Goal: Contribute content: Contribute content

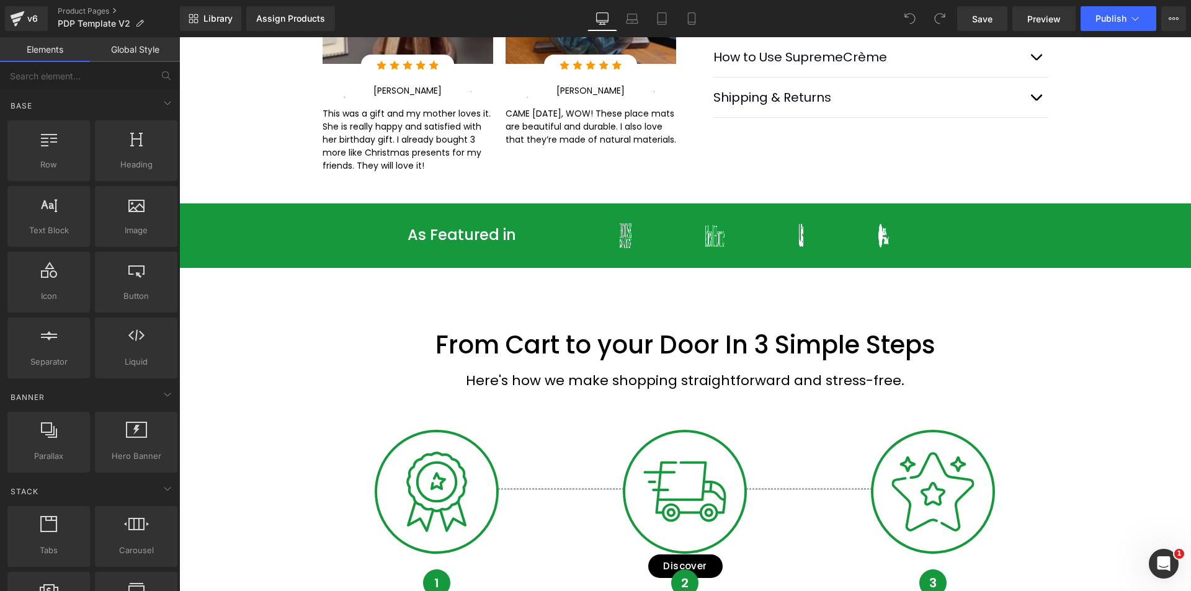
scroll to position [517, 0]
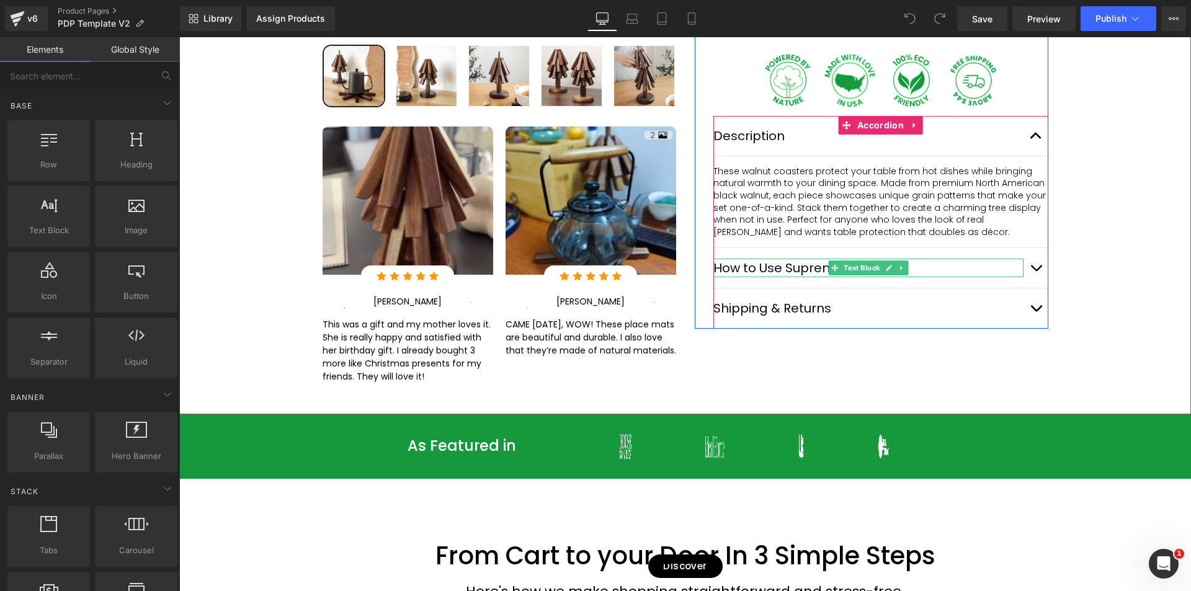
click at [837, 276] on div "How to Use SupremeCrème Text Block" at bounding box center [880, 268] width 335 height 40
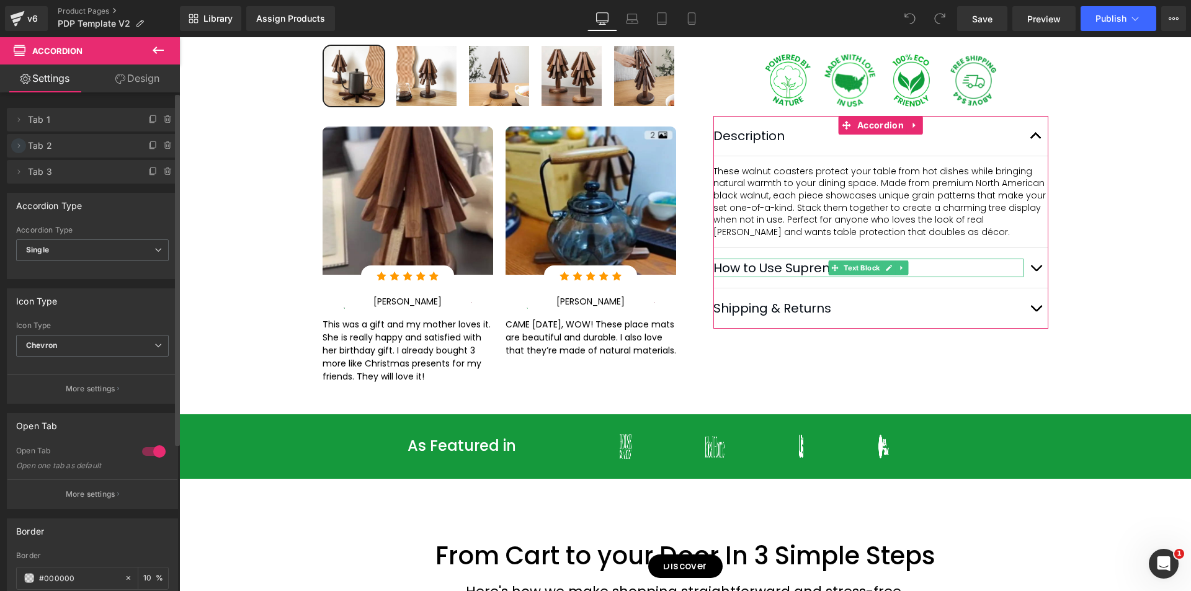
click at [16, 147] on icon at bounding box center [19, 146] width 10 height 10
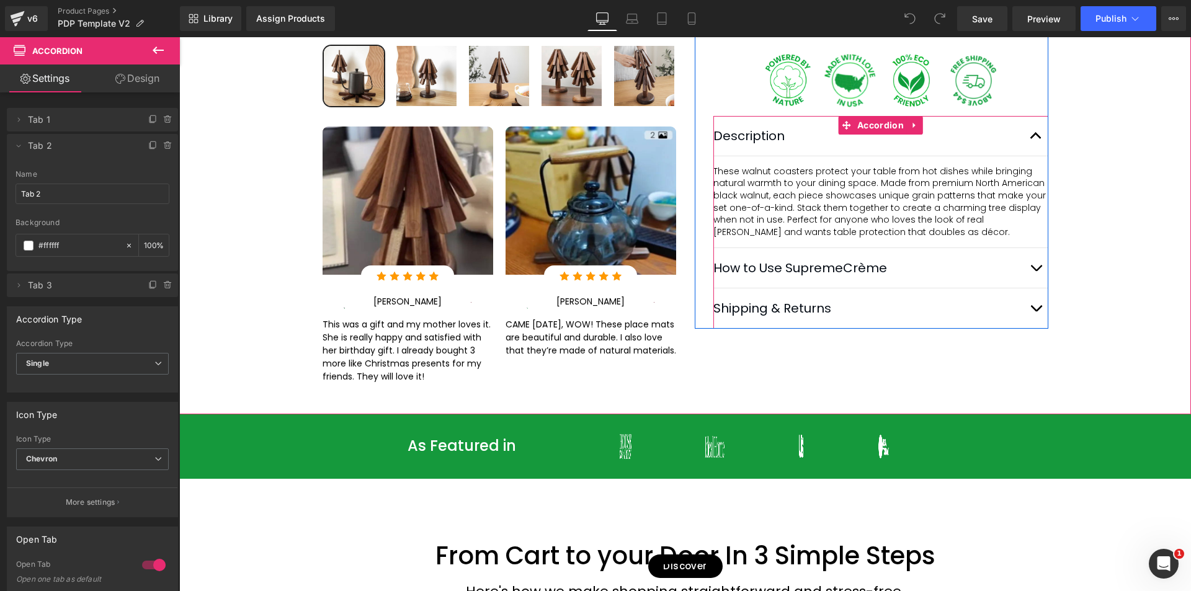
click at [1036, 271] on span "button" at bounding box center [1036, 271] width 0 height 0
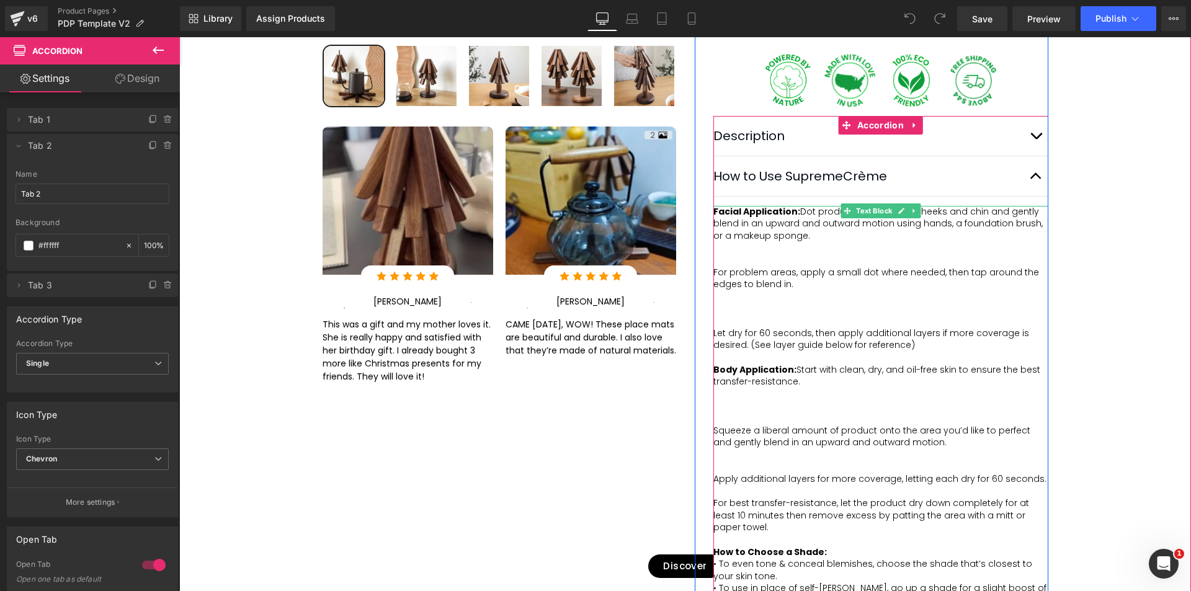
click at [809, 255] on p at bounding box center [880, 249] width 335 height 12
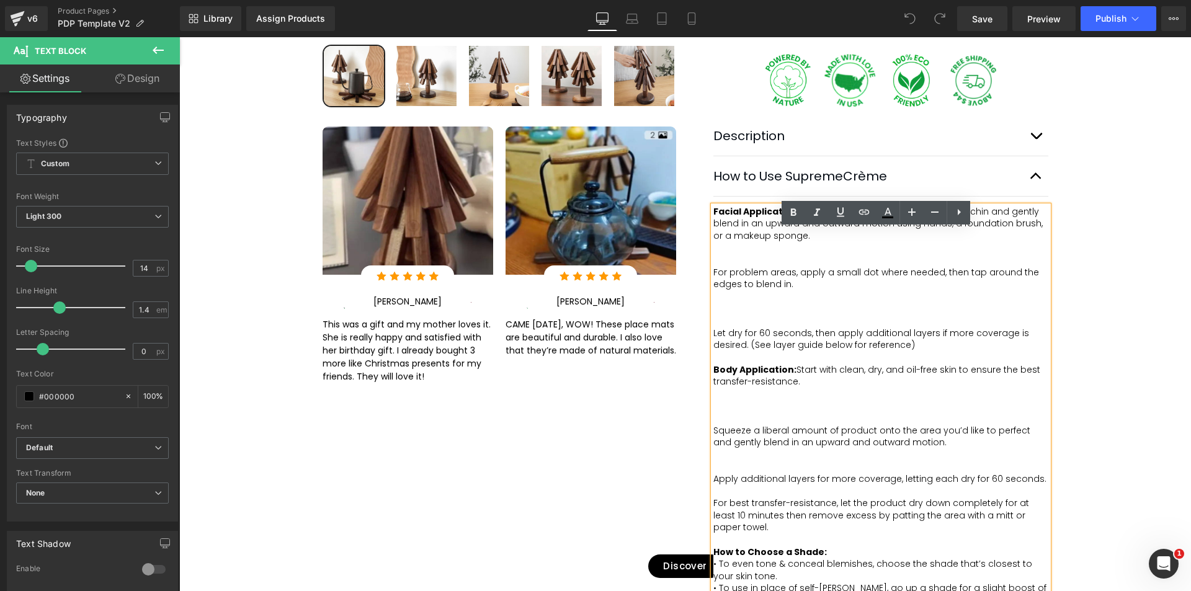
click at [844, 303] on p at bounding box center [880, 297] width 335 height 12
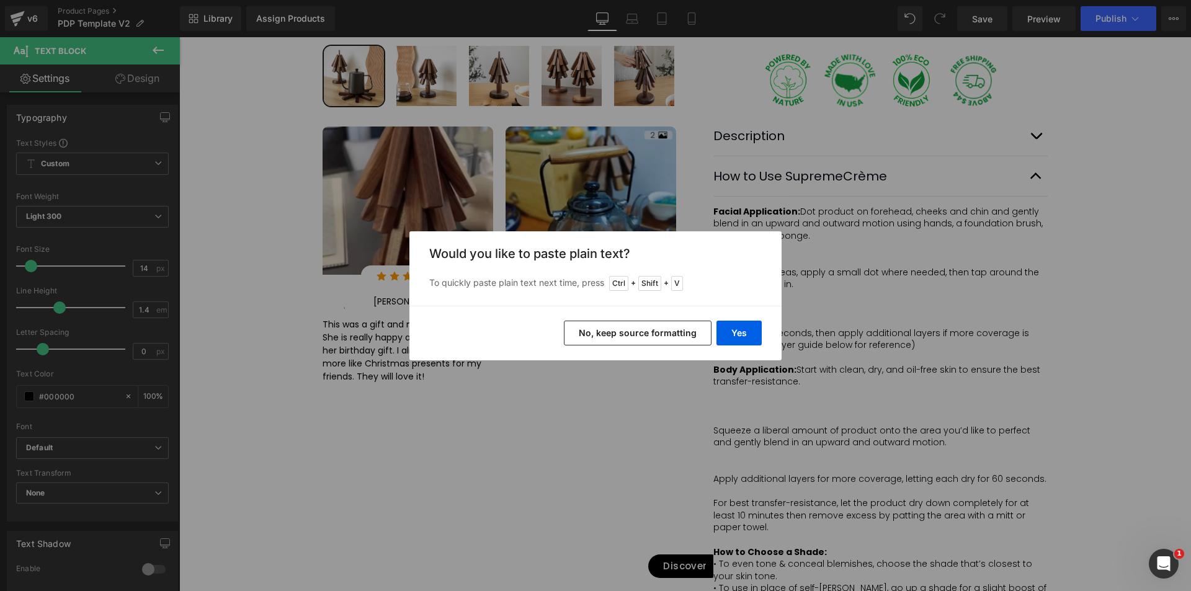
click at [666, 339] on button "No, keep source formatting" at bounding box center [638, 333] width 148 height 25
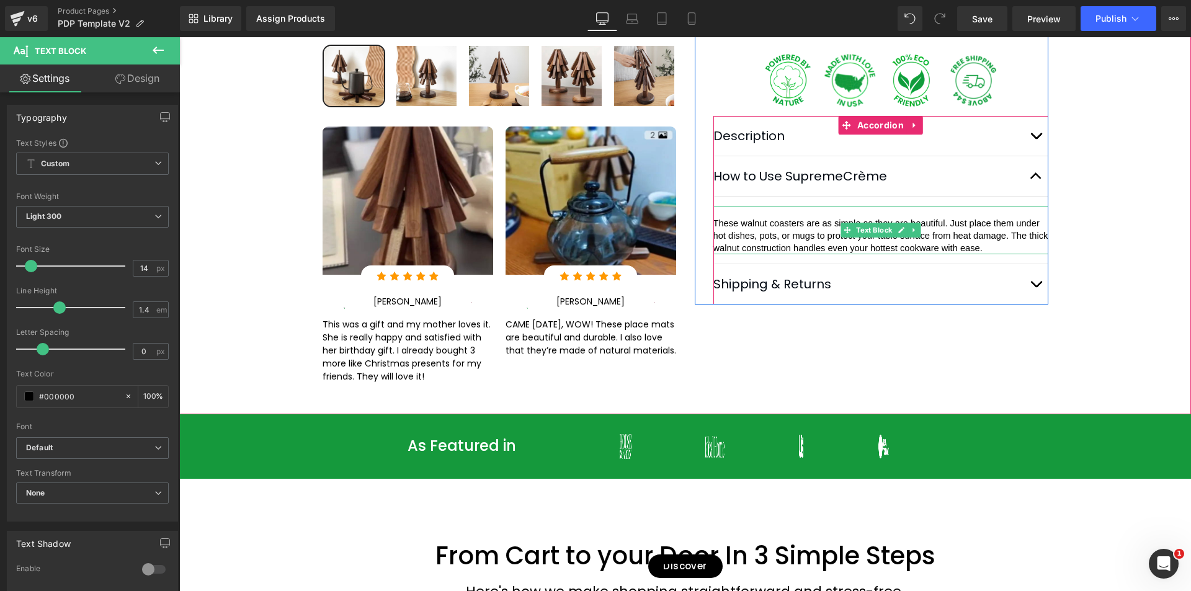
click at [804, 252] on span "These walnut coasters are as simple as they are beautiful. Just place them unde…" at bounding box center [881, 235] width 337 height 34
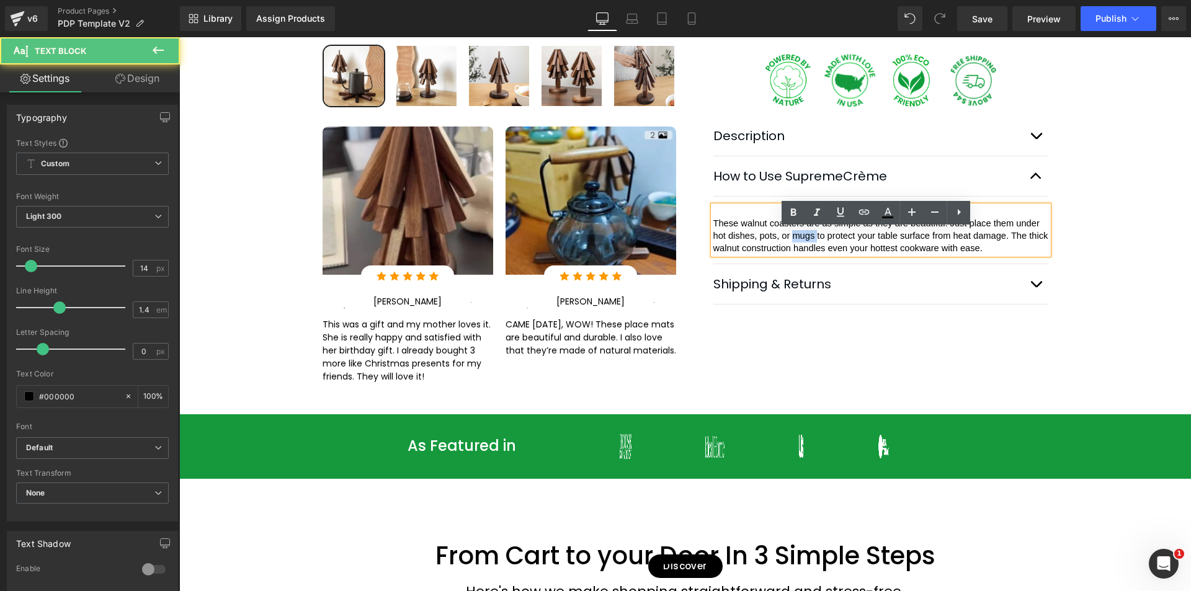
click at [804, 252] on span "These walnut coasters are as simple as they are beautiful. Just place them unde…" at bounding box center [881, 235] width 337 height 34
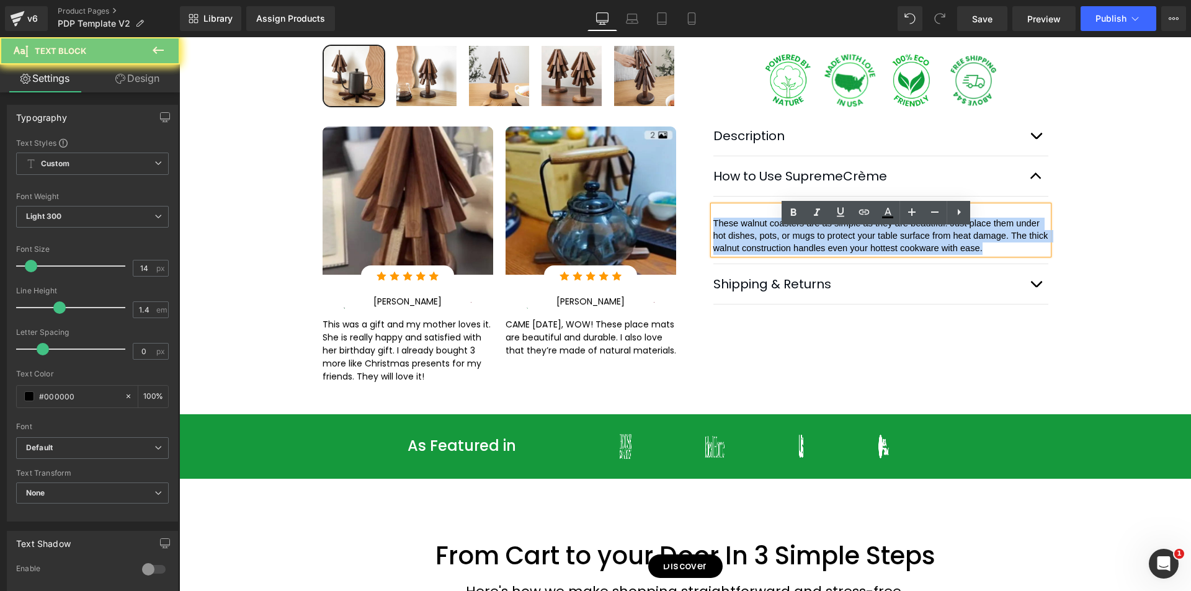
click at [804, 252] on span "These walnut coasters are as simple as they are beautiful. Just place them unde…" at bounding box center [881, 235] width 337 height 34
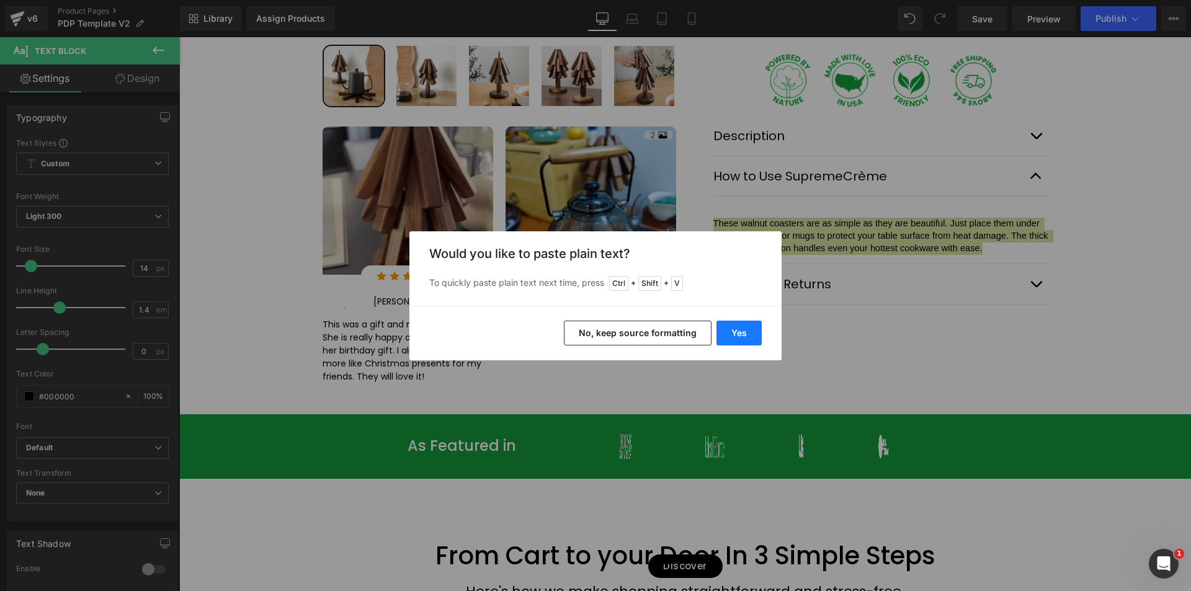
click at [748, 337] on button "Yes" at bounding box center [738, 333] width 45 height 25
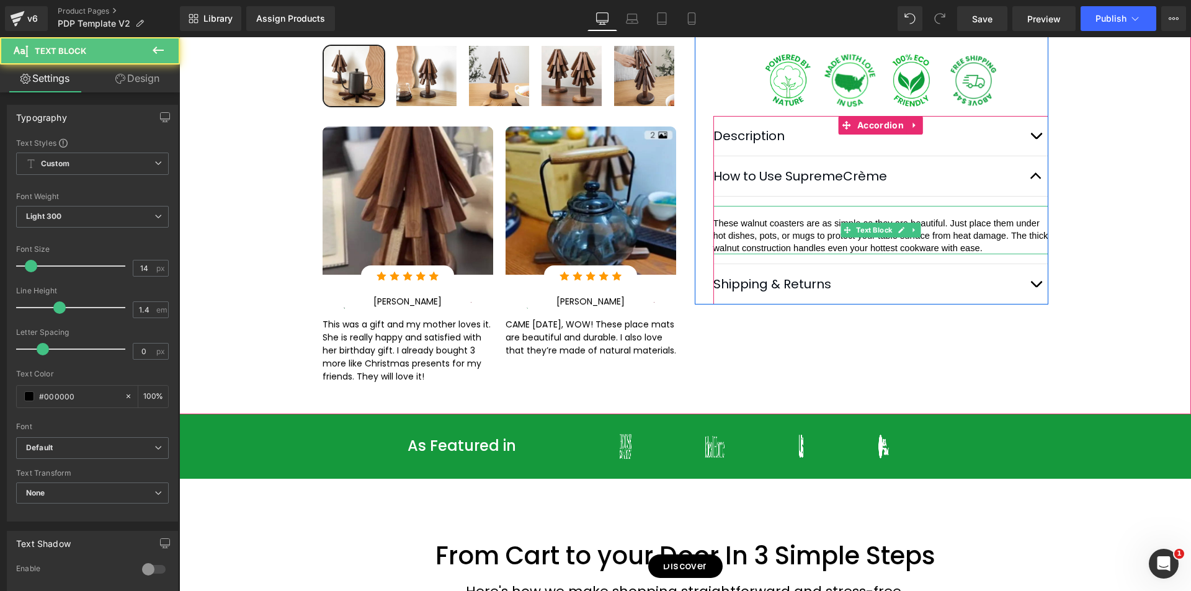
click at [952, 247] on span "These walnut coasters are as simple as they are beautiful. Just place them unde…" at bounding box center [881, 235] width 337 height 34
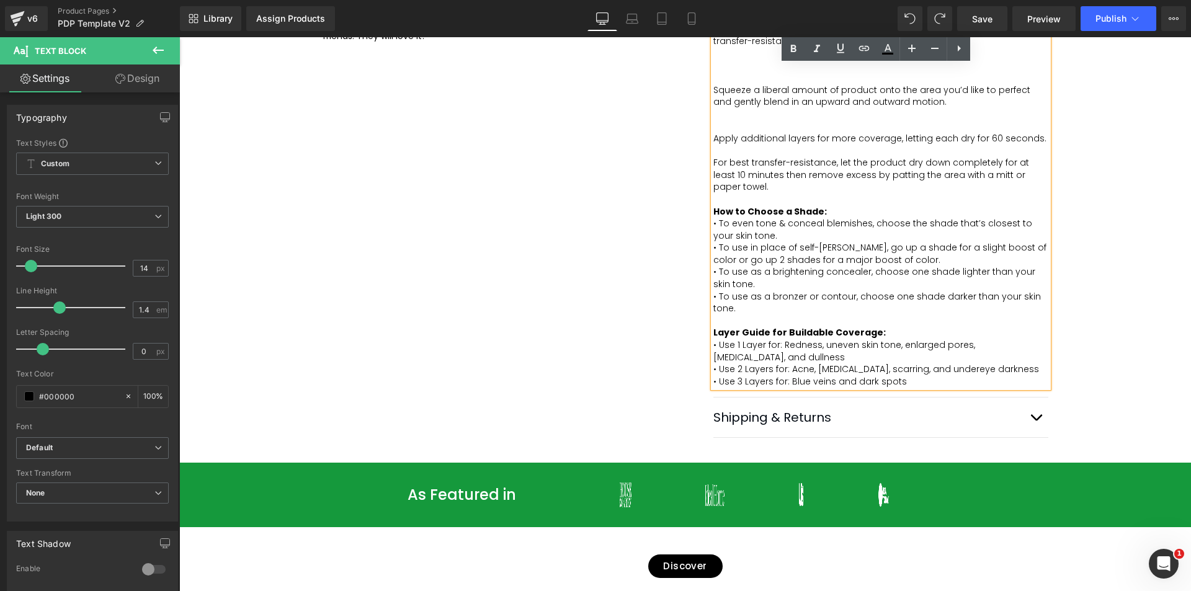
scroll to position [827, 0]
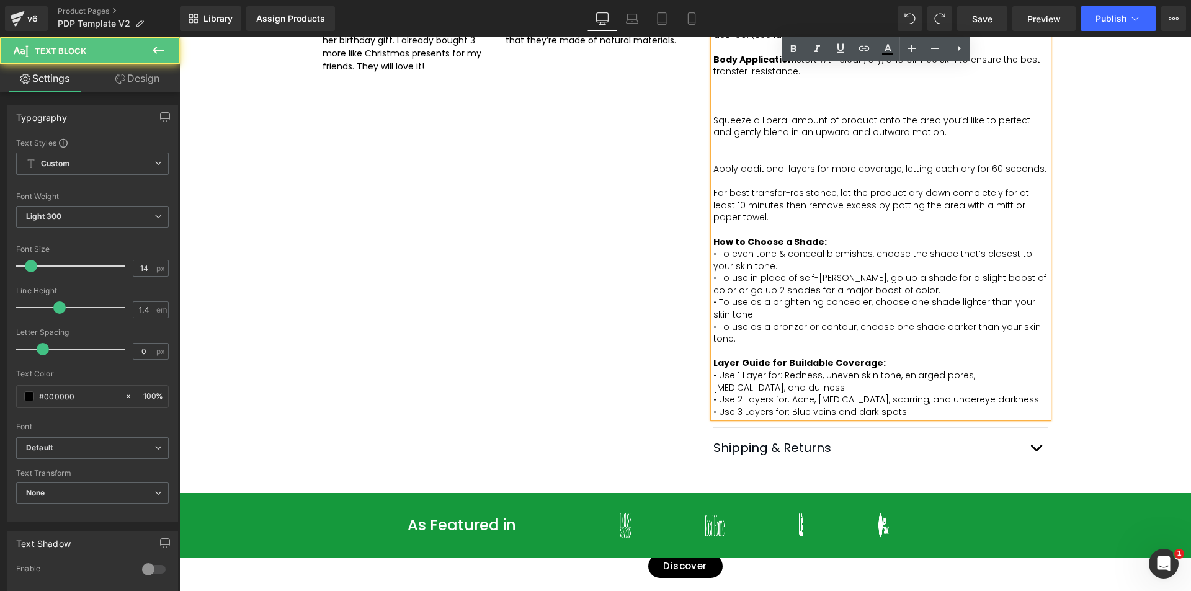
click at [742, 345] on p "• To use as a bronzer or contour, choose one shade darker than your skin tone." at bounding box center [880, 333] width 335 height 24
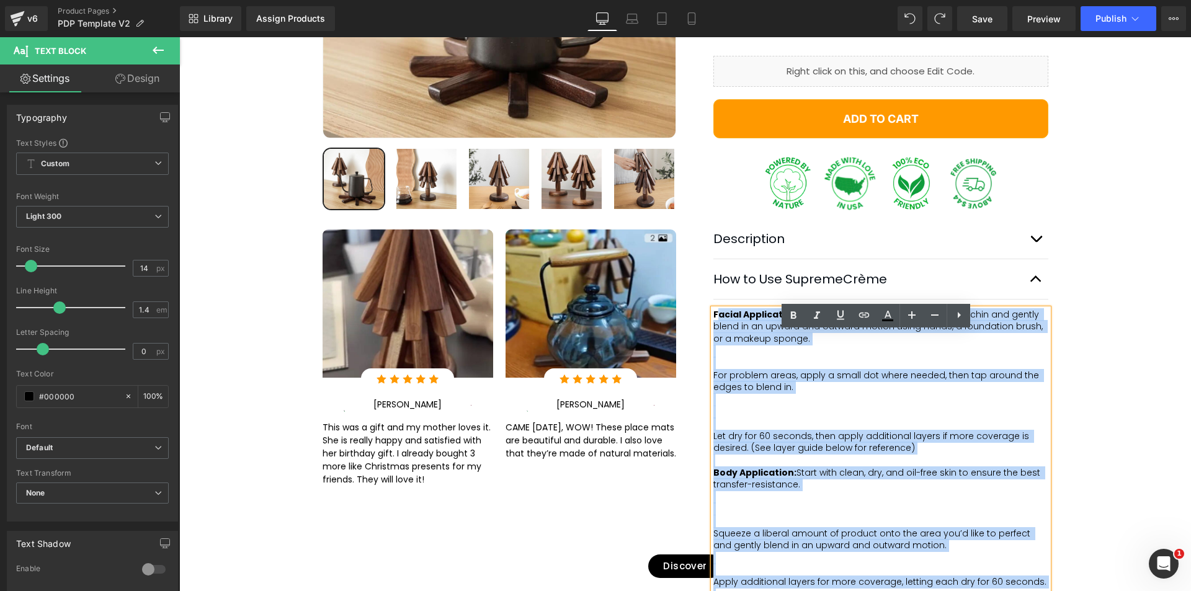
click at [713, 321] on b "Facial Application:" at bounding box center [756, 314] width 87 height 12
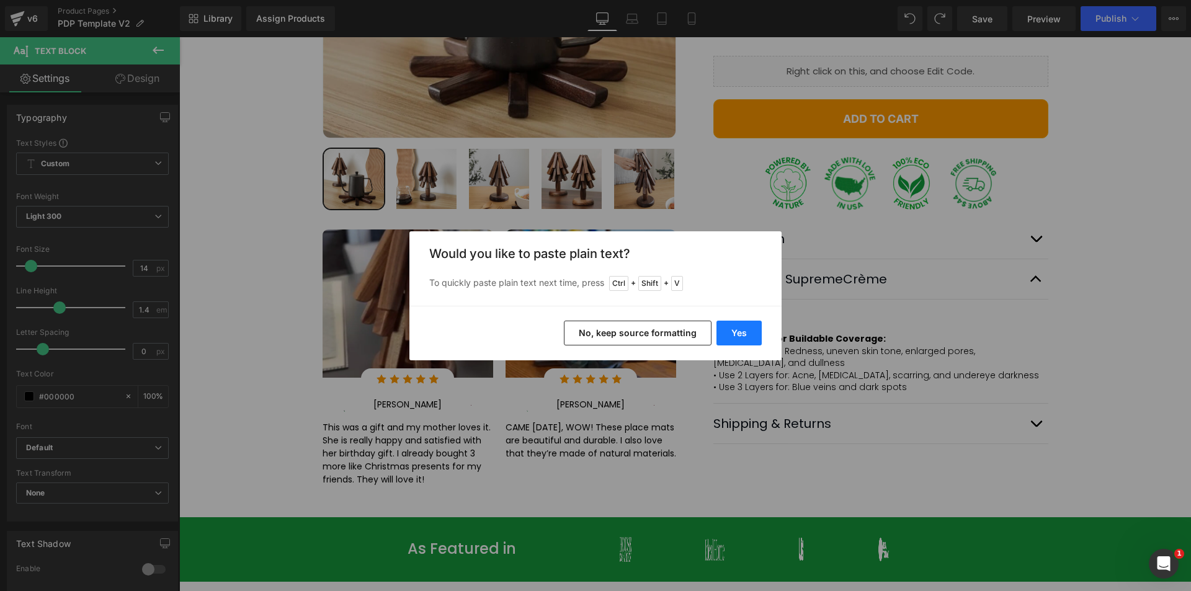
click at [736, 336] on button "Yes" at bounding box center [738, 333] width 45 height 25
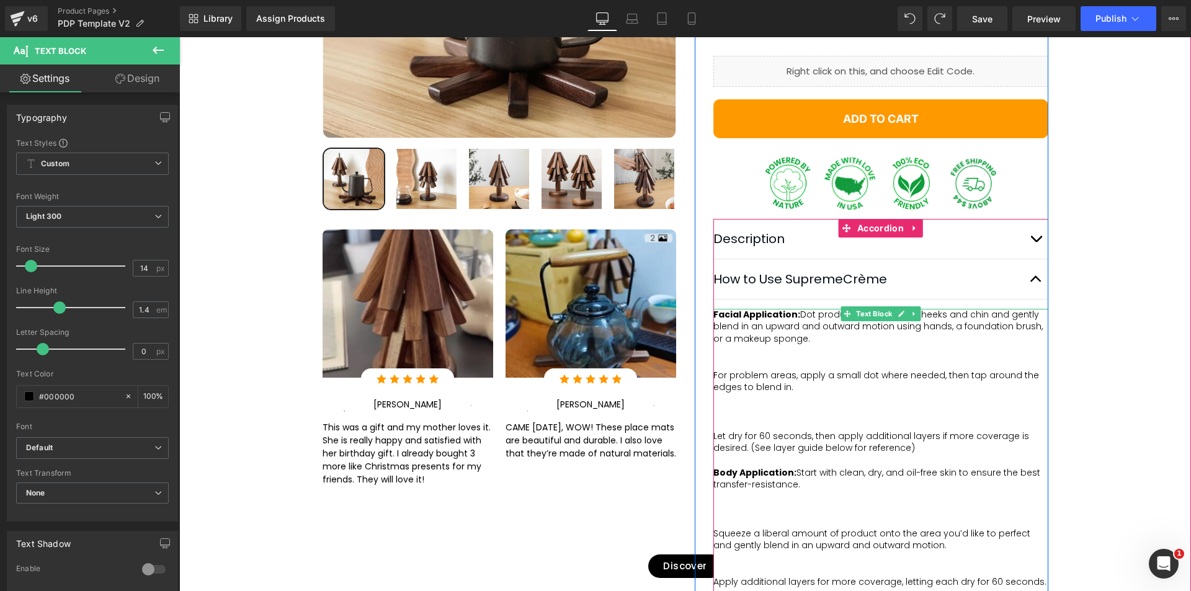
click at [713, 321] on b "Facial Application:" at bounding box center [756, 314] width 87 height 12
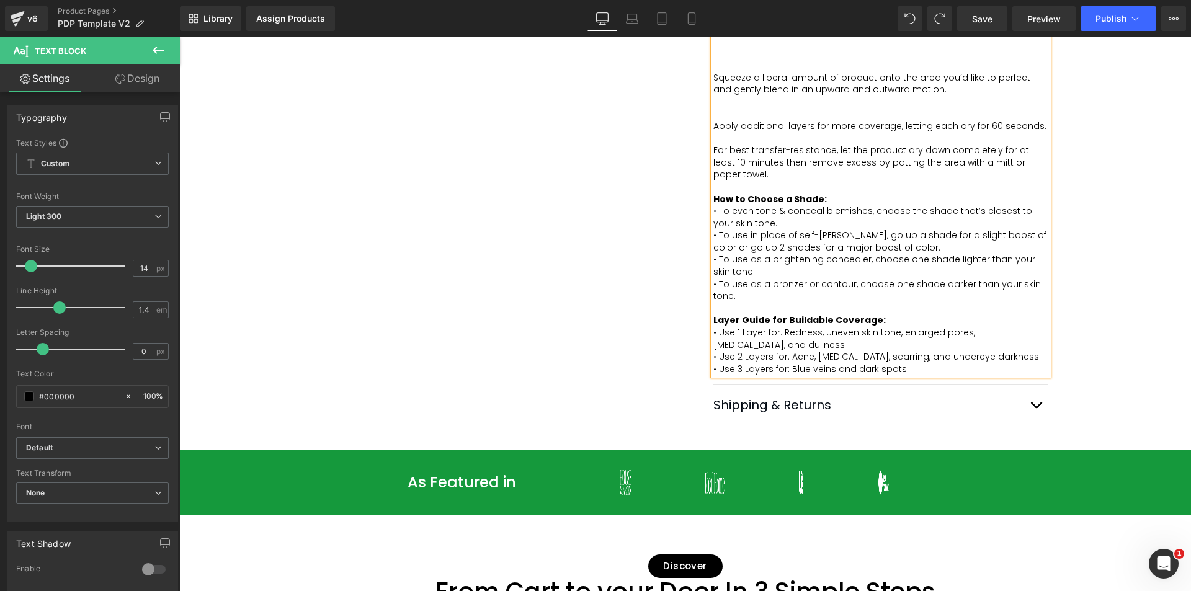
scroll to position [930, 0]
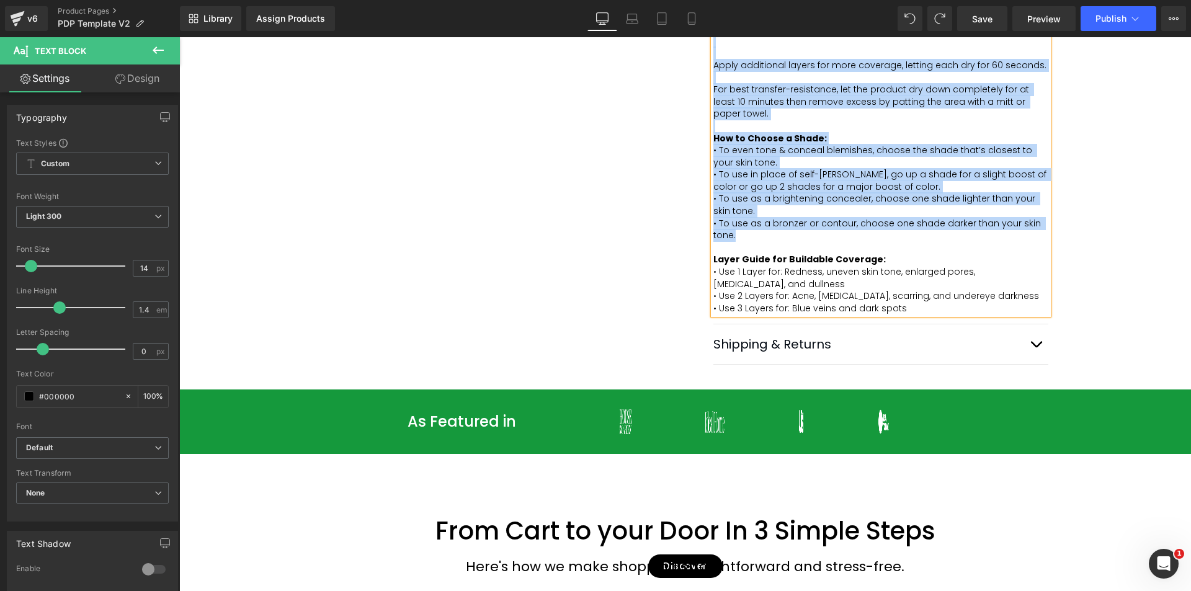
click at [744, 242] on p "• To use as a bronzer or contour, choose one shade darker than your skin tone." at bounding box center [880, 230] width 335 height 24
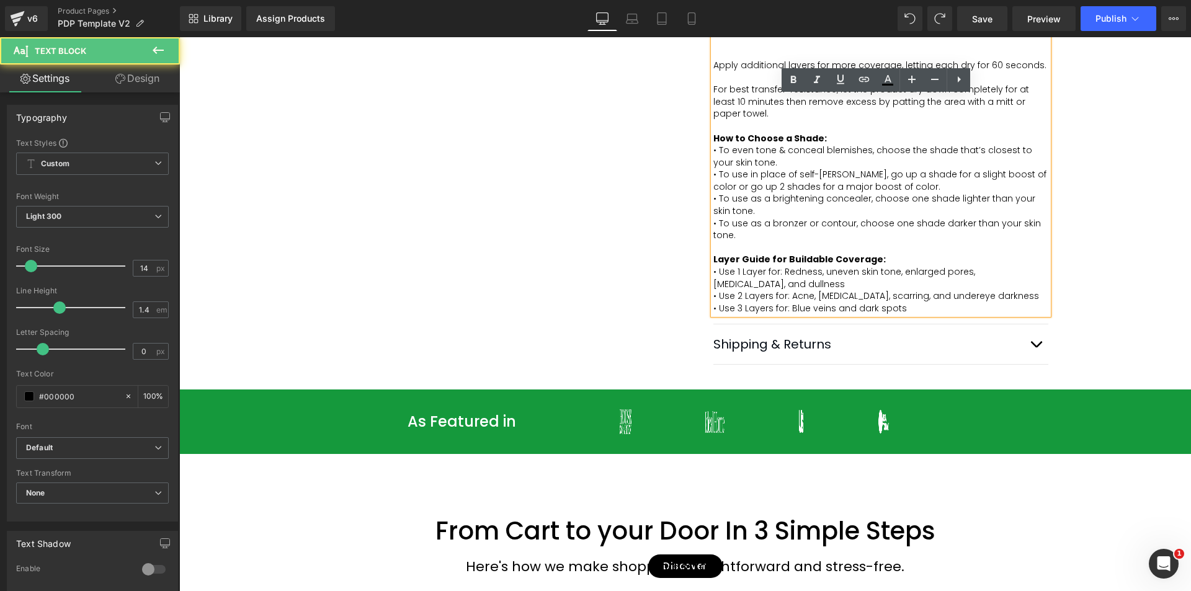
scroll to position [675, 0]
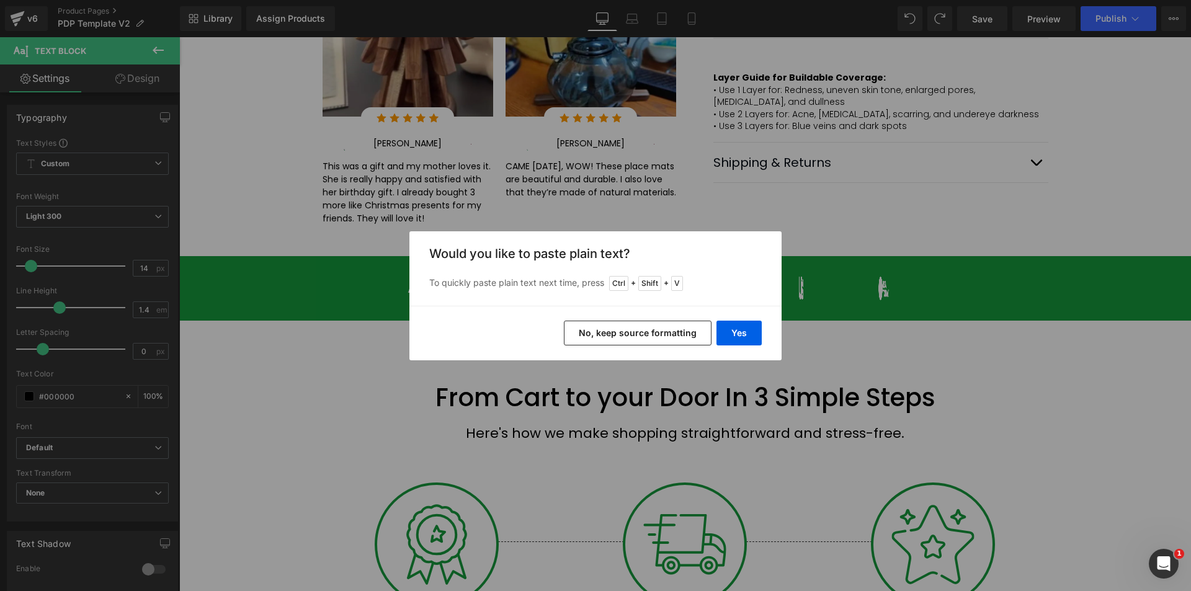
click at [649, 330] on button "No, keep source formatting" at bounding box center [638, 333] width 148 height 25
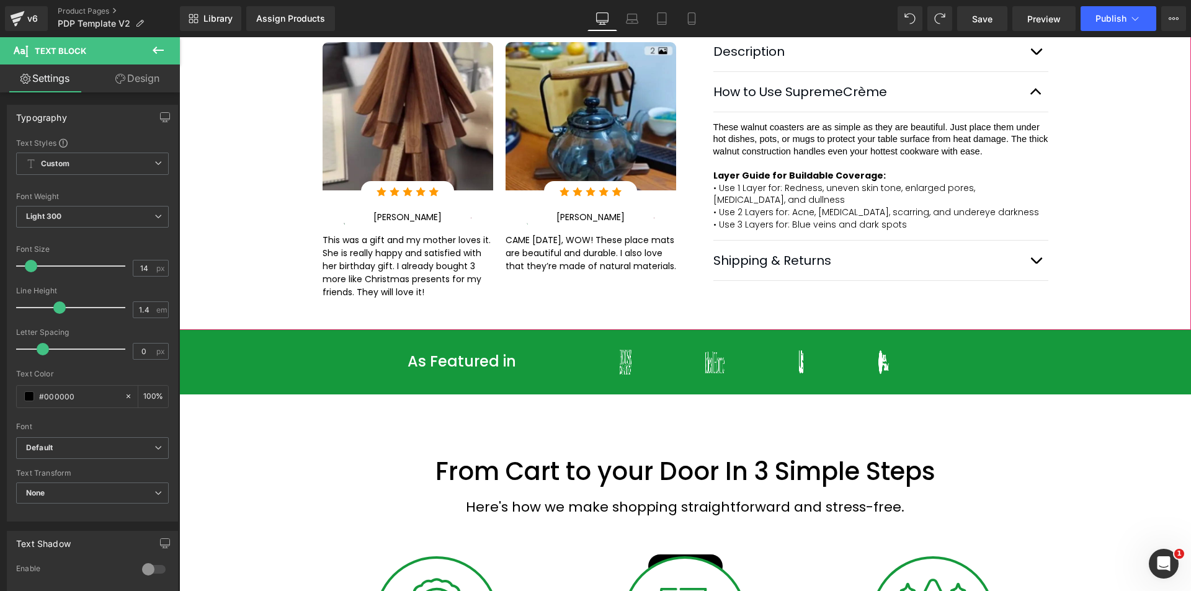
scroll to position [571, 0]
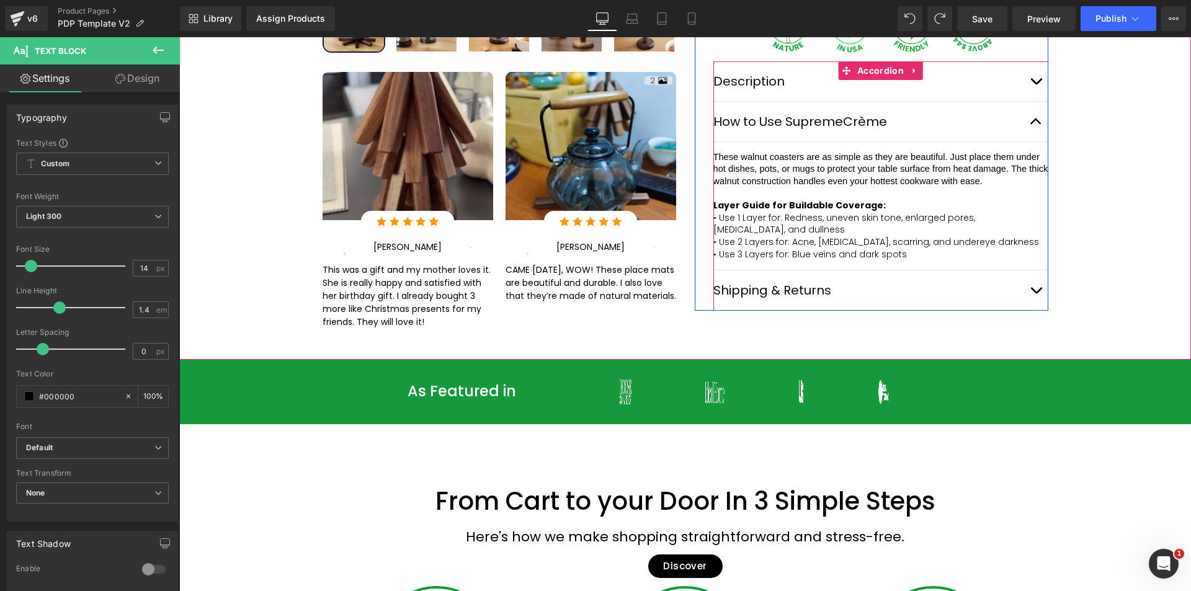
click at [741, 248] on span "• Use 2 Layers for: Acne, [MEDICAL_DATA], scarring, and undereye darkness" at bounding box center [876, 242] width 326 height 12
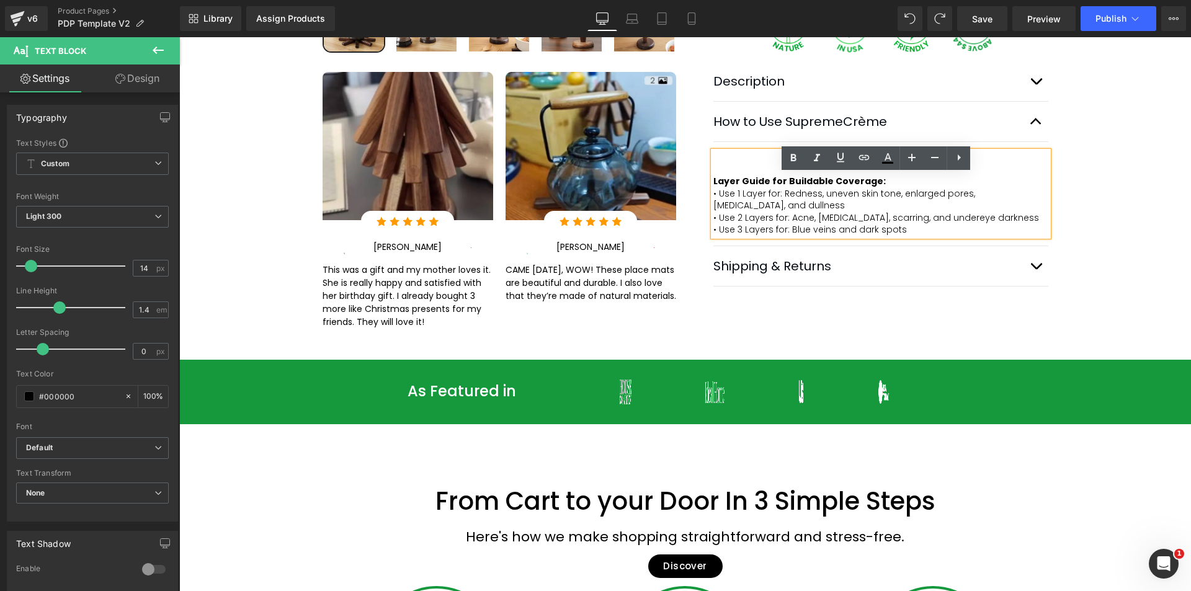
click at [848, 176] on p at bounding box center [880, 169] width 335 height 12
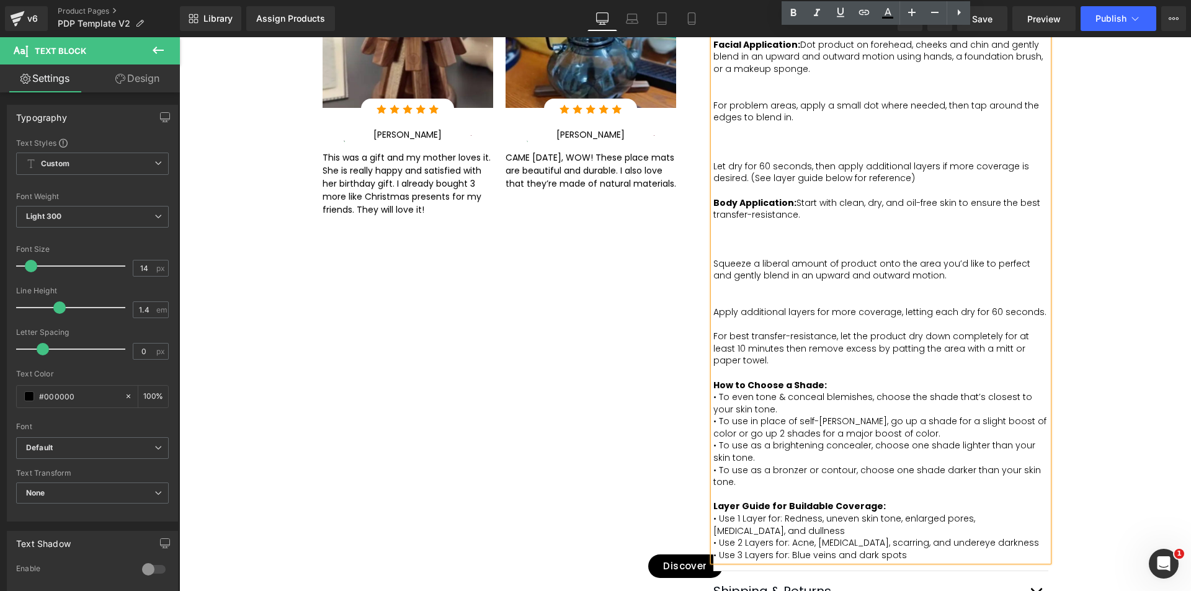
scroll to position [778, 0]
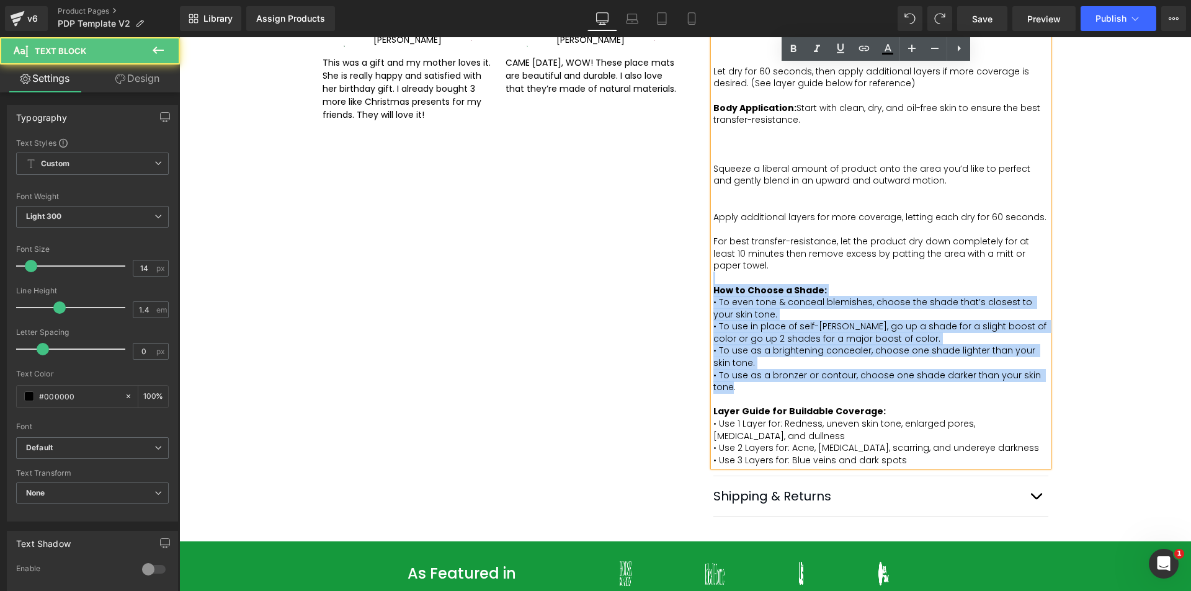
drag, startPoint x: 728, startPoint y: 412, endPoint x: 712, endPoint y: 301, distance: 112.7
click at [713, 301] on div "Facial Application: Dot product on forehead, cheeks and chin and gently blend i…" at bounding box center [880, 205] width 335 height 523
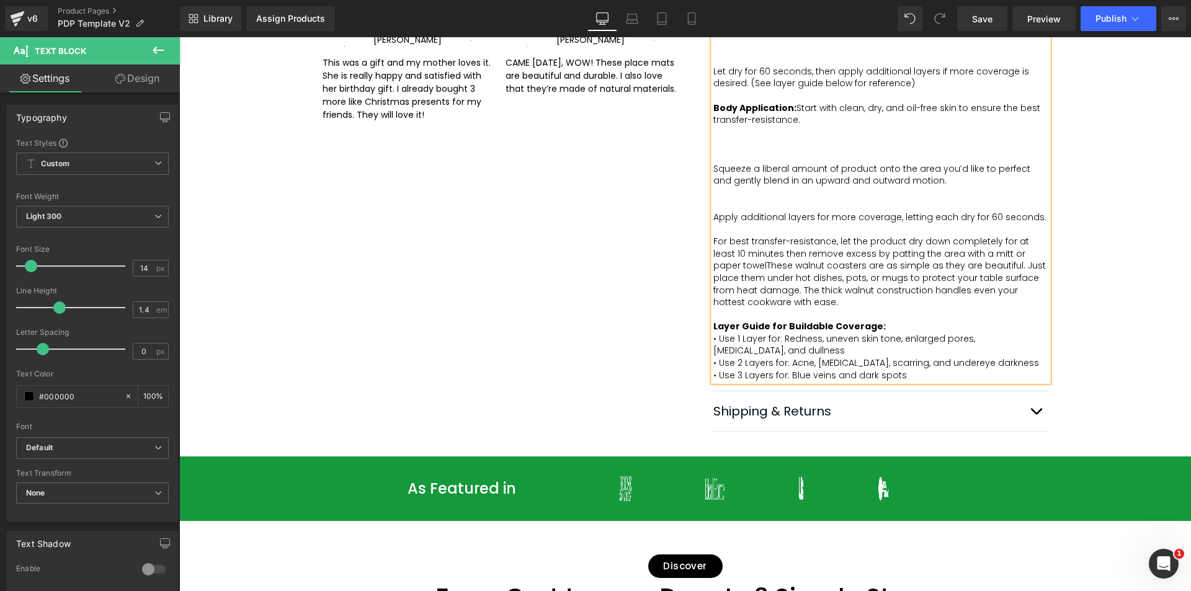
click at [826, 308] on span "For best transfer-resistance, let the product dry down completely for at least …" at bounding box center [880, 271] width 335 height 73
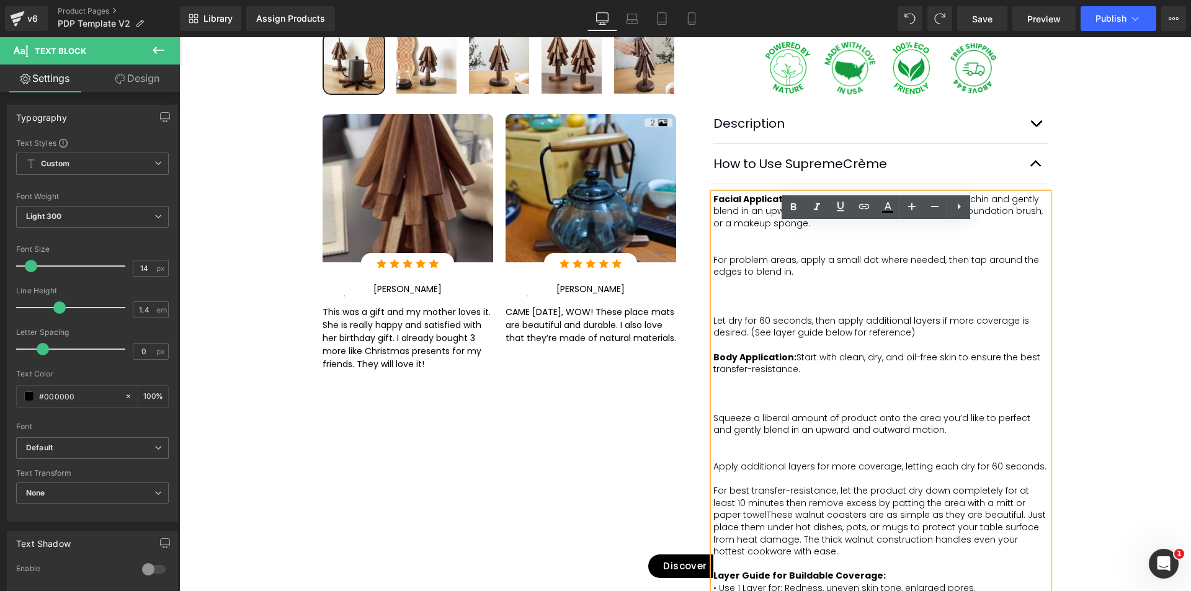
scroll to position [522, 0]
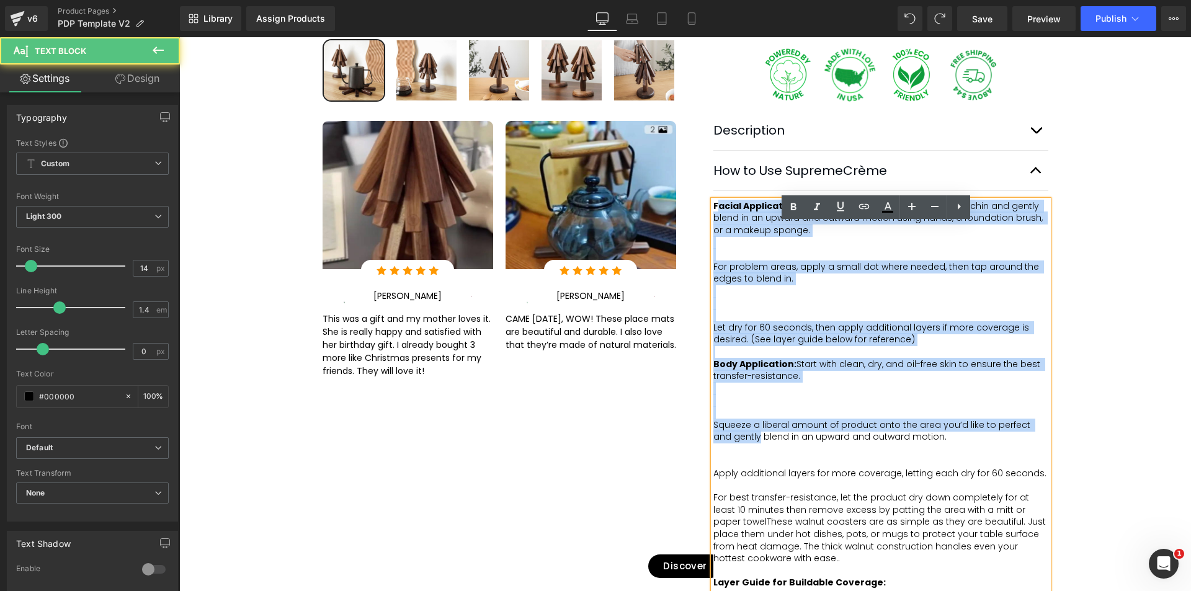
drag, startPoint x: 714, startPoint y: 229, endPoint x: 734, endPoint y: 457, distance: 228.5
click at [734, 457] on div "Facial Application: Dot product on forehead, cheeks and chin and gently blend i…" at bounding box center [880, 418] width 335 height 437
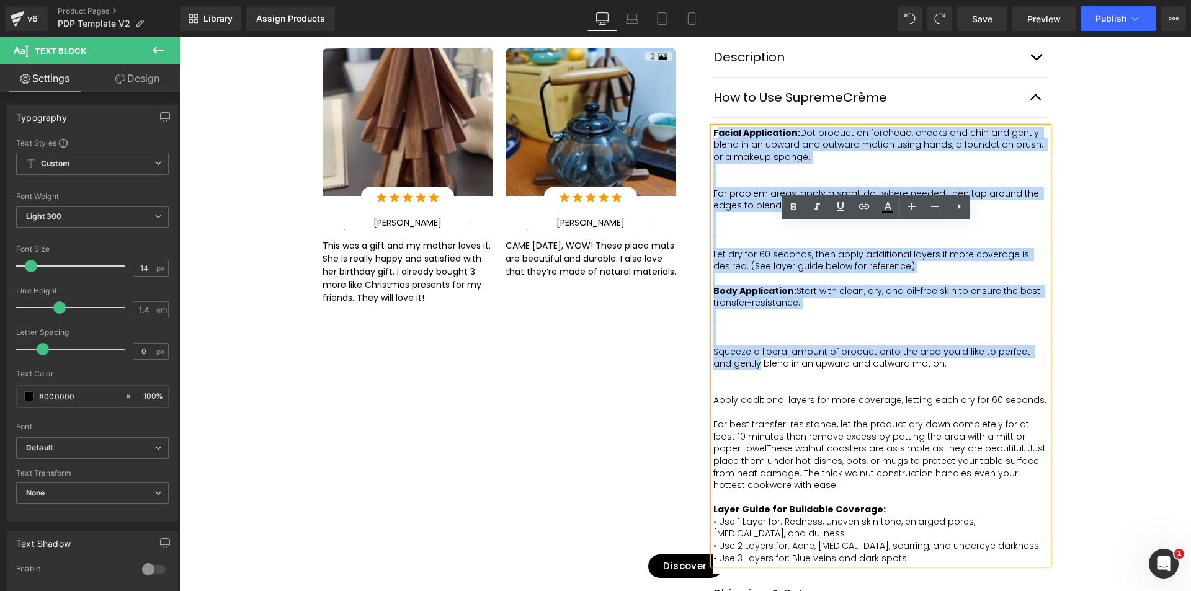
scroll to position [625, 0]
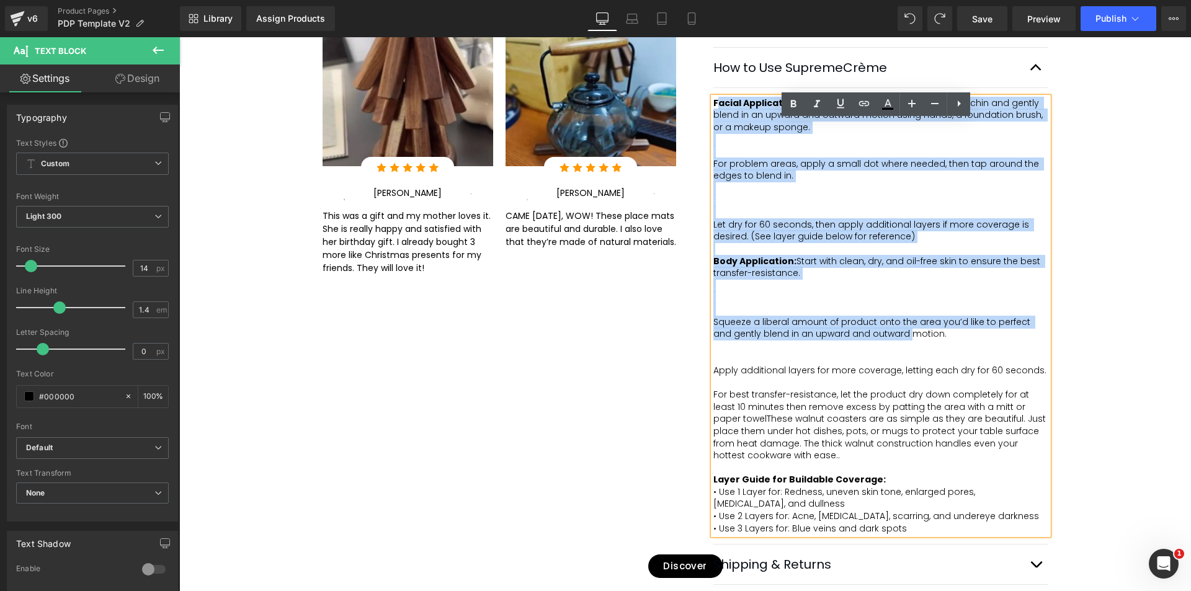
click at [881, 341] on span "Squeeze a liberal amount of product onto the area you’d like to perfect and gen…" at bounding box center [872, 328] width 319 height 25
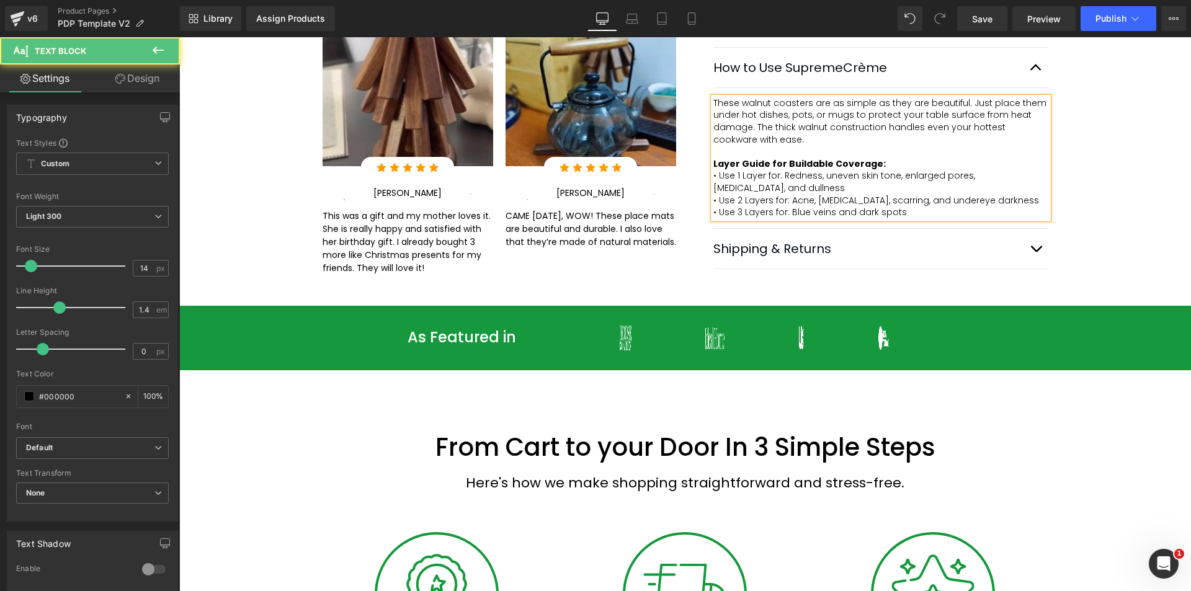
click at [748, 194] on span "• Use 1 Layer for: Redness, uneven skin tone, enlarged pores, [MEDICAL_DATA], a…" at bounding box center [845, 181] width 264 height 25
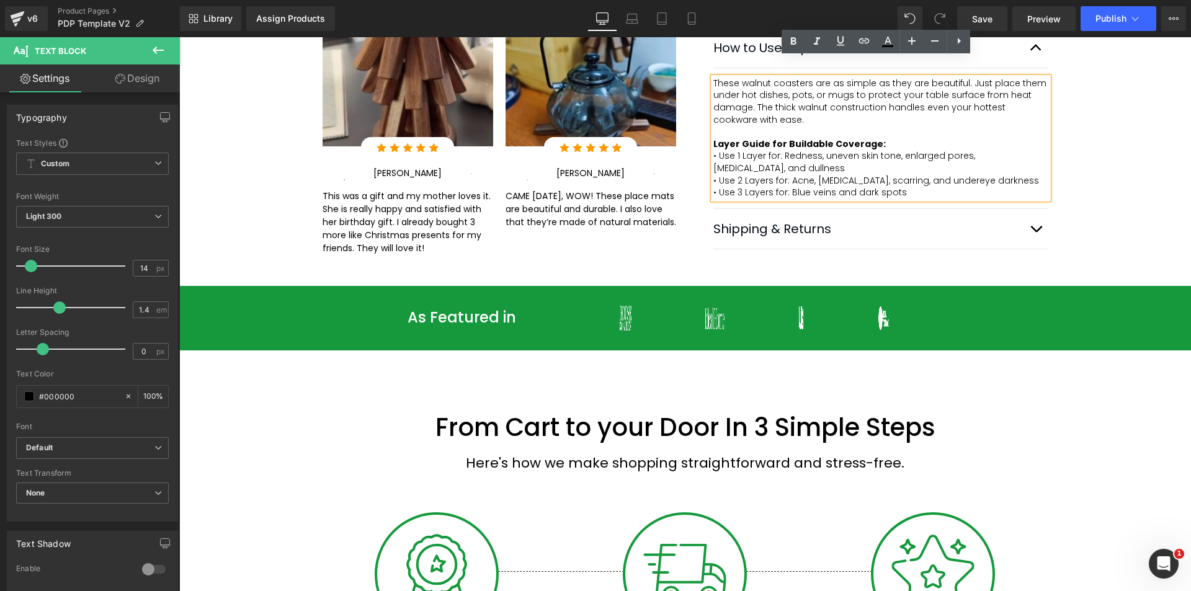
scroll to position [522, 0]
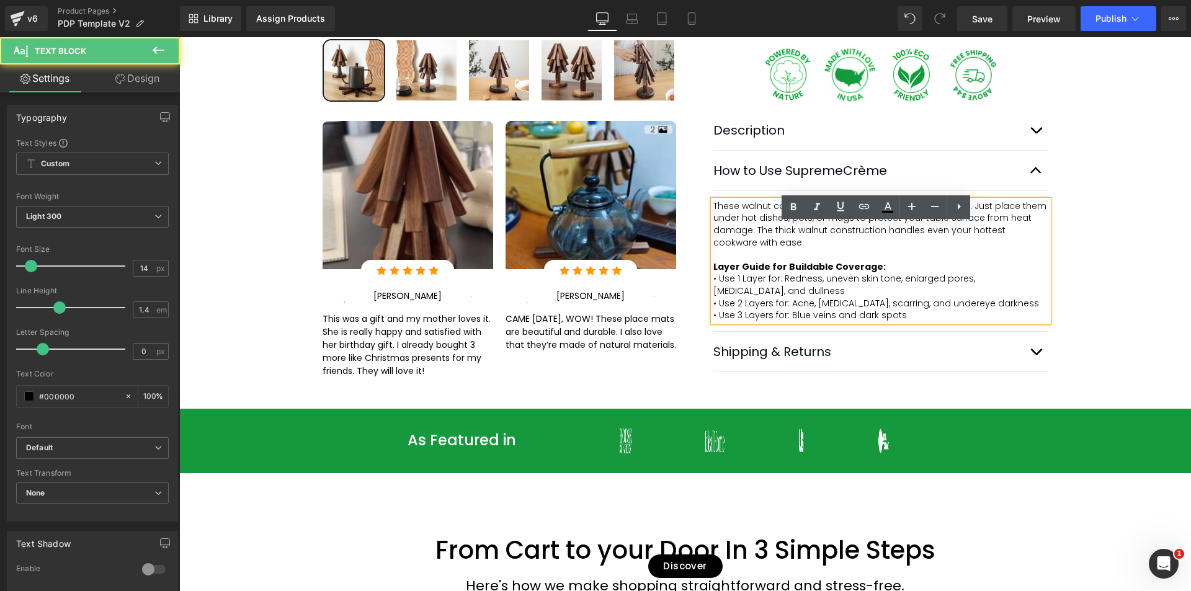
click at [715, 297] on span "• Use 1 Layer for: Redness, uneven skin tone, enlarged pores, [MEDICAL_DATA], a…" at bounding box center [845, 284] width 264 height 25
click at [868, 274] on p "Layer Guide for Buildable Coverage:" at bounding box center [880, 267] width 335 height 12
click at [720, 297] on span "• Use 1 Layer for: Redness, uneven skin tone, enlarged pores, [MEDICAL_DATA], a…" at bounding box center [845, 284] width 264 height 25
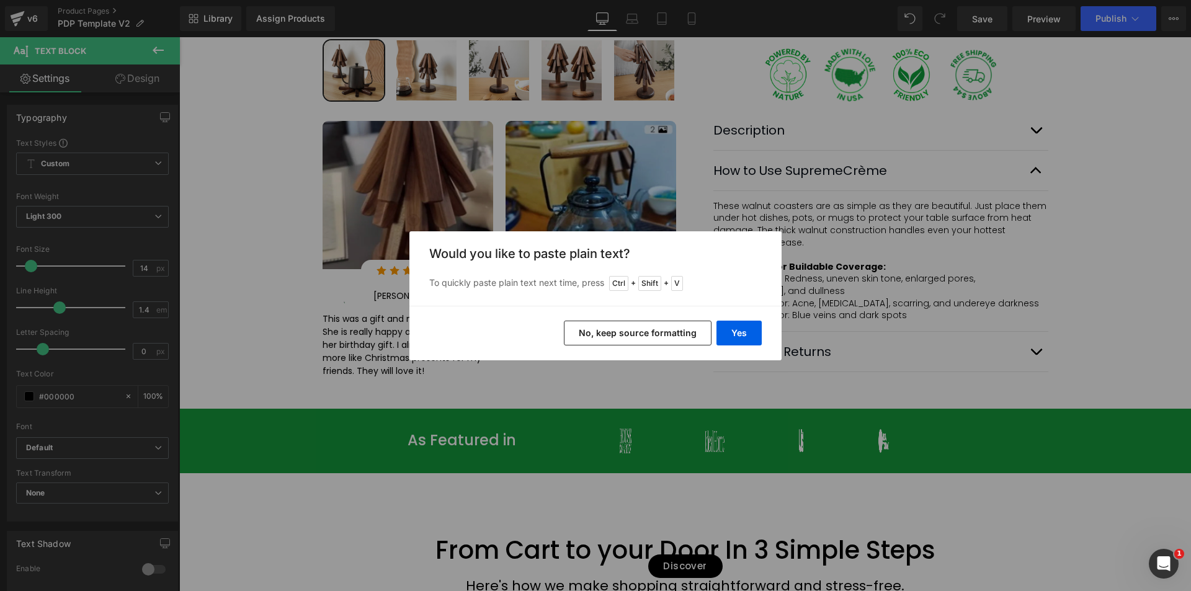
click at [661, 326] on button "No, keep source formatting" at bounding box center [638, 333] width 148 height 25
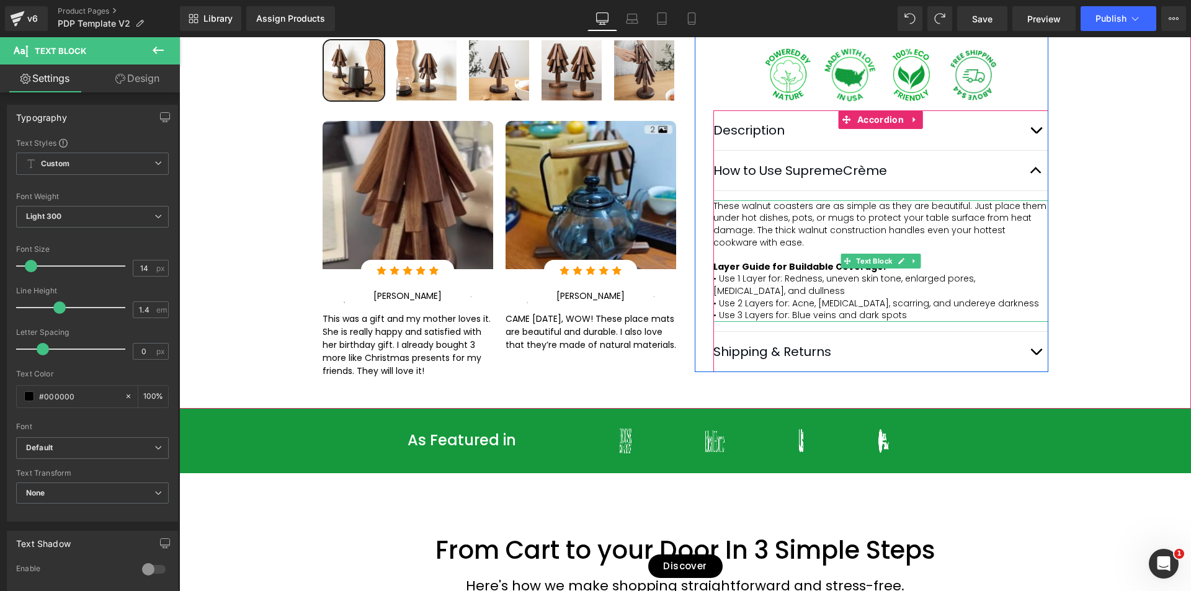
click at [721, 297] on span "• Use 1 Layer for: Redness, uneven skin tone, enlarged pores, [MEDICAL_DATA], a…" at bounding box center [845, 284] width 264 height 25
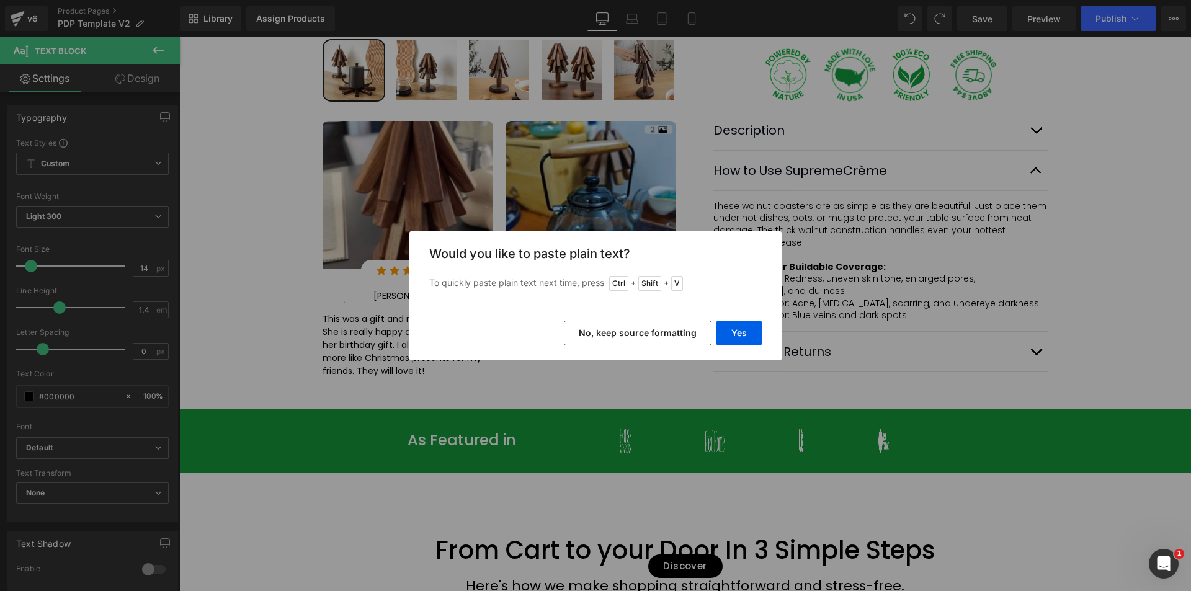
drag, startPoint x: 661, startPoint y: 331, endPoint x: 726, endPoint y: 296, distance: 74.1
click at [726, 296] on div "Back to Library Insert Would you like to paste plain text? To quickly paste pla…" at bounding box center [595, 295] width 372 height 129
drag, startPoint x: 738, startPoint y: 328, endPoint x: 737, endPoint y: 275, distance: 53.3
click at [737, 275] on div "Back to Library Insert Would you like to paste plain text? To quickly paste pla…" at bounding box center [595, 295] width 372 height 129
click at [832, 275] on div "Back to Library Insert Would you like to paste plain text? To quickly paste pla…" at bounding box center [595, 295] width 1191 height 591
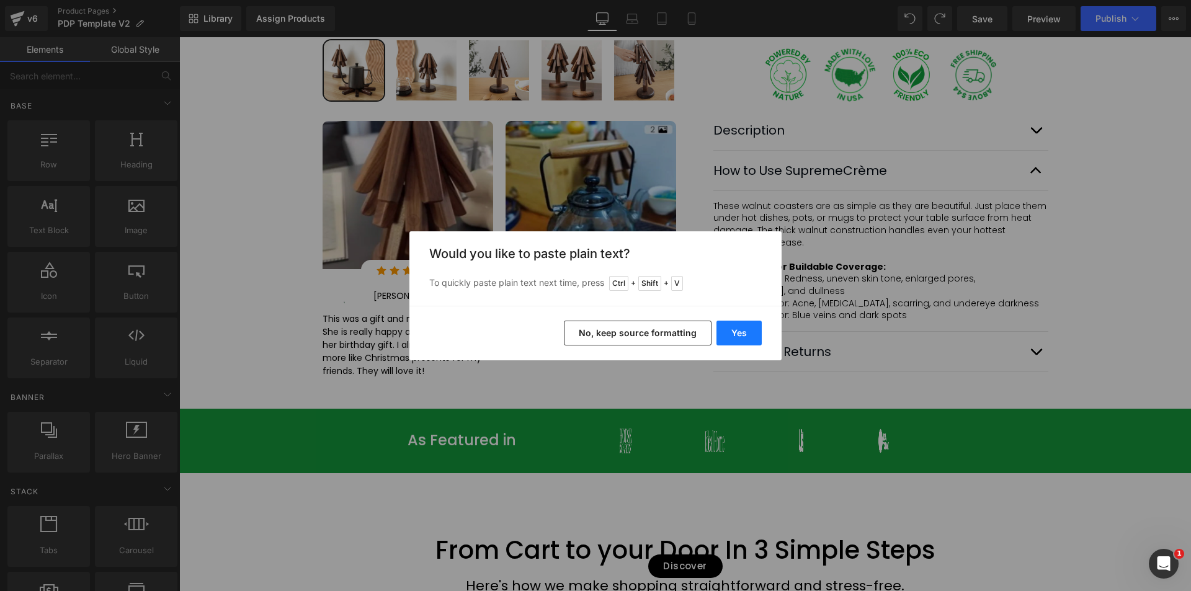
click at [742, 332] on button "Yes" at bounding box center [738, 333] width 45 height 25
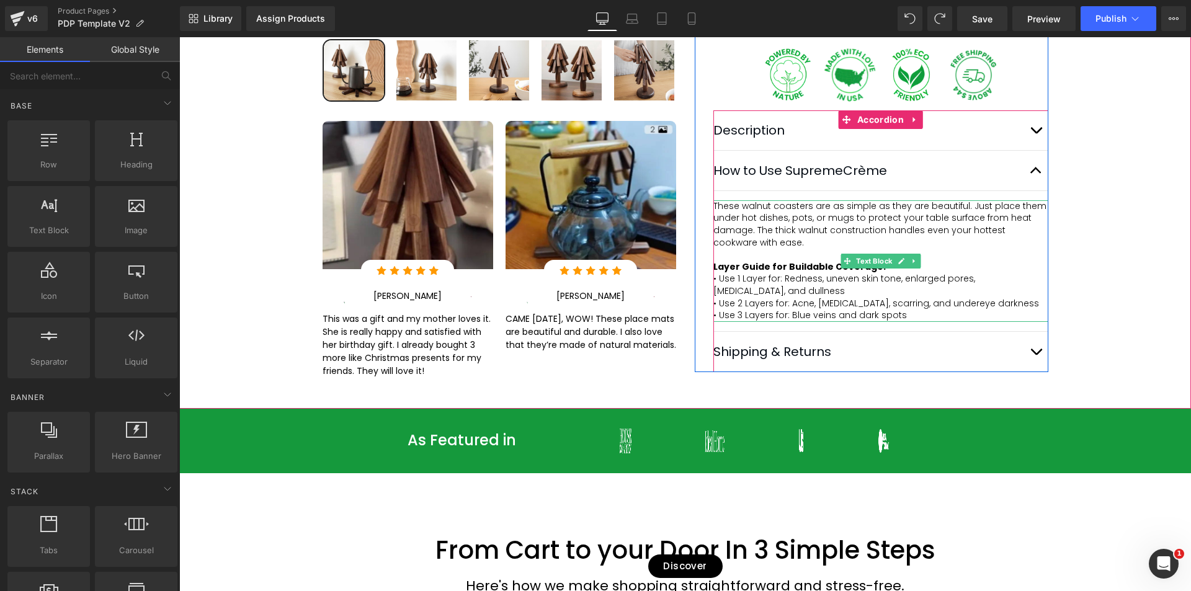
click at [747, 261] on p at bounding box center [880, 255] width 335 height 12
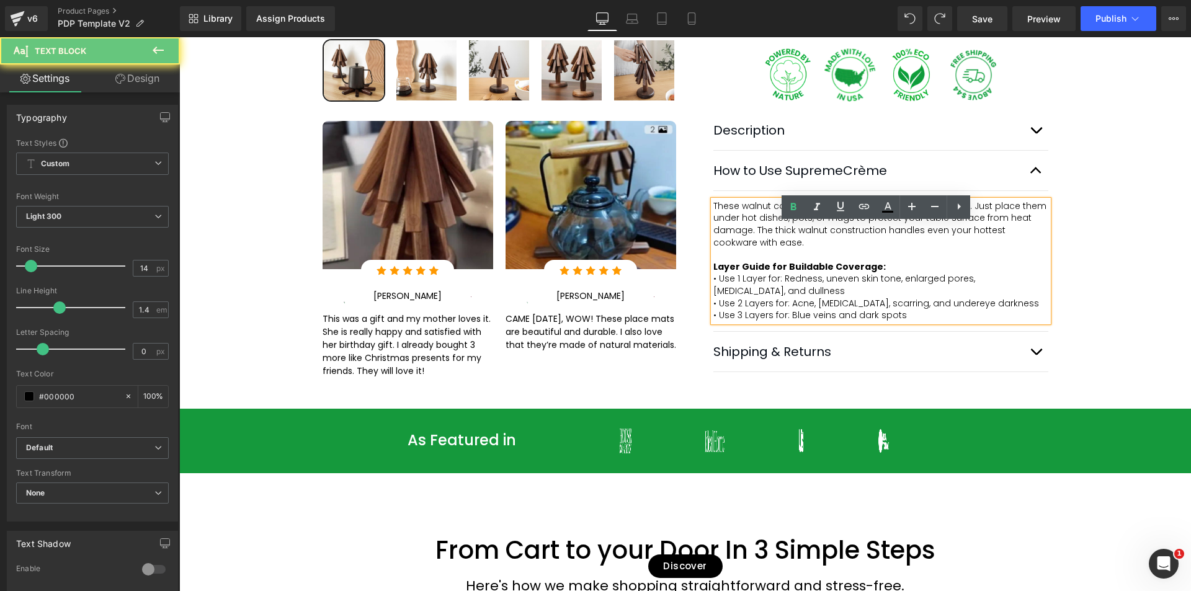
click at [765, 261] on p at bounding box center [880, 255] width 335 height 12
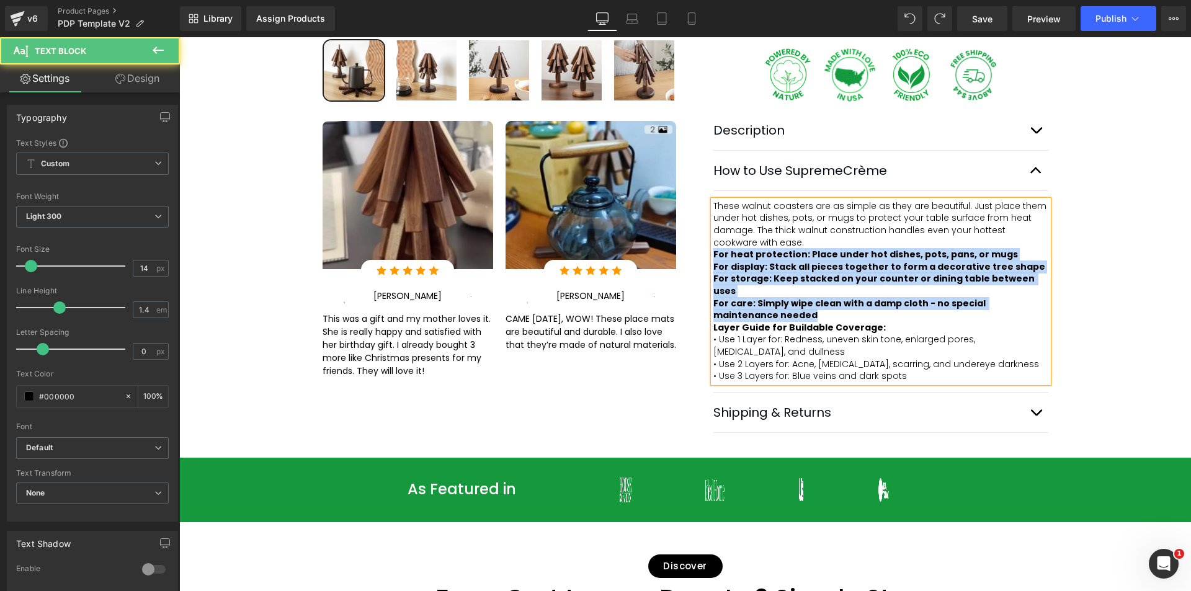
drag, startPoint x: 754, startPoint y: 328, endPoint x: 708, endPoint y: 279, distance: 66.7
click at [713, 279] on div "These walnut coasters are as simple as they are beautiful. Just place them unde…" at bounding box center [880, 291] width 335 height 182
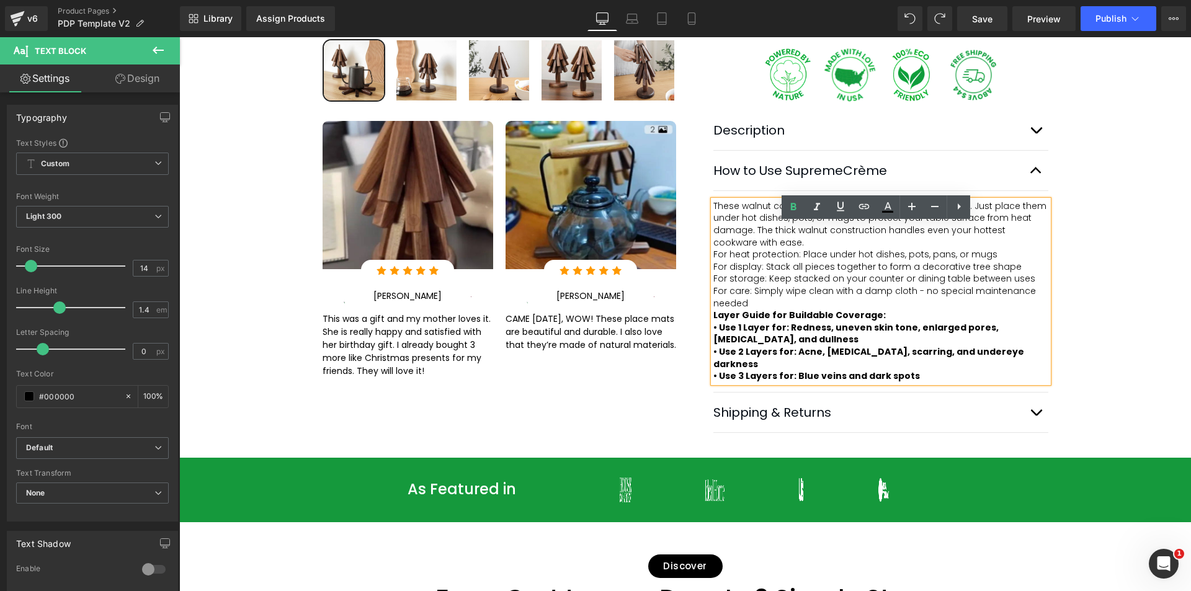
drag, startPoint x: 756, startPoint y: 328, endPoint x: 906, endPoint y: 398, distance: 165.7
click at [906, 383] on div "These walnut coasters are as simple as they are beautiful. Just place them unde…" at bounding box center [880, 291] width 335 height 182
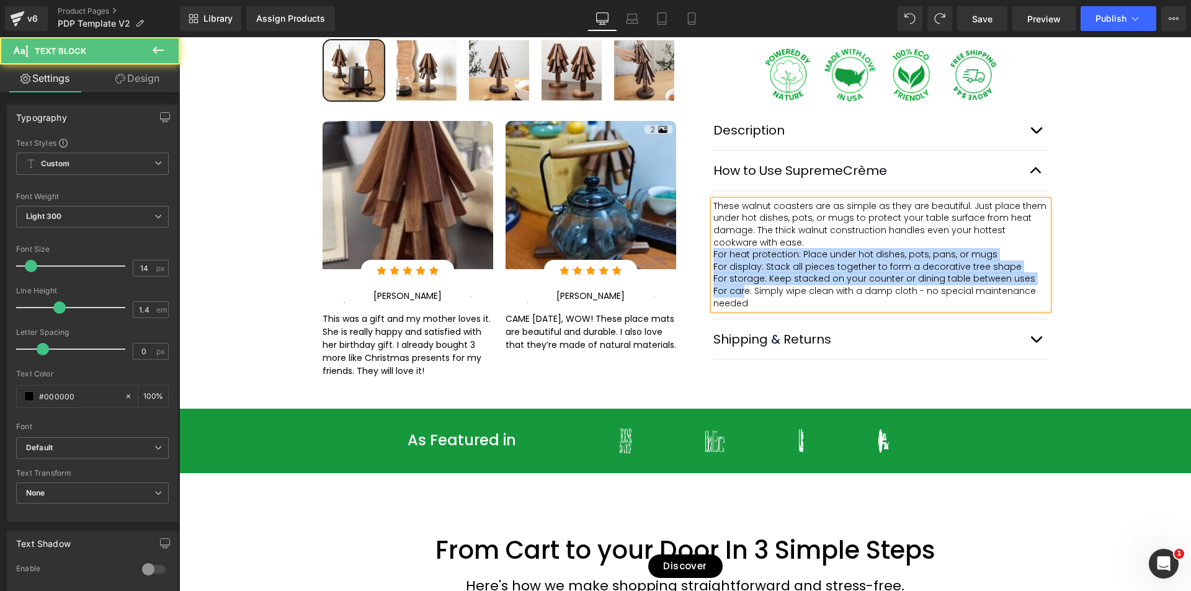
drag, startPoint x: 733, startPoint y: 314, endPoint x: 705, endPoint y: 279, distance: 45.5
click at [705, 279] on div "Image 4.8 based on 3832 verified reviews Text Block Row Artistic Walnut Tree Ta…" at bounding box center [872, 18] width 354 height 684
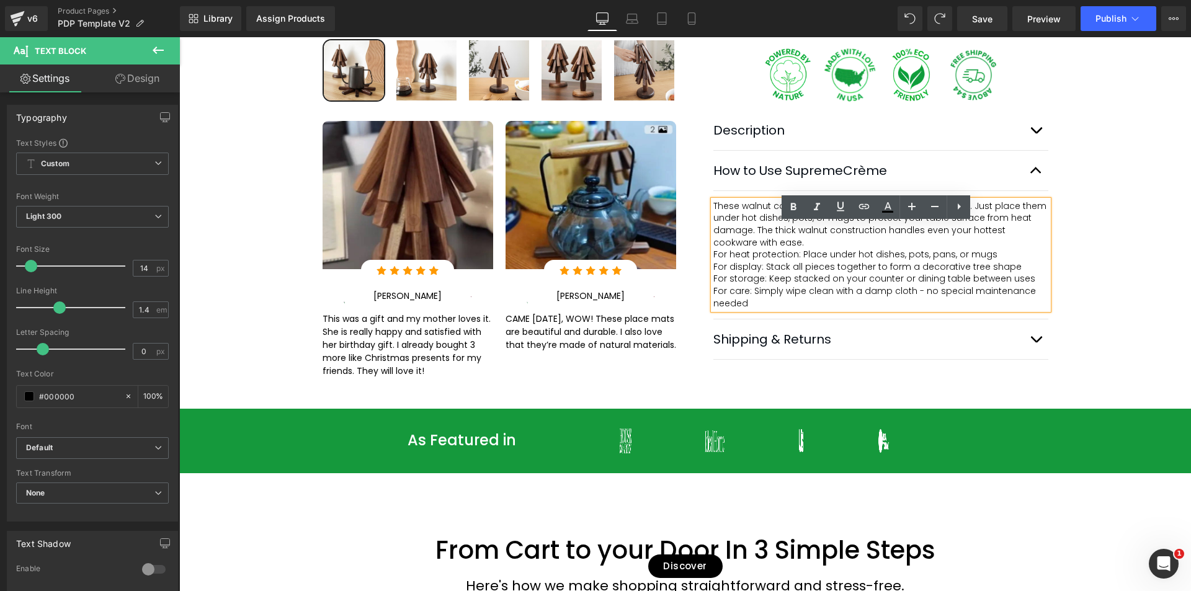
click at [748, 310] on p "For care: Simply wipe clean with a damp cloth - no special maintenance needed" at bounding box center [880, 297] width 335 height 24
click at [745, 310] on span "For care: Simply wipe clean with a damp cloth - no special maintenance needed" at bounding box center [875, 297] width 325 height 25
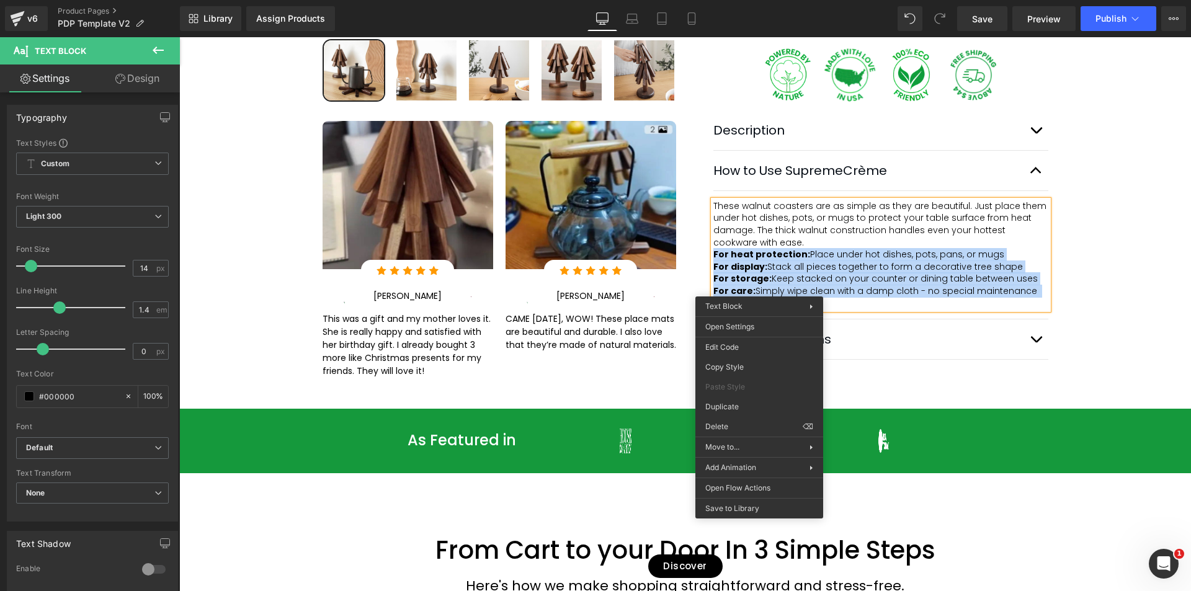
click at [775, 261] on strong "For heat protection:" at bounding box center [761, 254] width 97 height 12
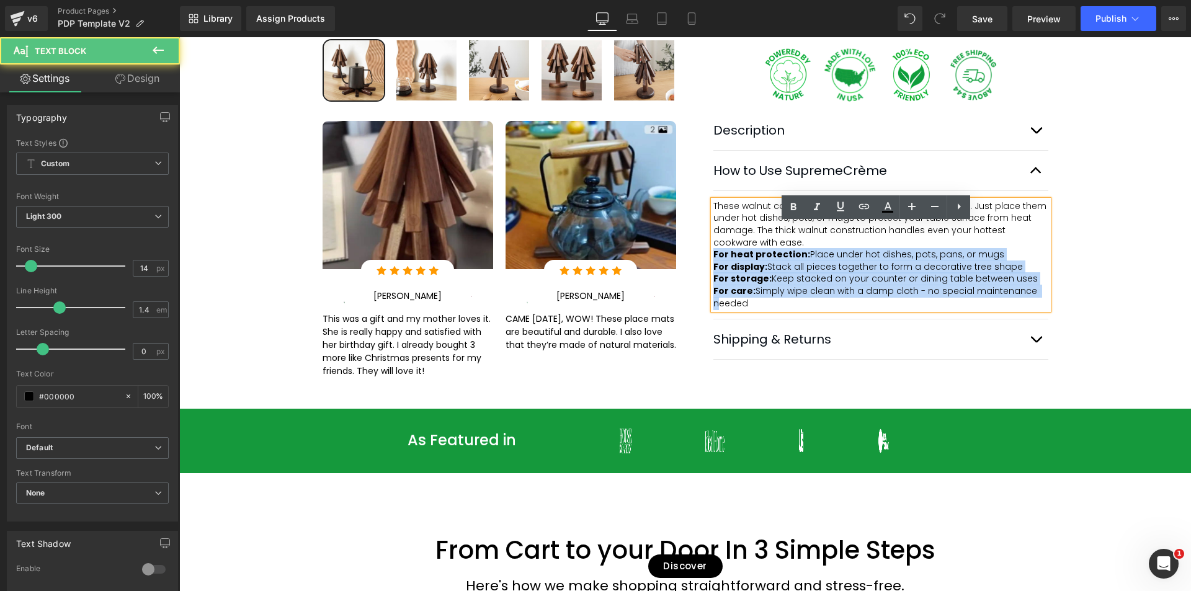
drag, startPoint x: 753, startPoint y: 322, endPoint x: 710, endPoint y: 281, distance: 59.7
click at [713, 281] on div "These walnut coasters are as simple as they are beautiful. Just place them unde…" at bounding box center [880, 254] width 335 height 109
click at [713, 261] on strong "For heat protection:" at bounding box center [761, 254] width 97 height 12
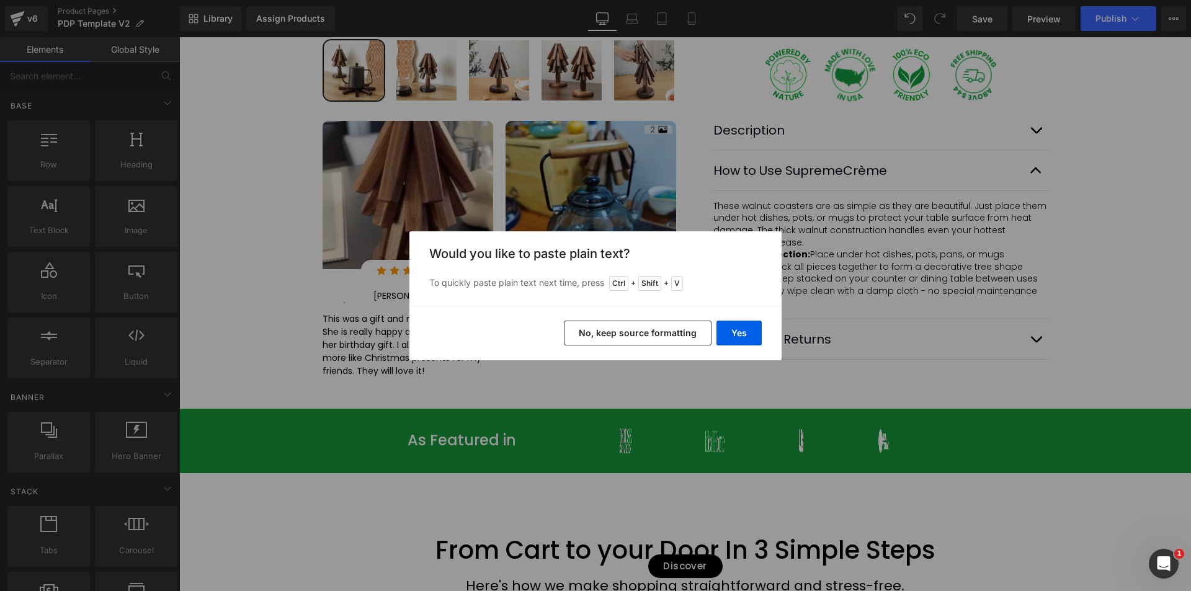
click at [699, 329] on button "No, keep source formatting" at bounding box center [638, 333] width 148 height 25
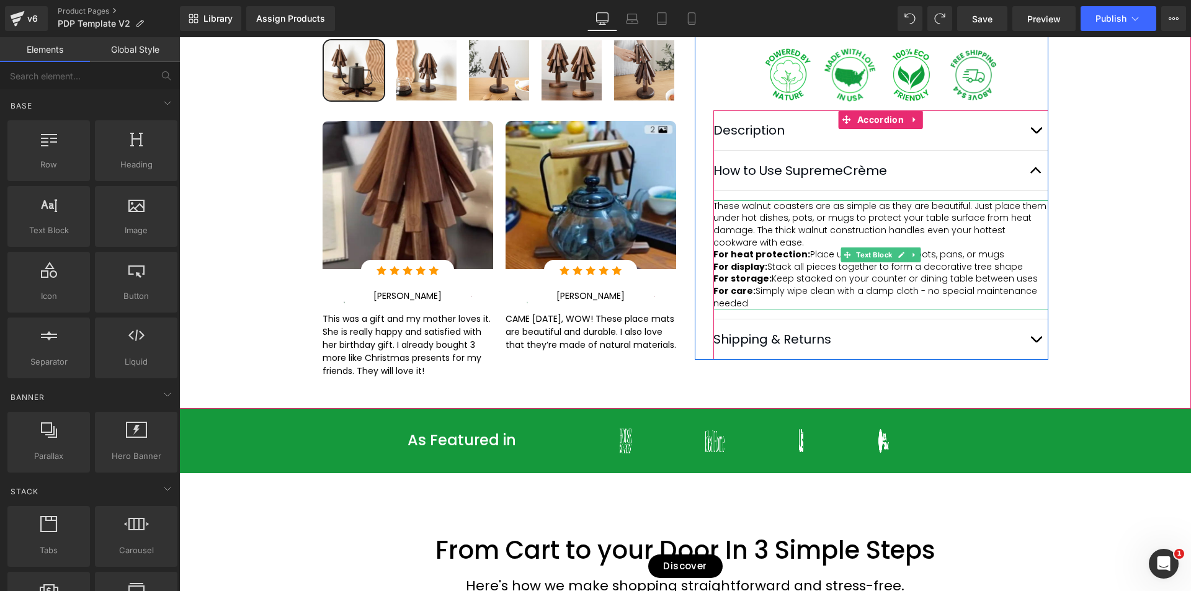
click at [721, 261] on strong "For heat protection:" at bounding box center [761, 254] width 97 height 12
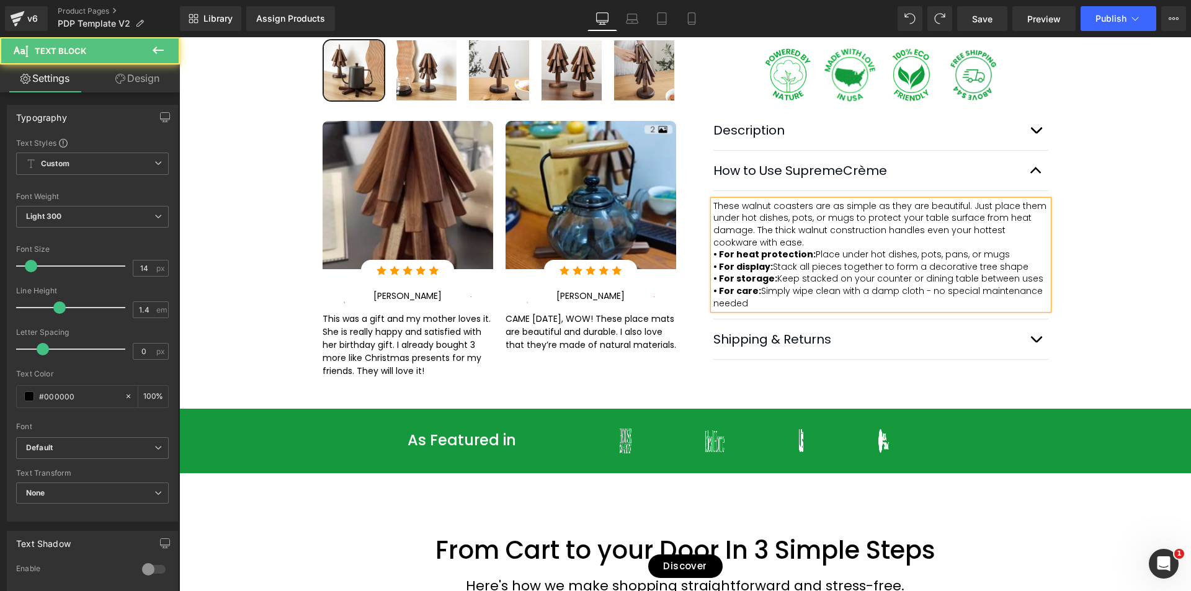
click at [827, 249] on p "These walnut coasters are as simple as they are beautiful. Just place them unde…" at bounding box center [880, 224] width 335 height 48
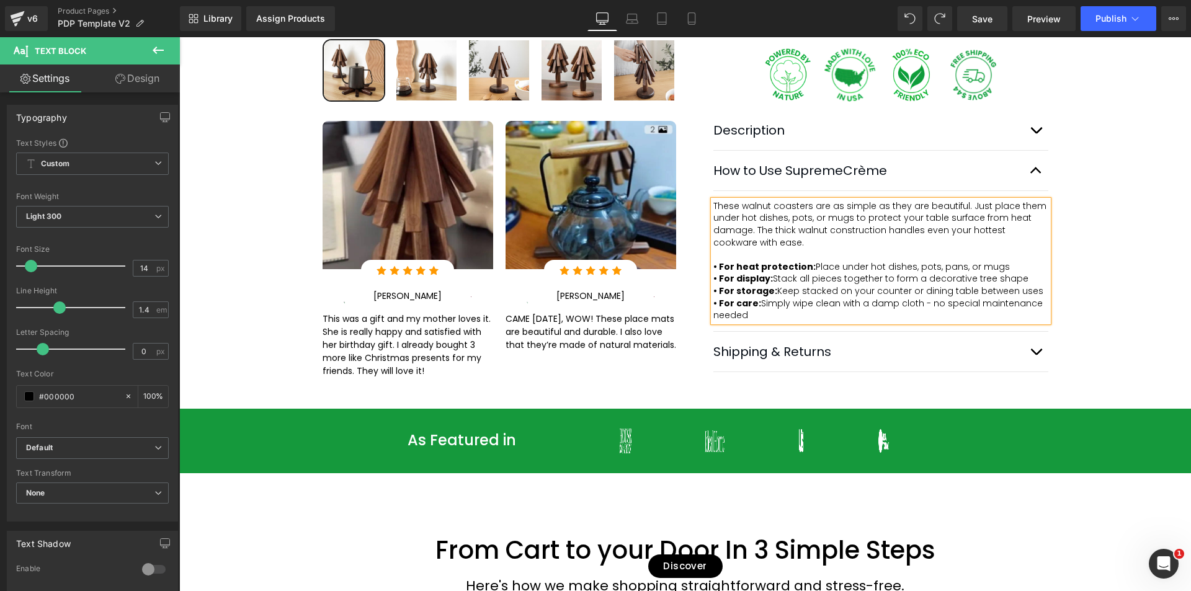
click at [1135, 291] on div "Best Seller (P) Image Row" at bounding box center [685, 24] width 1012 height 733
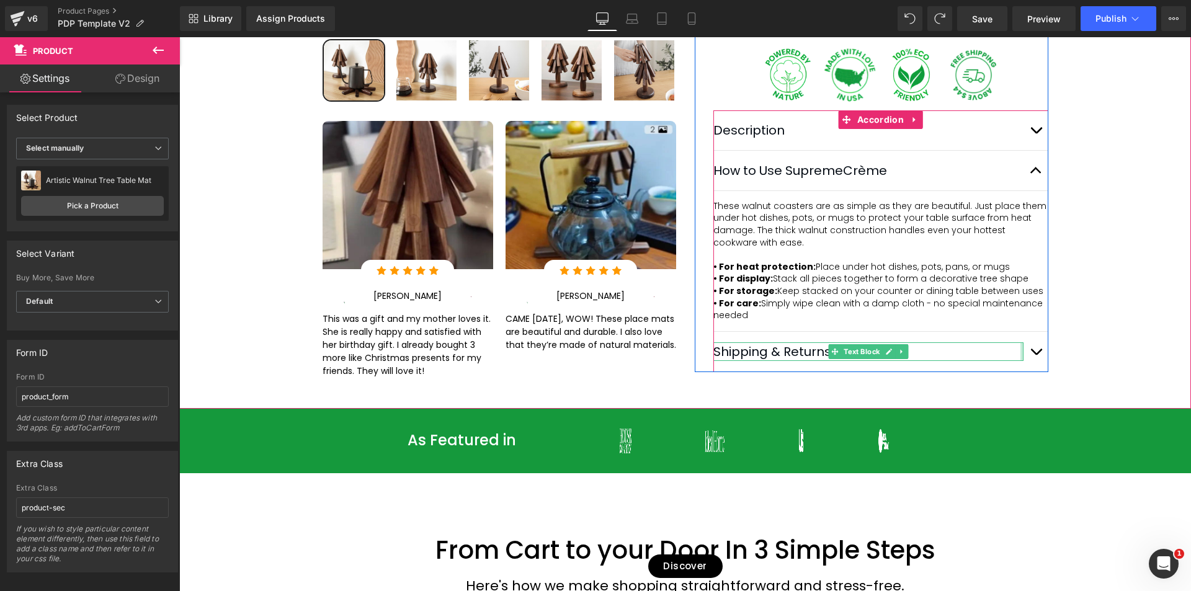
click at [1020, 361] on div at bounding box center [1021, 351] width 3 height 19
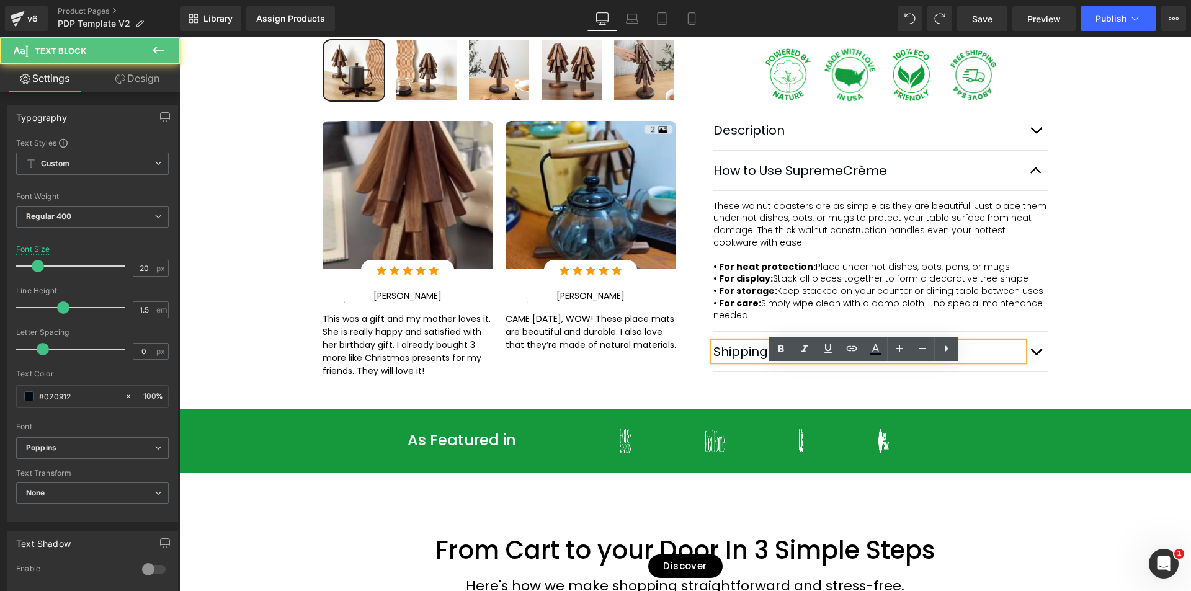
click at [1033, 372] on button "button" at bounding box center [1035, 352] width 25 height 40
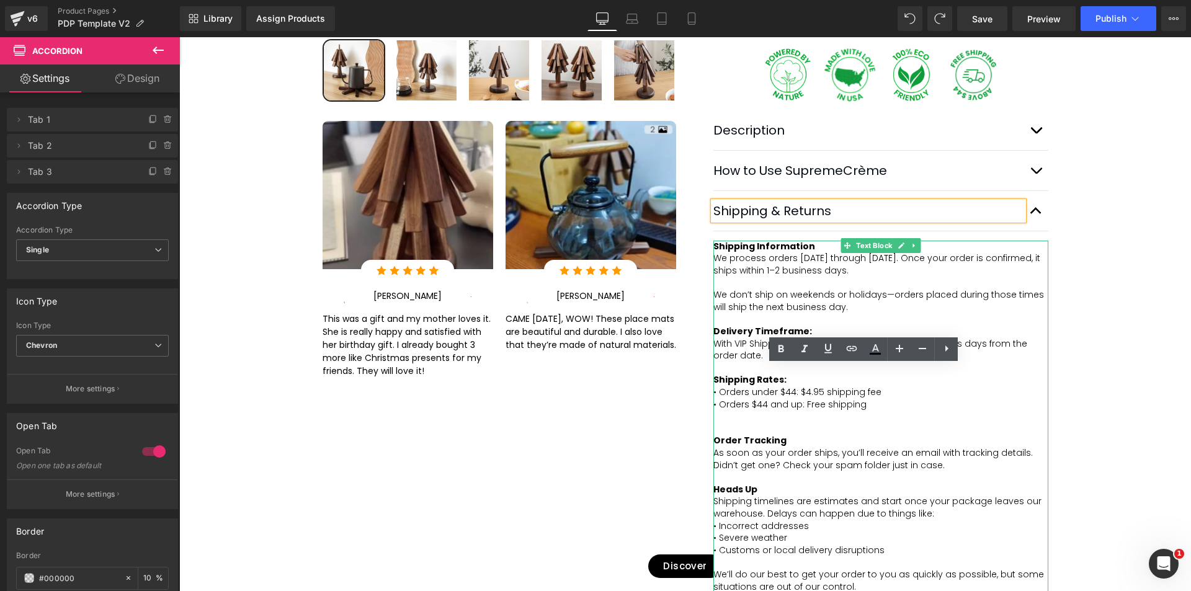
click at [770, 277] on span "We process orders [DATE] through [DATE]. Once your order is confirmed, it ships…" at bounding box center [877, 264] width 329 height 25
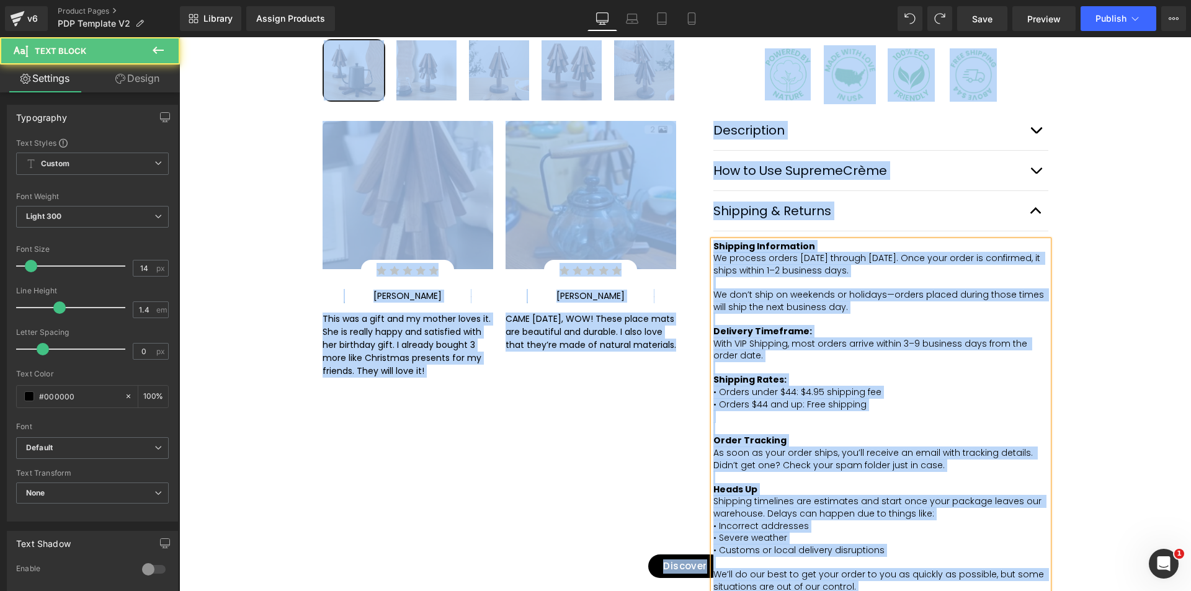
click at [777, 277] on span "We process orders [DATE] through [DATE]. Once your order is confirmed, it ships…" at bounding box center [877, 264] width 329 height 25
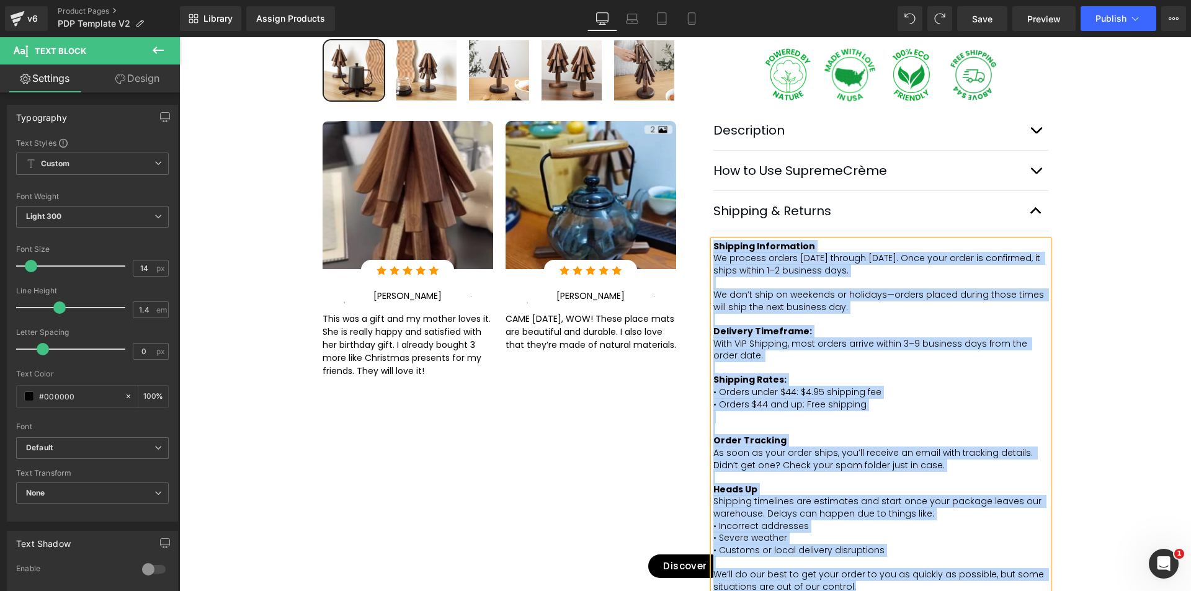
paste div
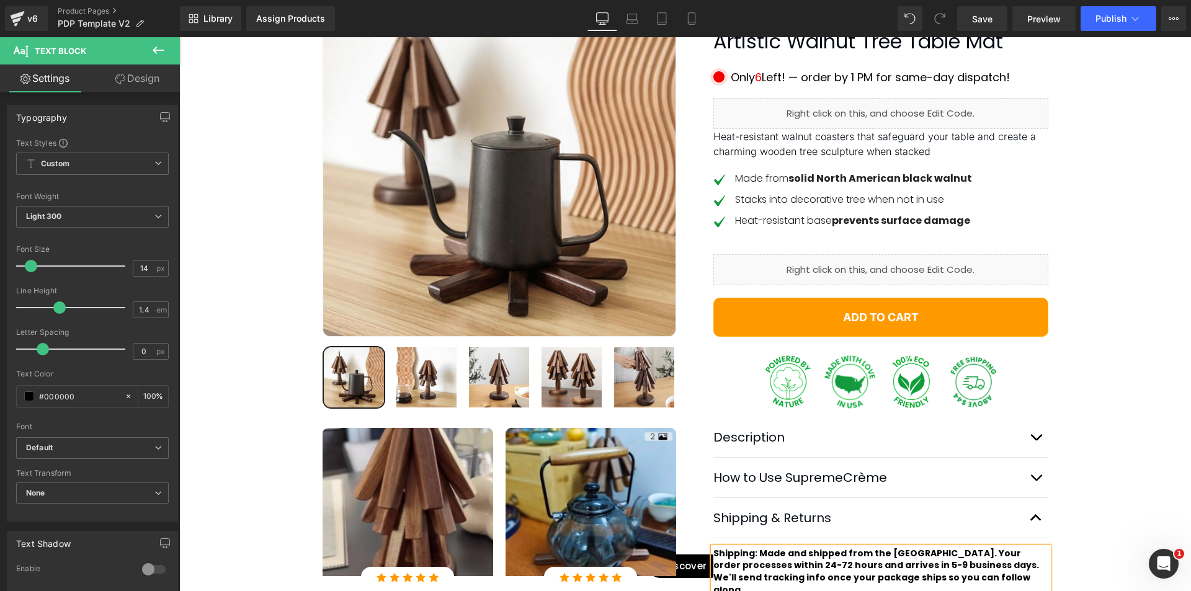
scroll to position [628, 0]
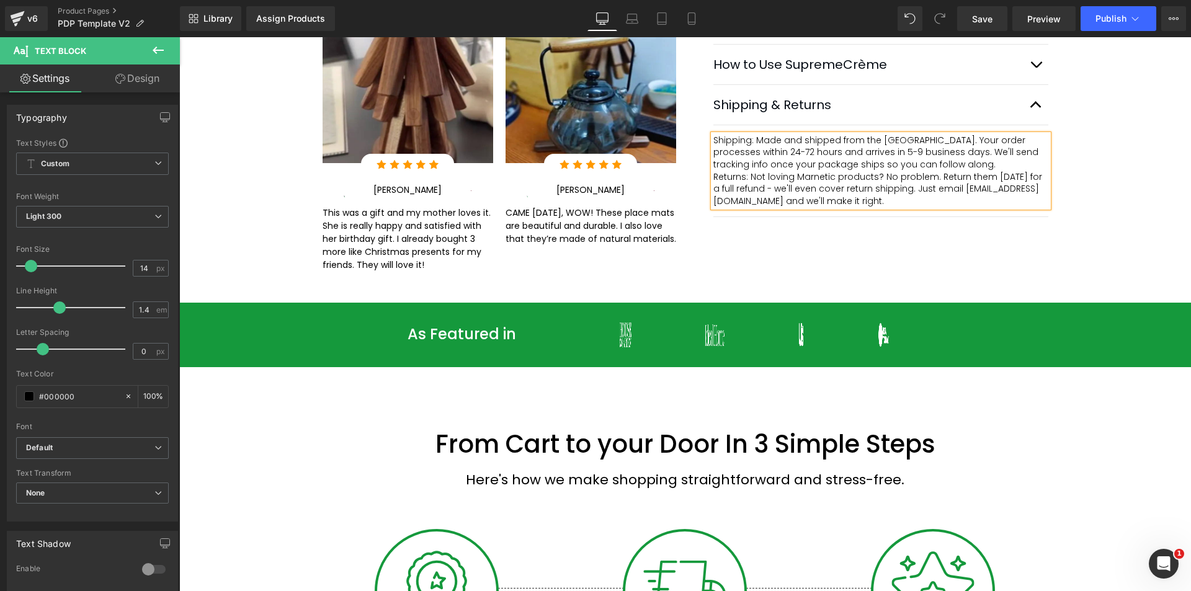
click at [750, 162] on span "Shipping: Made and shipped from the [GEOGRAPHIC_DATA]. Your order processes wit…" at bounding box center [877, 152] width 328 height 37
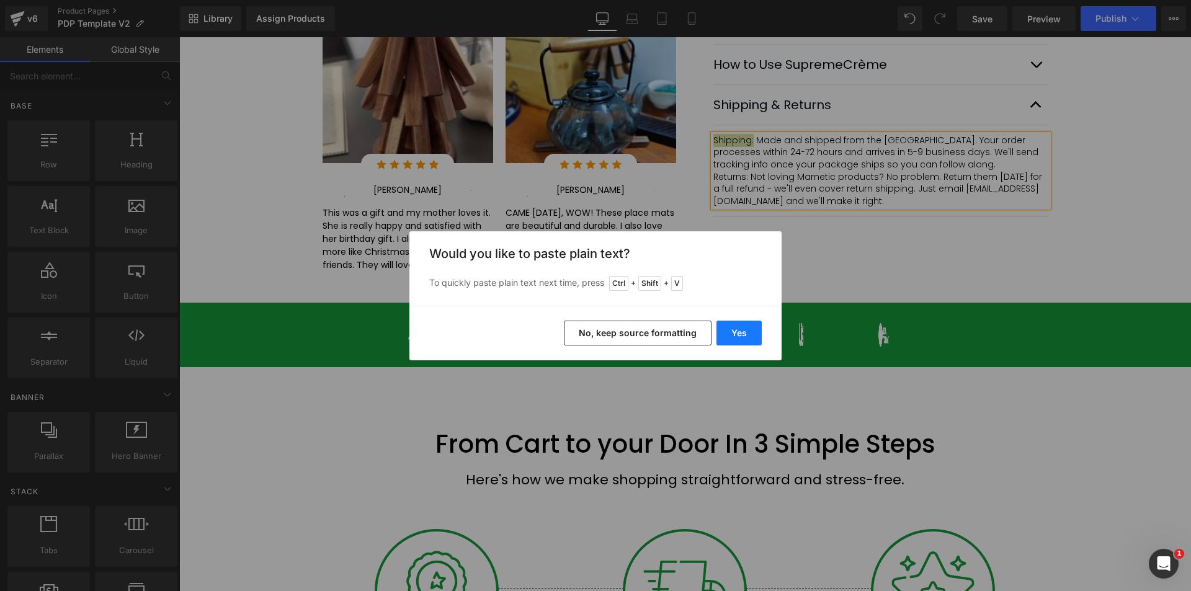
click at [743, 328] on button "Yes" at bounding box center [738, 333] width 45 height 25
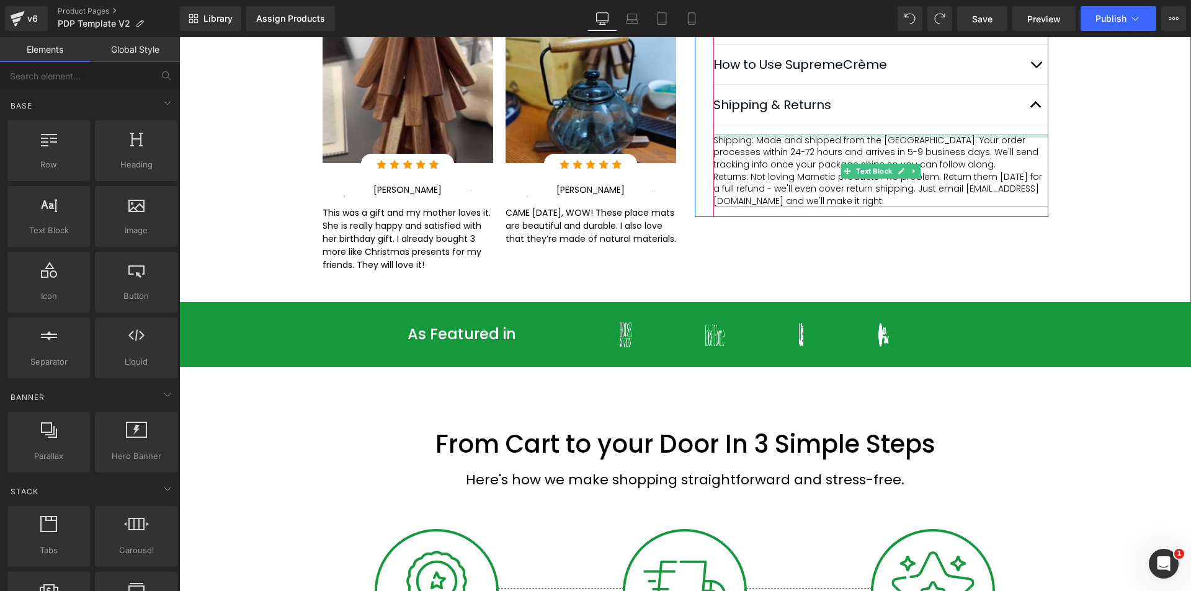
click at [751, 164] on span "Shipping: Made and shipped from the [GEOGRAPHIC_DATA]. Your order processes wit…" at bounding box center [877, 152] width 328 height 37
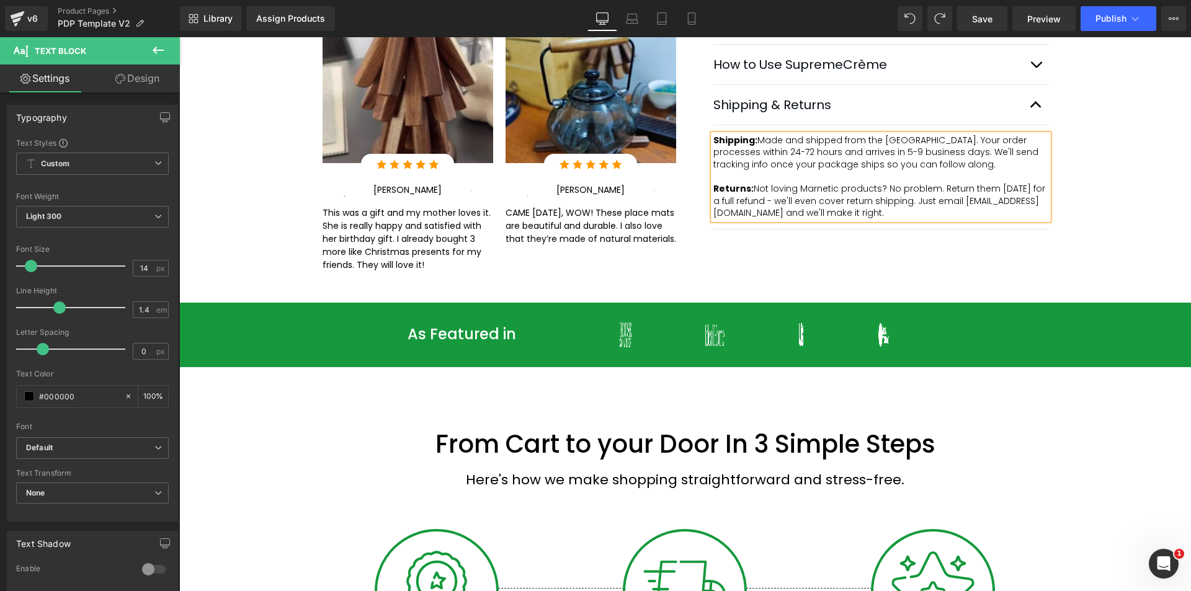
click at [1036, 125] on button "button" at bounding box center [1035, 105] width 25 height 40
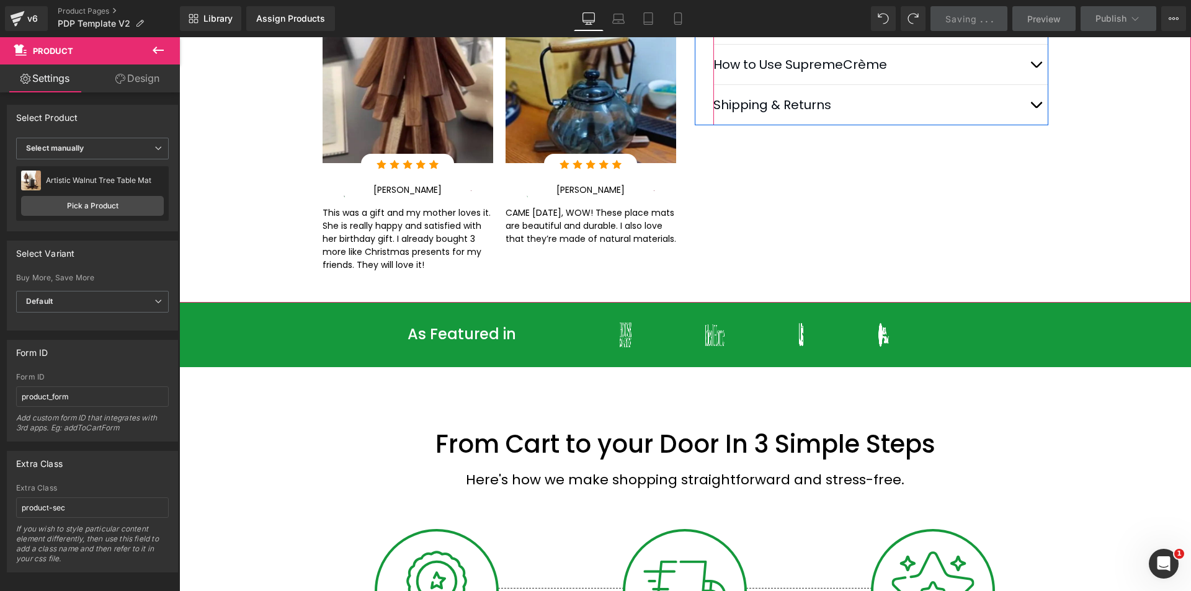
click at [1038, 125] on button "button" at bounding box center [1035, 105] width 25 height 40
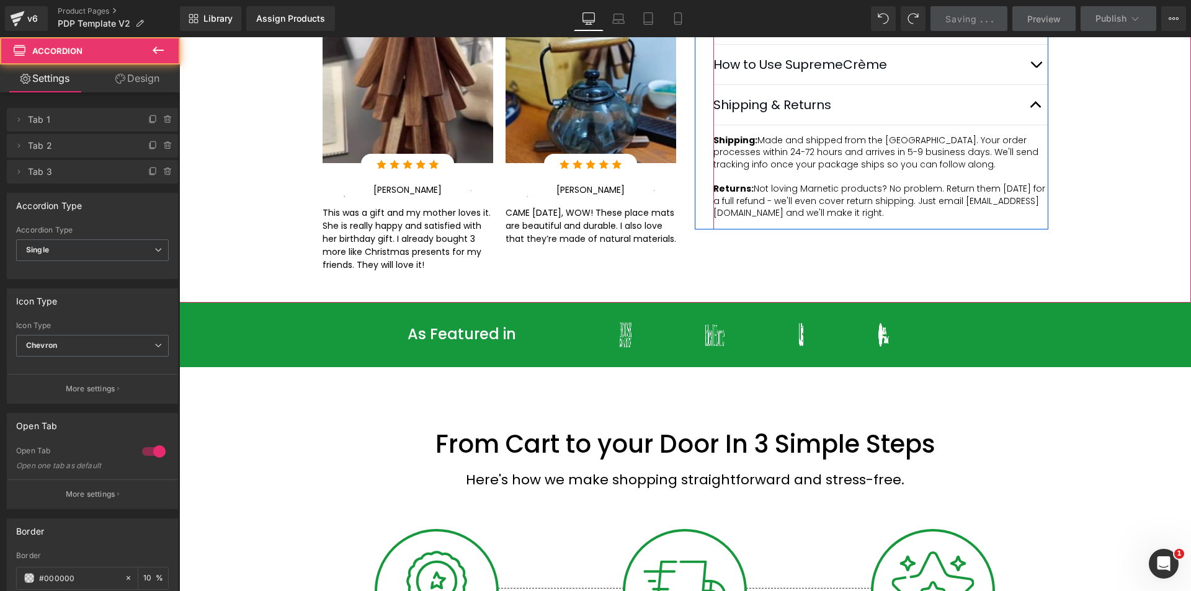
click at [1036, 84] on button "button" at bounding box center [1035, 65] width 25 height 40
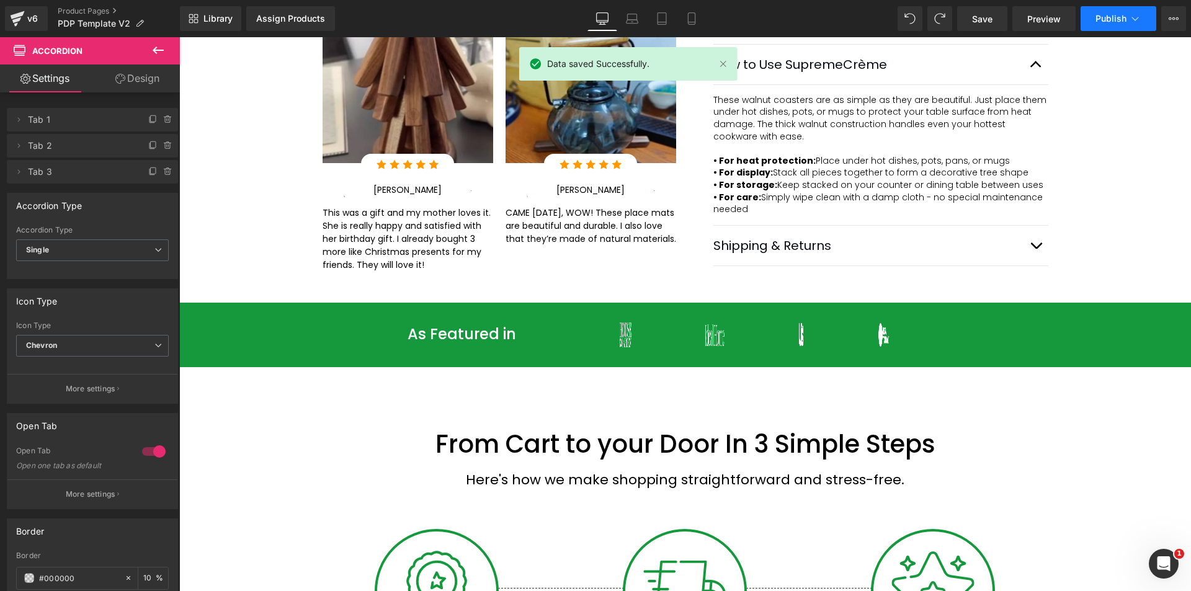
click at [1100, 27] on button "Publish" at bounding box center [1119, 18] width 76 height 25
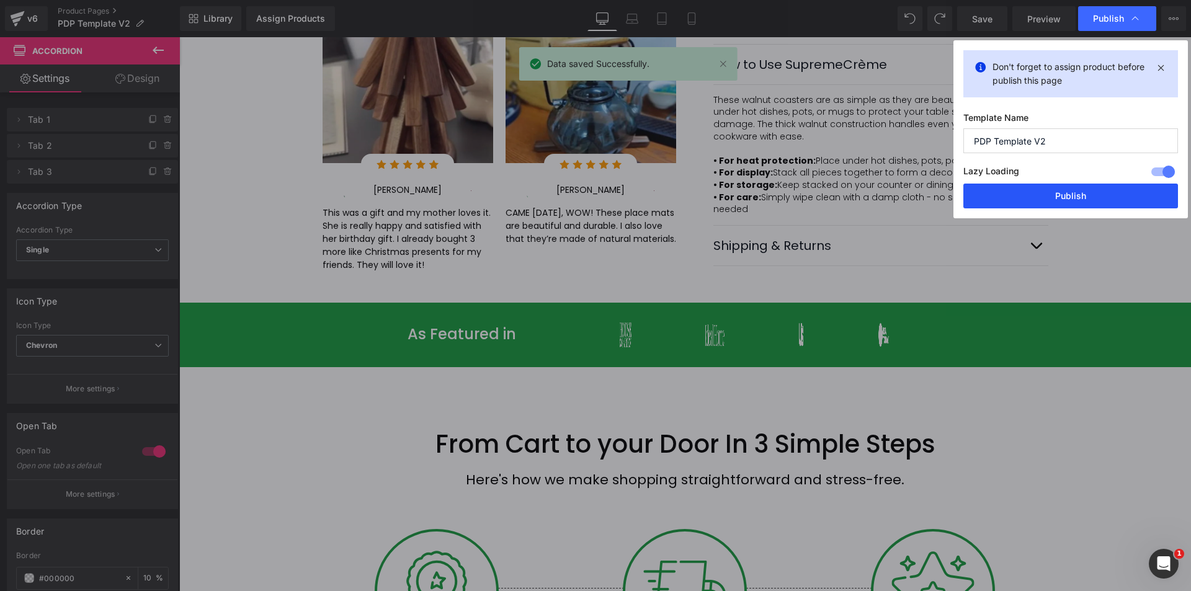
click at [1082, 200] on button "Publish" at bounding box center [1070, 196] width 215 height 25
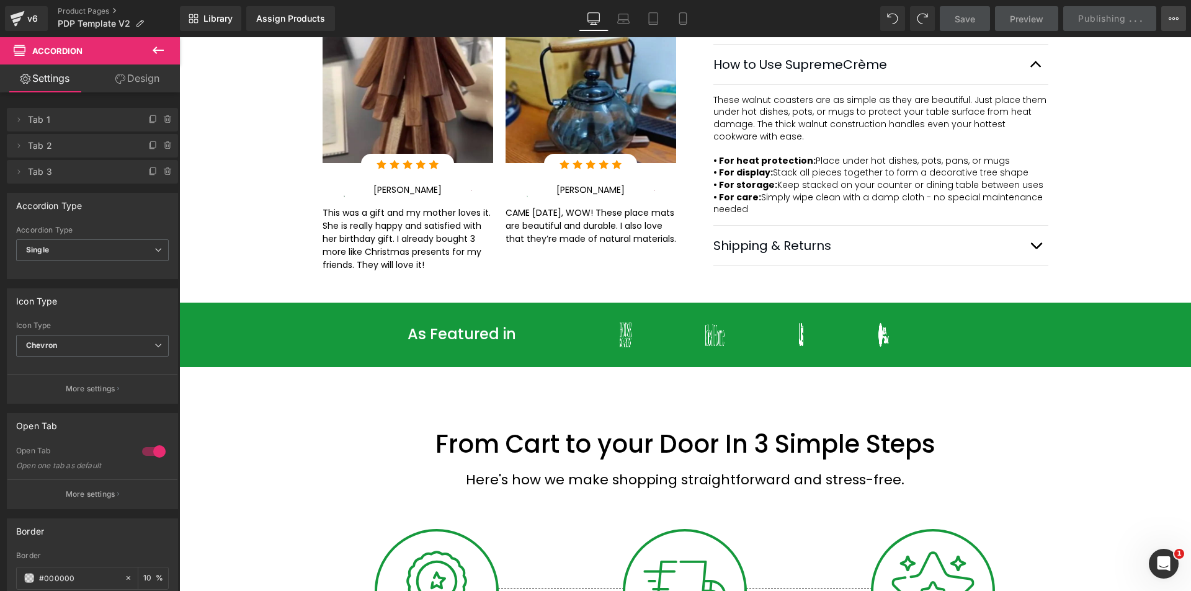
click at [1176, 16] on icon at bounding box center [1174, 19] width 10 height 10
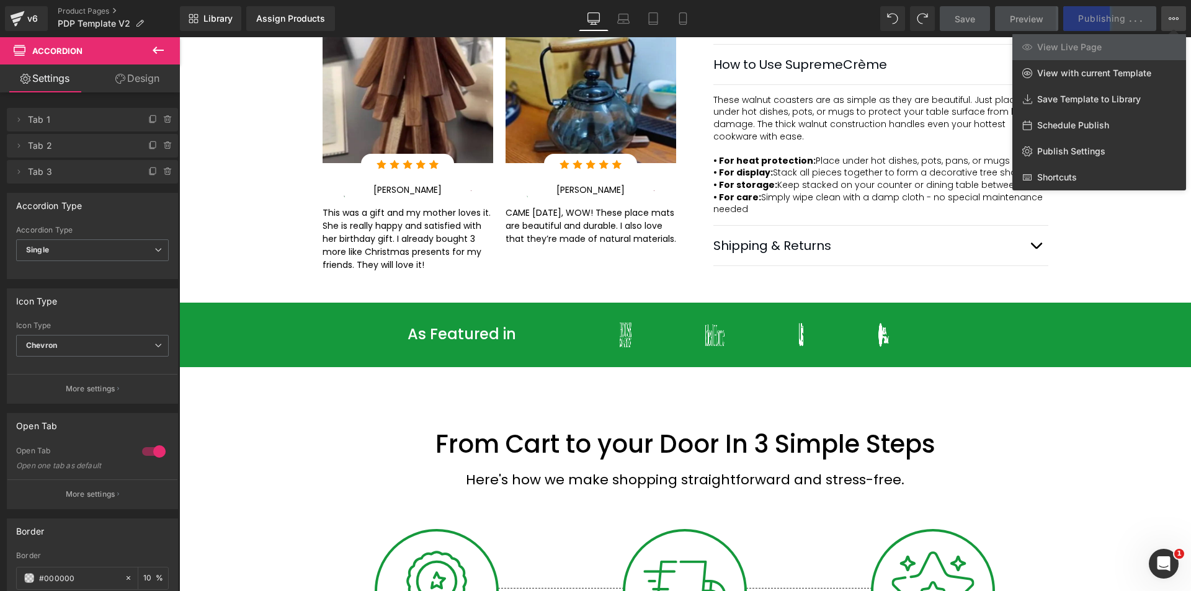
click at [1120, 298] on div at bounding box center [685, 314] width 1012 height 554
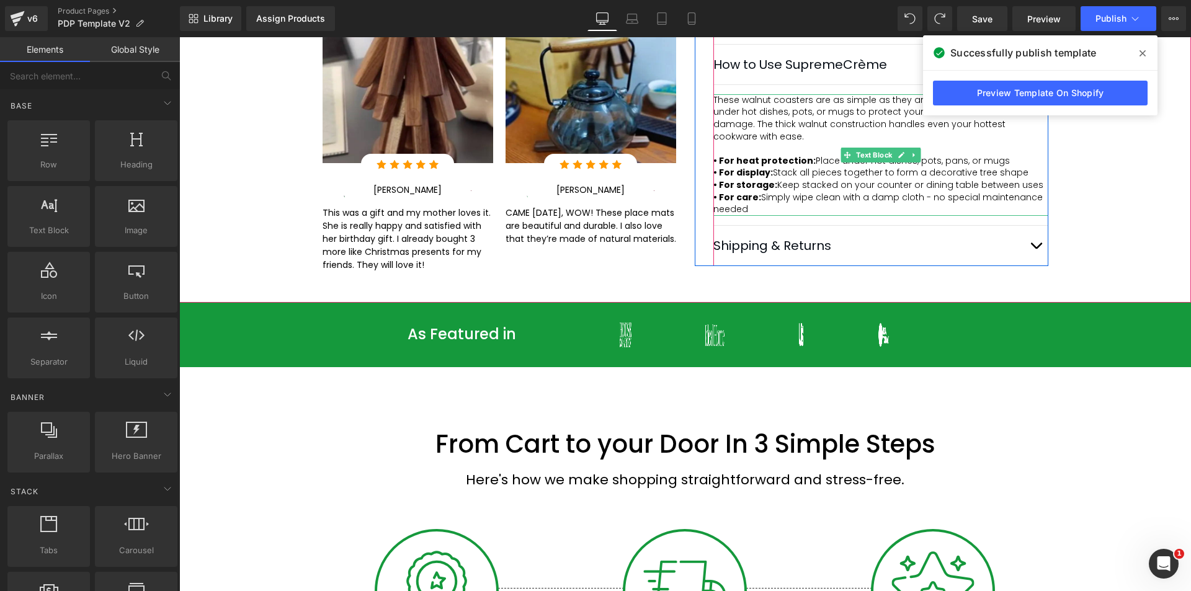
click at [785, 155] on p "These walnut coasters are as simple as they are beautiful. Just place them unde…" at bounding box center [880, 124] width 335 height 61
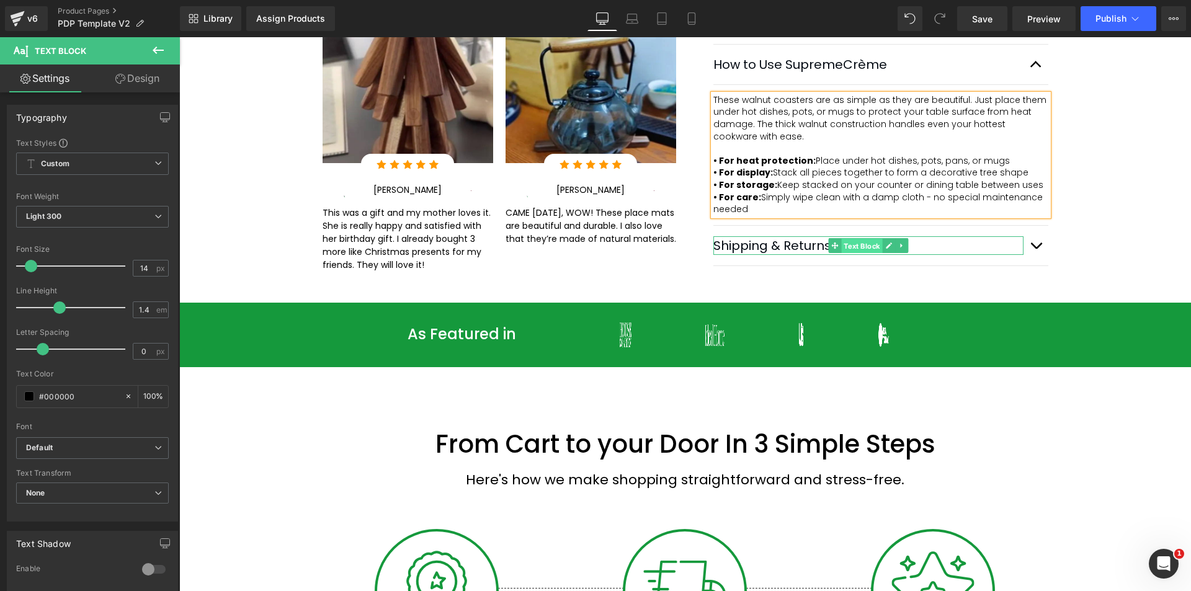
click at [842, 254] on span "Text Block" at bounding box center [861, 246] width 41 height 15
click at [1036, 249] on span "button" at bounding box center [1036, 249] width 0 height 0
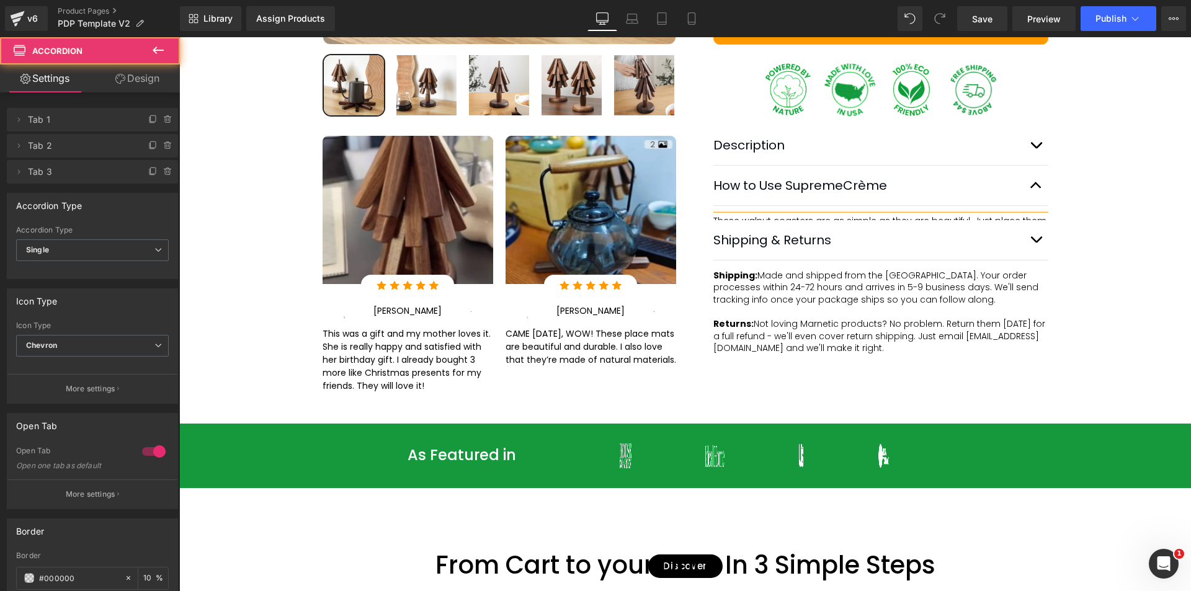
scroll to position [488, 0]
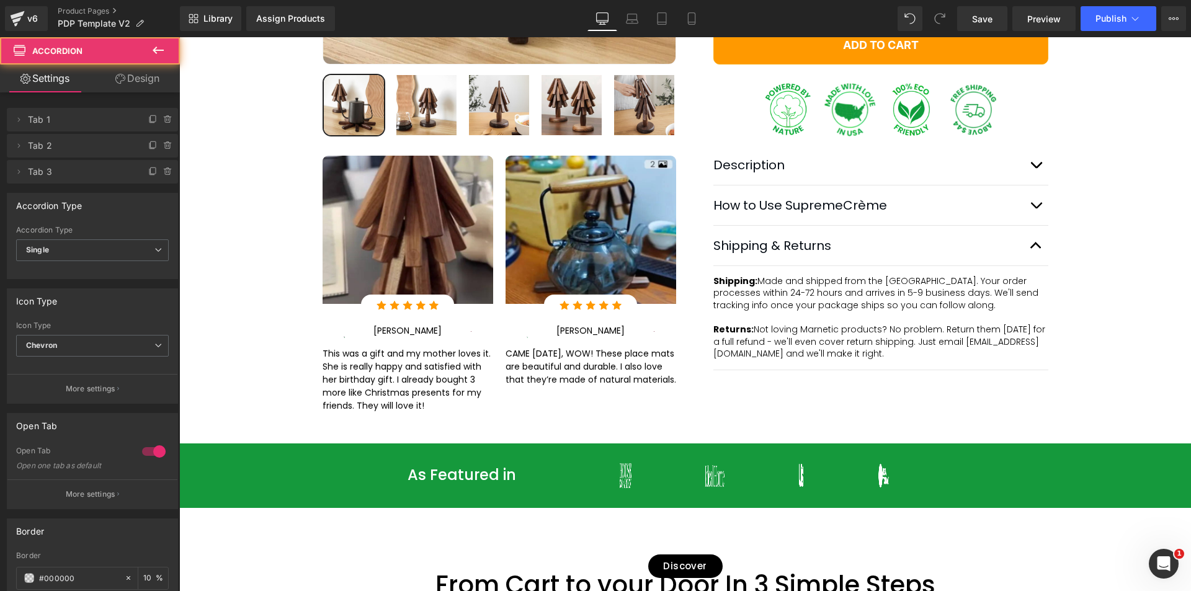
click at [848, 311] on span "Shipping: Made and shipped from the [GEOGRAPHIC_DATA]. Your order processes wit…" at bounding box center [877, 293] width 328 height 37
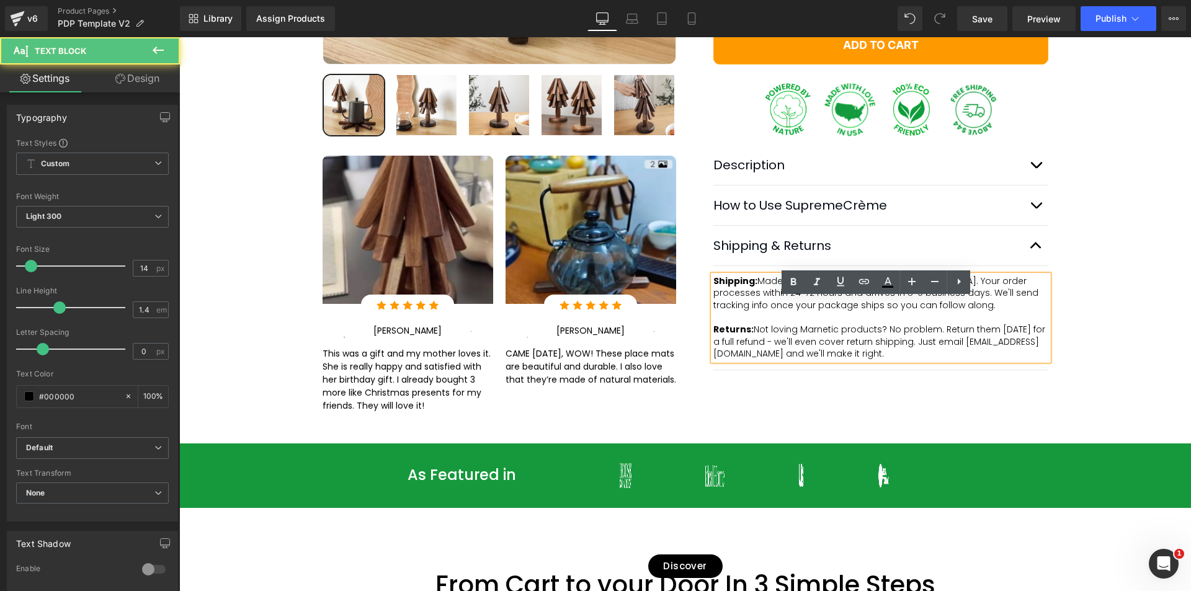
click at [898, 312] on p "Shipping: Made and shipped from the [GEOGRAPHIC_DATA]. Your order processes wit…" at bounding box center [880, 293] width 335 height 37
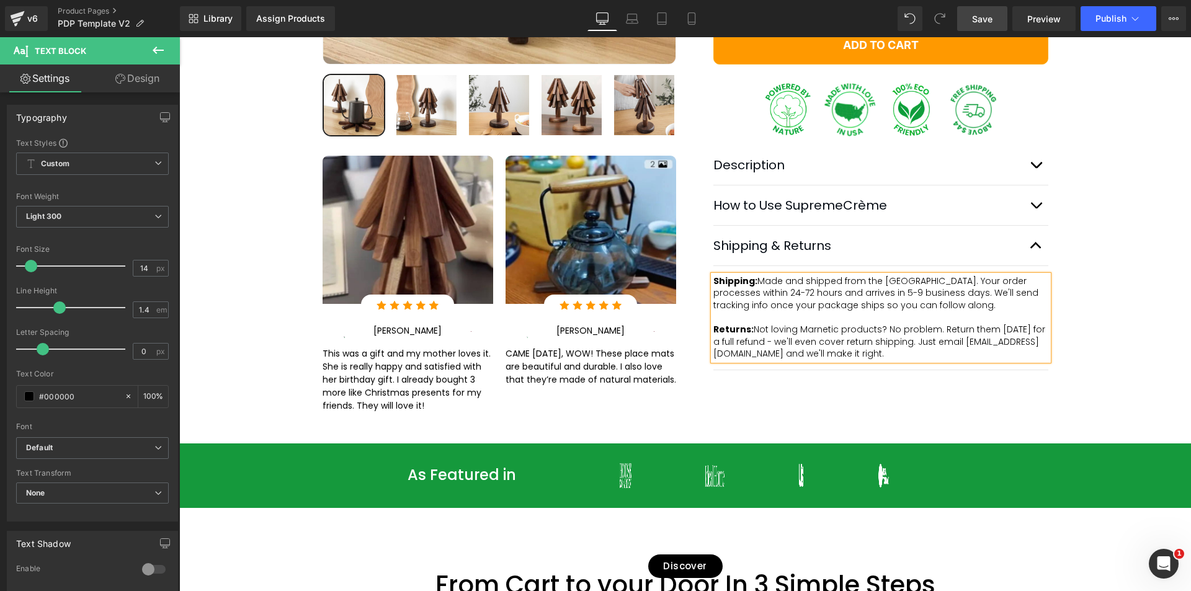
click at [995, 17] on link "Save" at bounding box center [982, 18] width 50 height 25
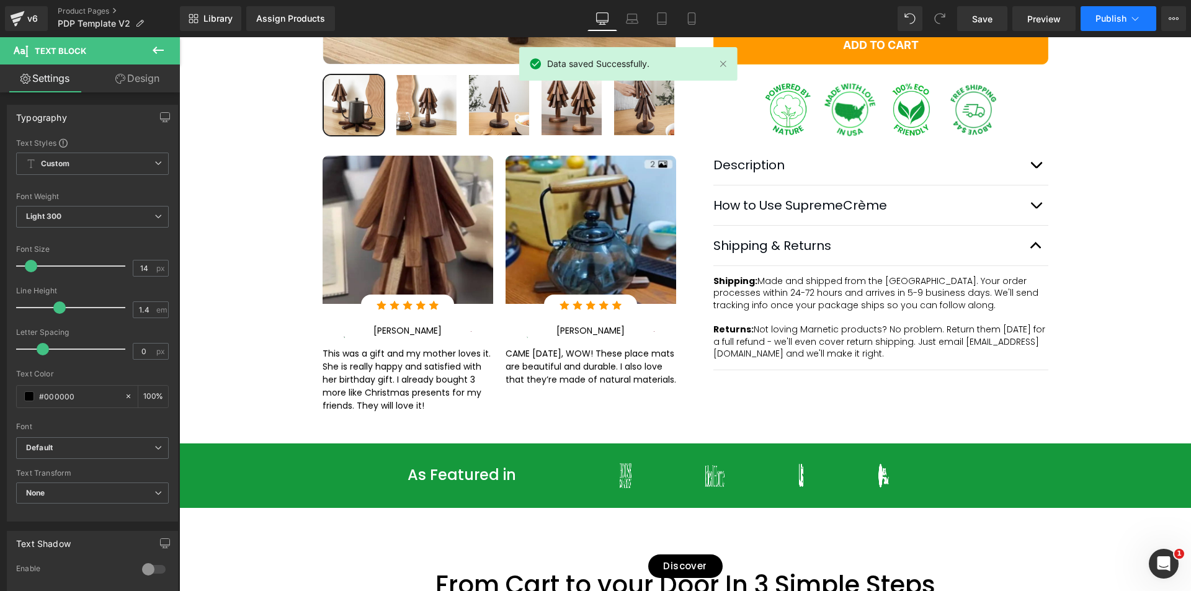
click at [1102, 14] on span "Publish" at bounding box center [1110, 19] width 31 height 10
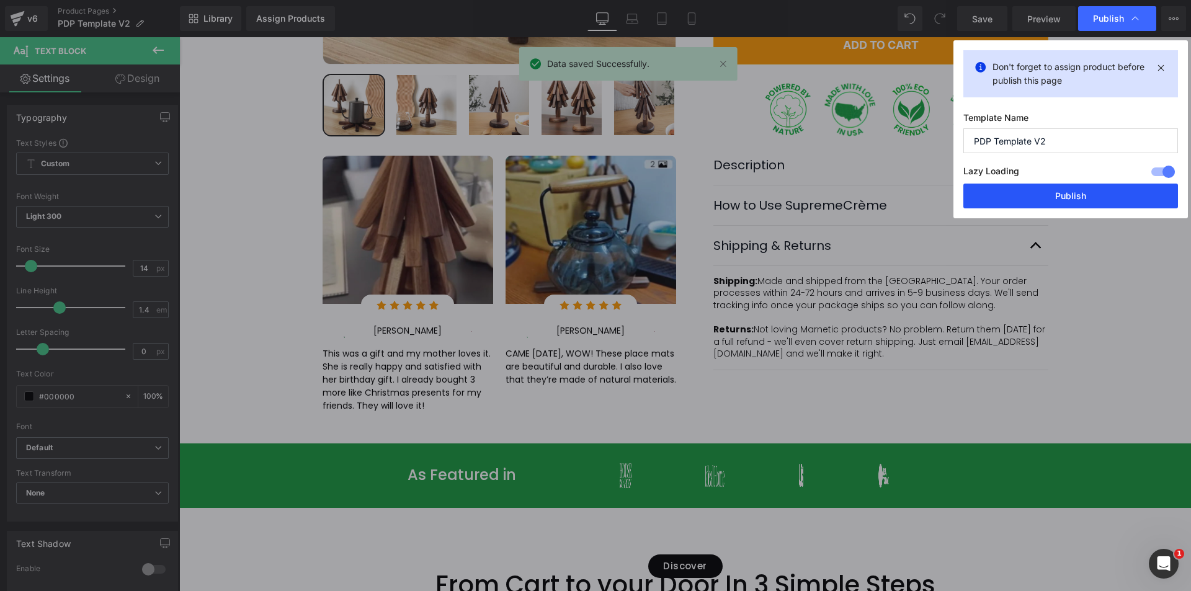
click at [1071, 195] on button "Publish" at bounding box center [1070, 196] width 215 height 25
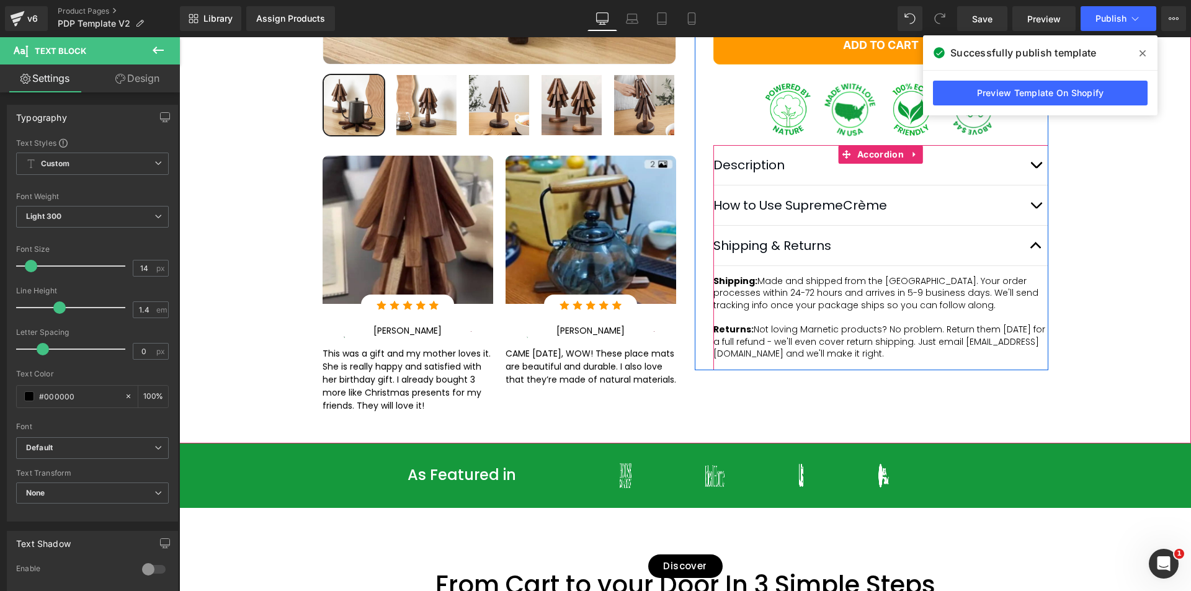
click at [1038, 225] on button "button" at bounding box center [1035, 205] width 25 height 40
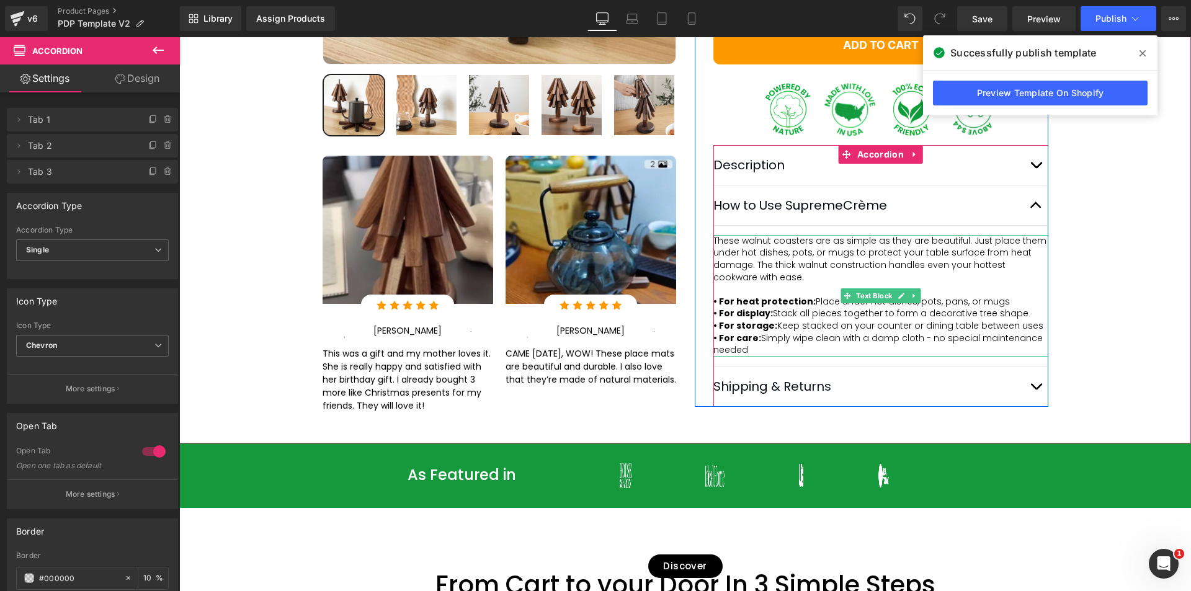
click at [762, 308] on p "These walnut coasters are as simple as they are beautiful. Just place them unde…" at bounding box center [880, 271] width 335 height 73
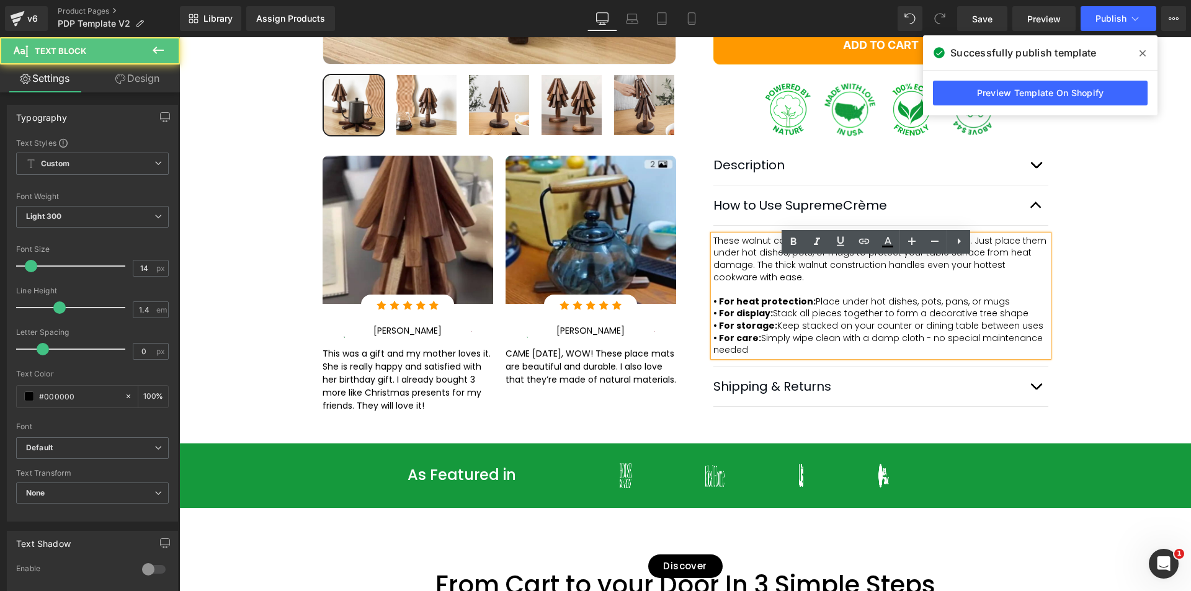
click at [772, 302] on p "These walnut coasters are as simple as they are beautiful. Just place them unde…" at bounding box center [880, 271] width 335 height 73
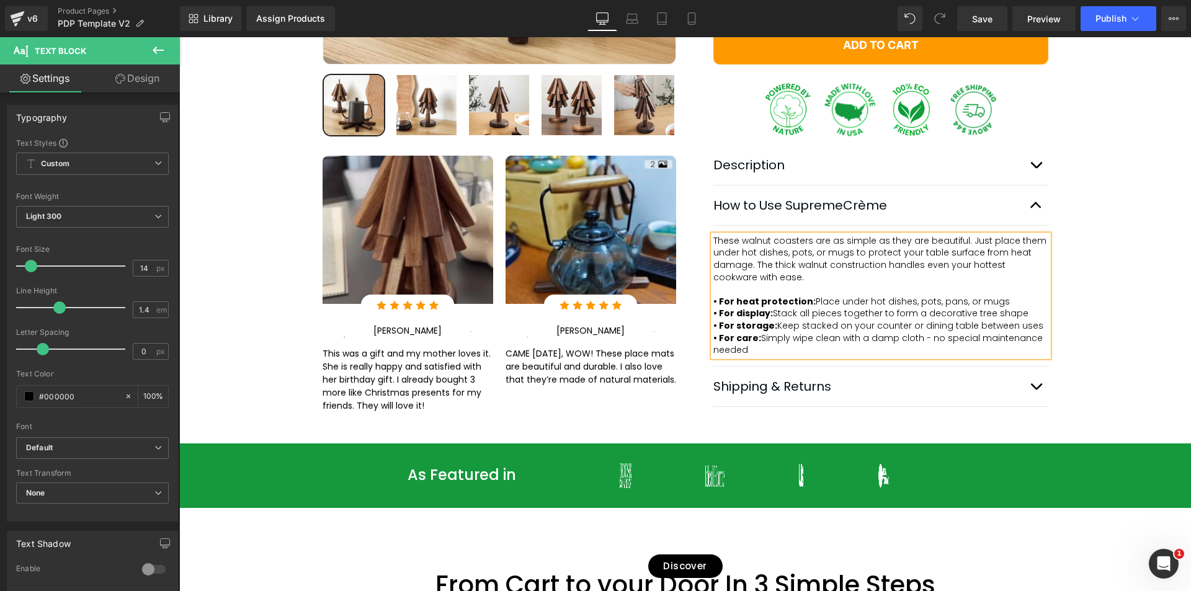
click at [798, 308] on p "These walnut coasters are as simple as they are beautiful. Just place them unde…" at bounding box center [880, 271] width 335 height 73
click at [956, 241] on icon at bounding box center [959, 241] width 15 height 15
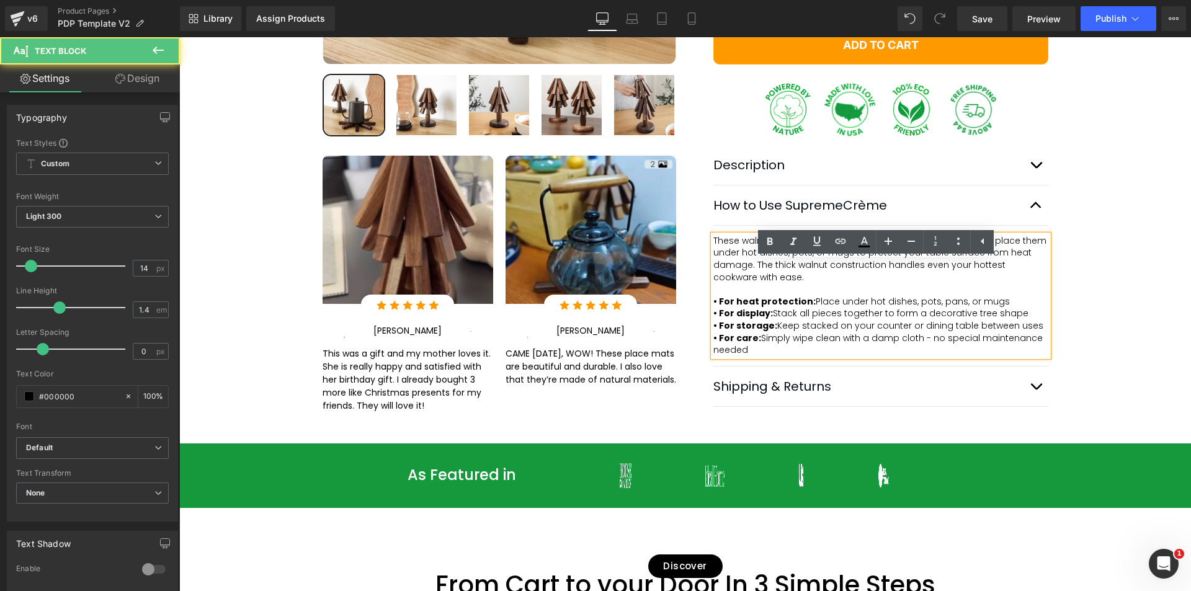
click at [791, 308] on p "These walnut coasters are as simple as they are beautiful. Just place them unde…" at bounding box center [880, 271] width 335 height 73
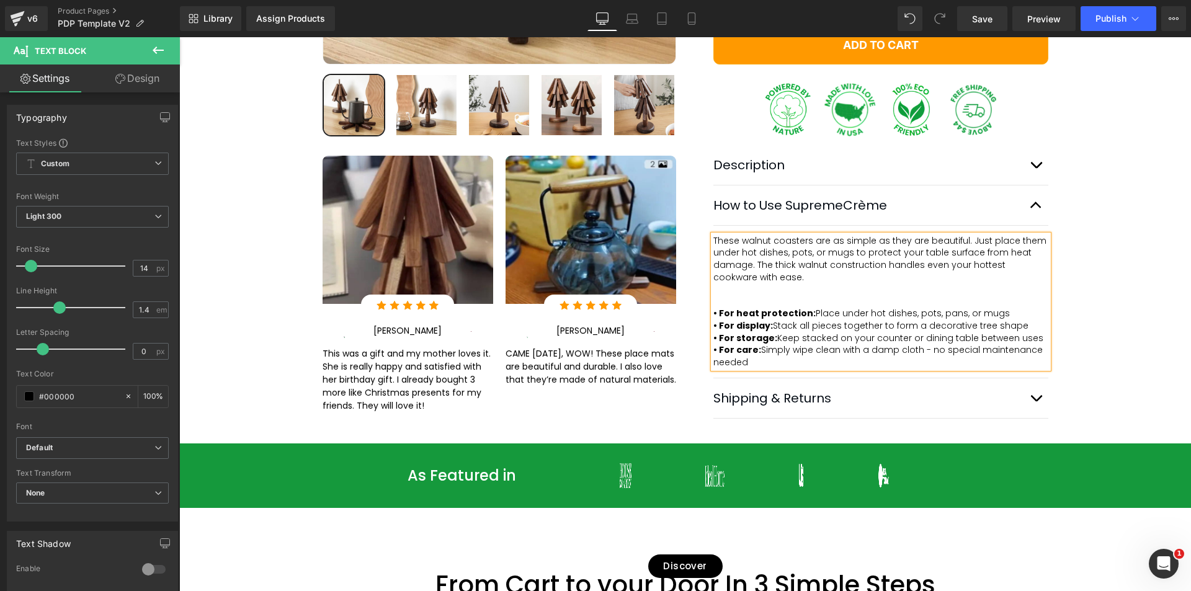
click at [1034, 418] on button "button" at bounding box center [1035, 398] width 25 height 40
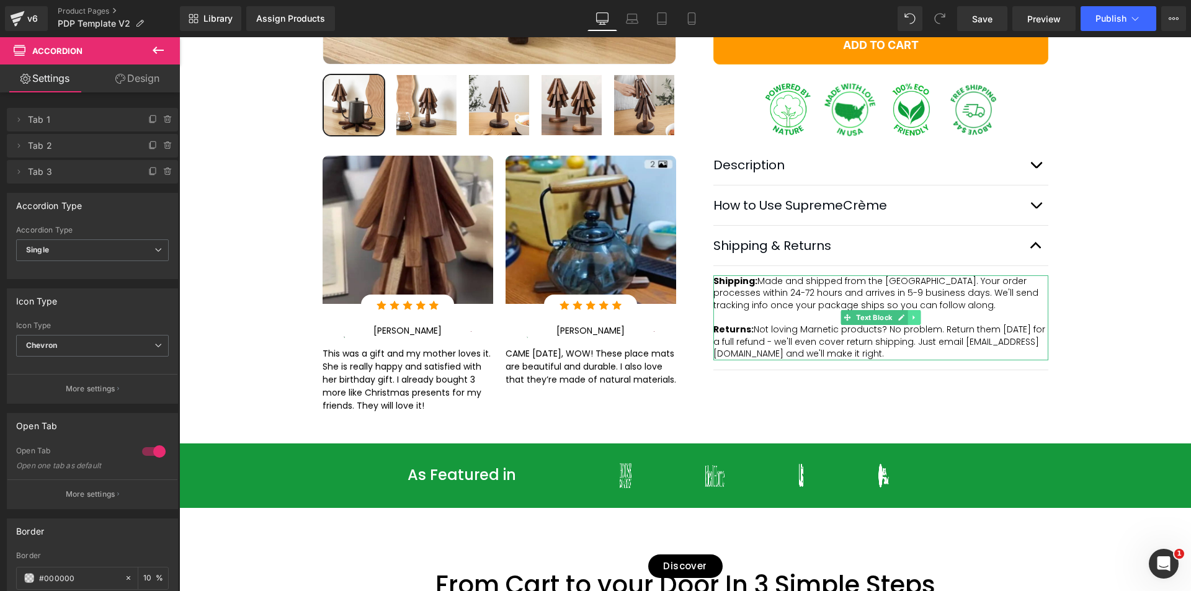
click at [911, 321] on icon at bounding box center [914, 317] width 7 height 7
click at [971, 340] on p "Shipping: Made and shipped from the [GEOGRAPHIC_DATA]. Your order processes wit…" at bounding box center [880, 317] width 335 height 85
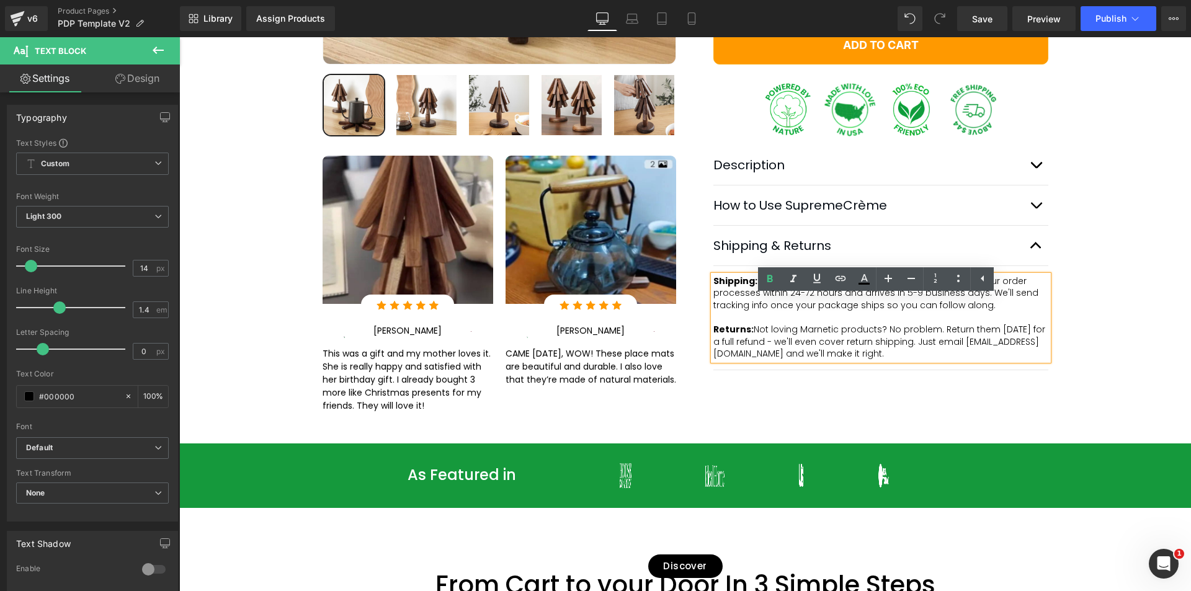
click at [923, 329] on p "Shipping: Made and shipped from the [GEOGRAPHIC_DATA]. Your order processes wit…" at bounding box center [880, 317] width 335 height 85
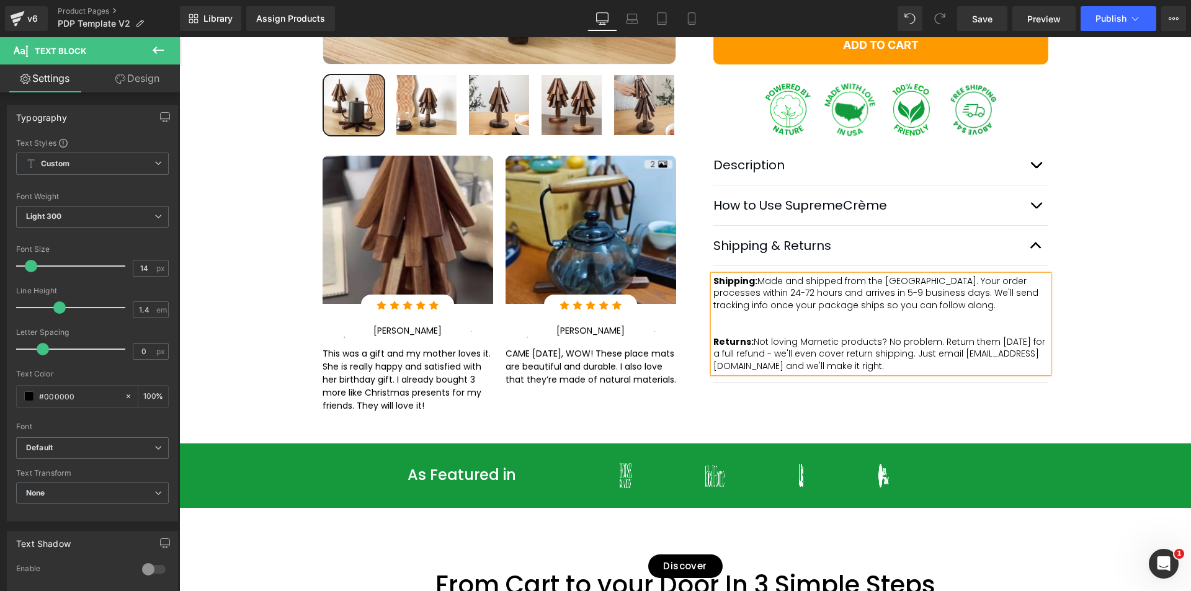
click at [1138, 243] on div "Best Seller (P) Image Row" at bounding box center [685, 58] width 1012 height 733
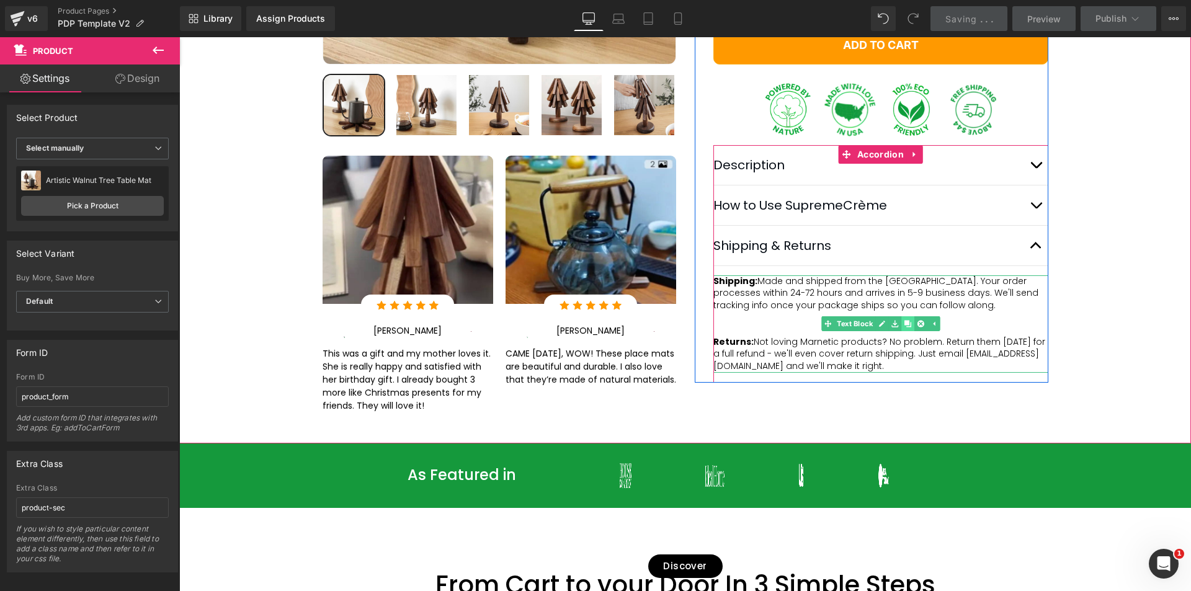
click at [904, 328] on icon at bounding box center [907, 324] width 7 height 7
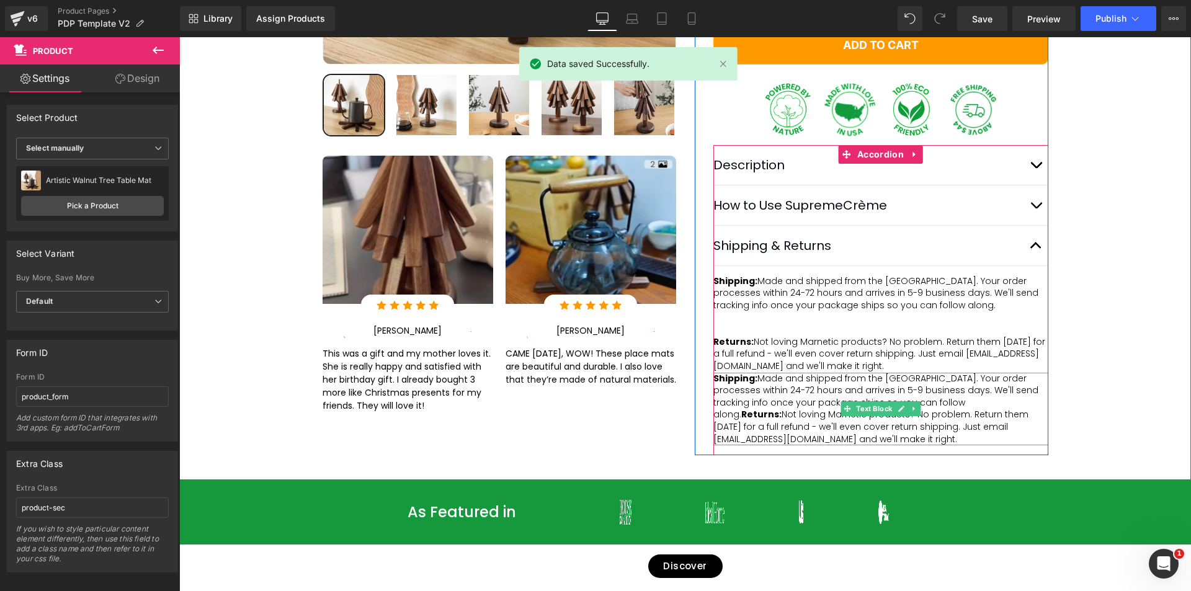
click at [941, 421] on span "Not loving Marnetic products? No problem. Return them [DATE] for a full refund …" at bounding box center [872, 426] width 318 height 37
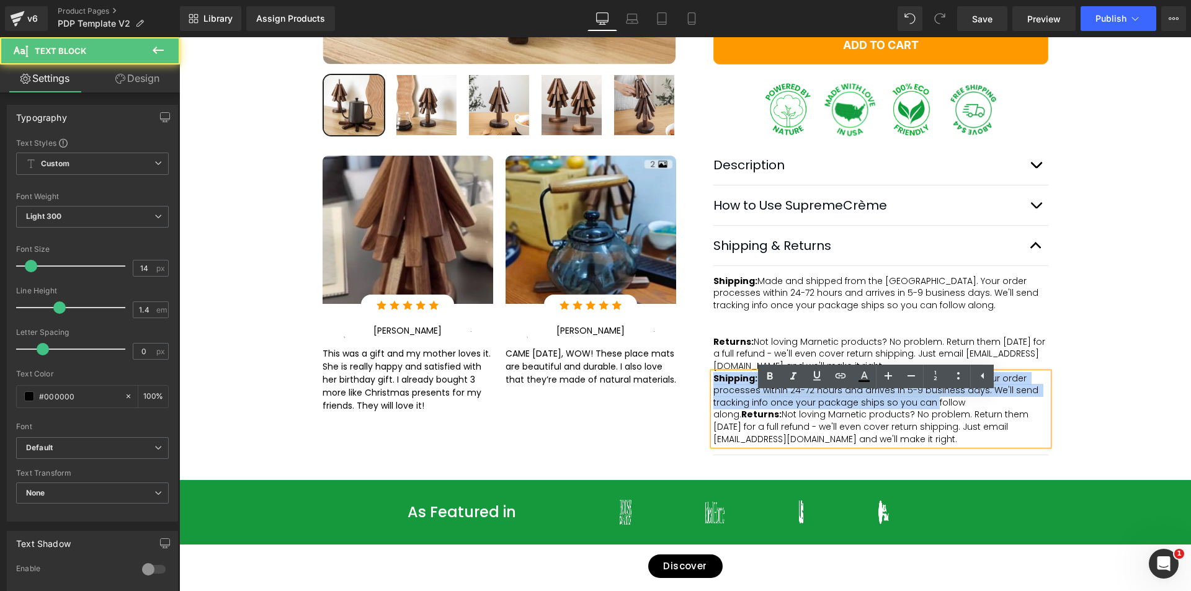
drag, startPoint x: 876, startPoint y: 427, endPoint x: 711, endPoint y: 399, distance: 168.0
click at [713, 399] on p "Shipping: Made and shipped from the [GEOGRAPHIC_DATA]. Your order processes wit…" at bounding box center [880, 409] width 335 height 73
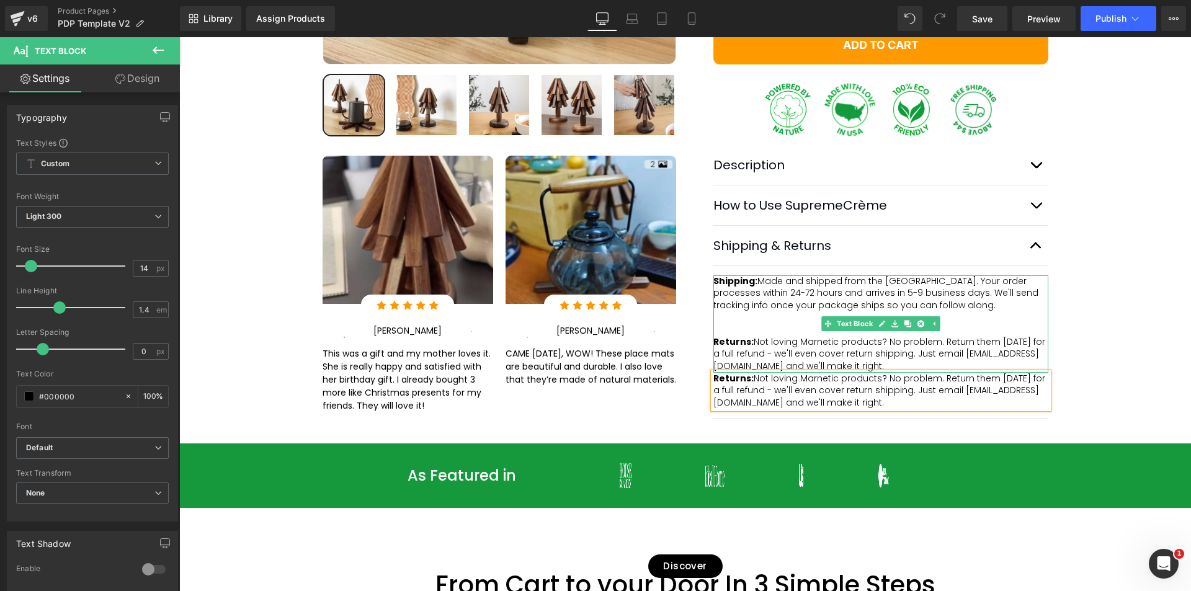
click at [912, 370] on span "Not loving Marnetic products? No problem. Return them [DATE] for a full refund …" at bounding box center [880, 354] width 334 height 37
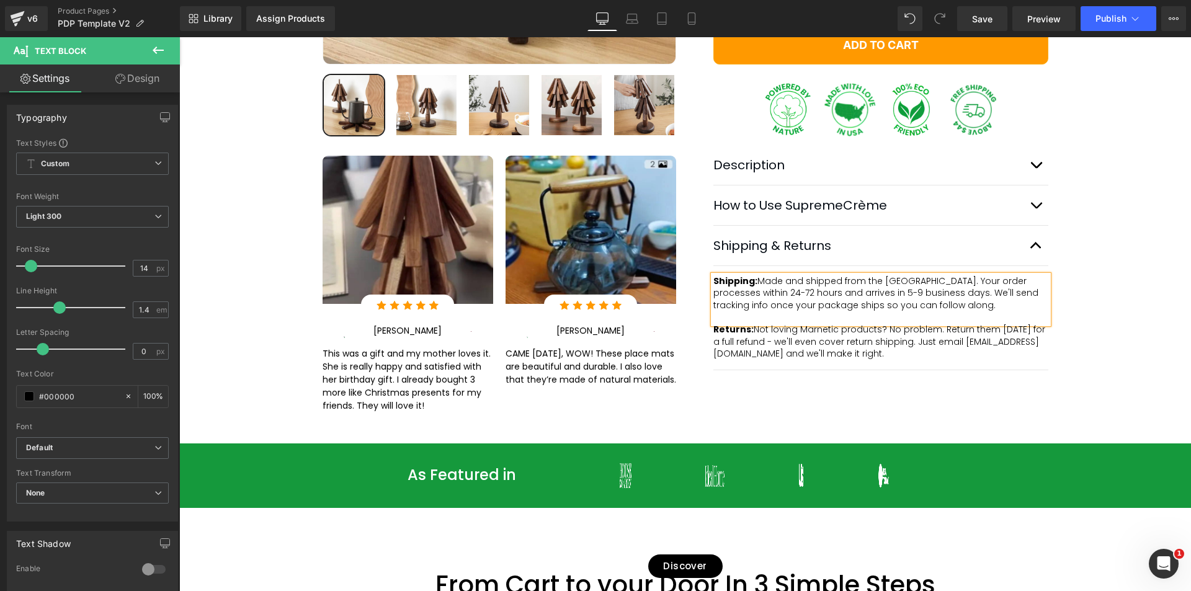
click at [1141, 367] on div "Best Seller (P) Image Row" at bounding box center [685, 58] width 1012 height 733
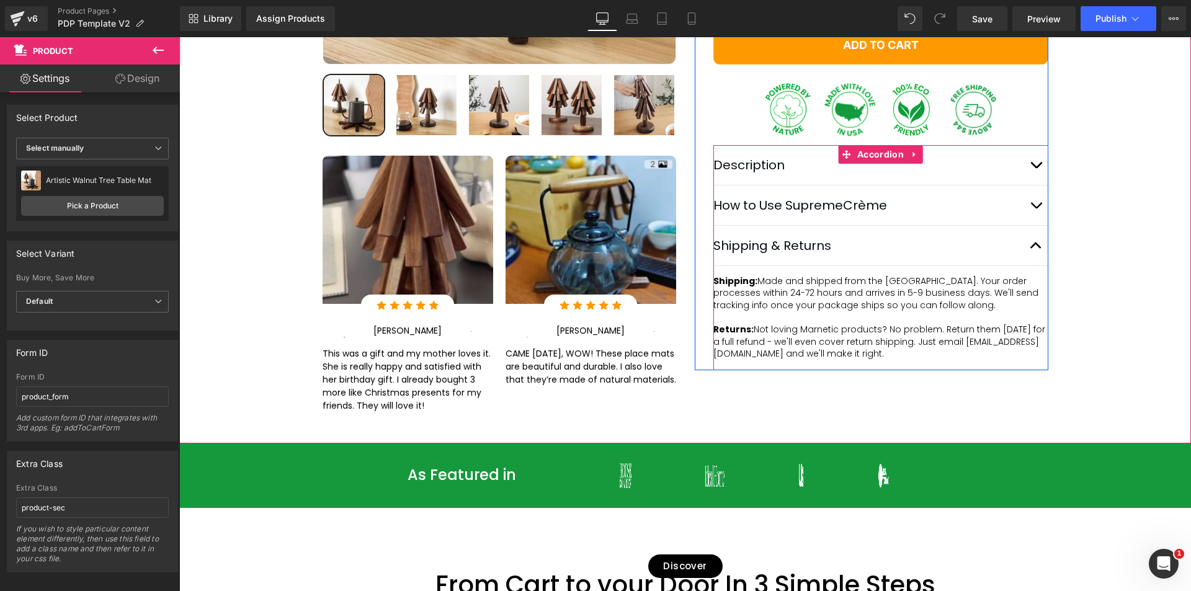
click at [1035, 225] on button "button" at bounding box center [1035, 205] width 25 height 40
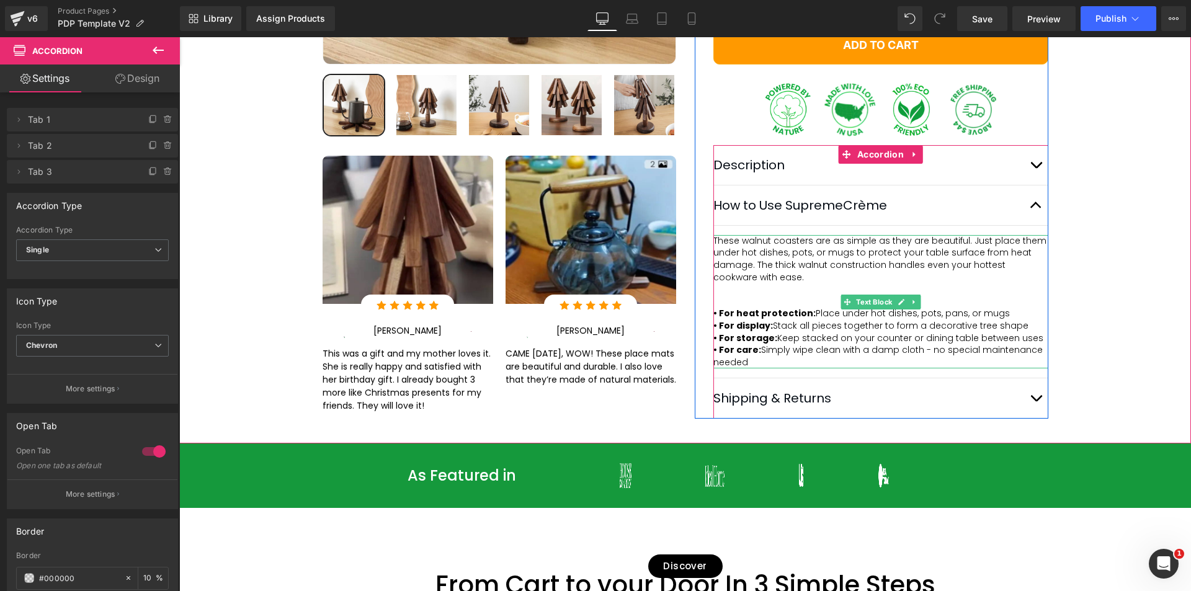
click at [807, 296] on p "These walnut coasters are as simple as they are beautiful. Just place them unde…" at bounding box center [880, 265] width 335 height 61
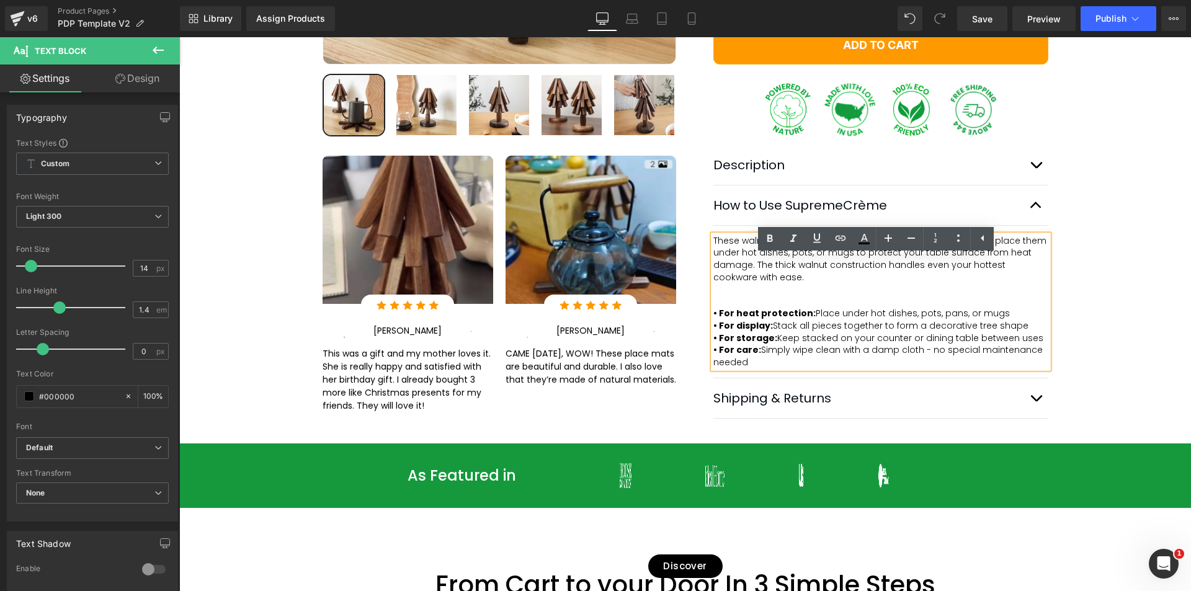
click at [948, 275] on span "These walnut coasters are as simple as they are beautiful. Just place them unde…" at bounding box center [881, 258] width 336 height 49
click at [1081, 375] on div "Best Seller (P) Image Row" at bounding box center [685, 58] width 1012 height 733
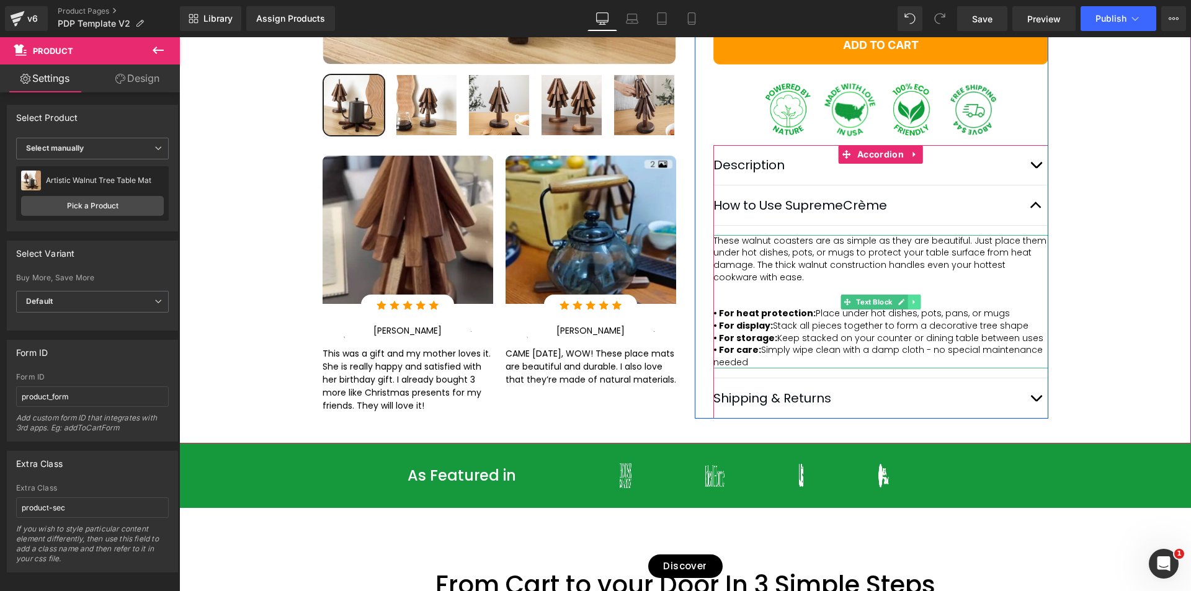
click at [912, 304] on icon at bounding box center [913, 302] width 2 height 4
click at [904, 305] on icon at bounding box center [907, 301] width 7 height 7
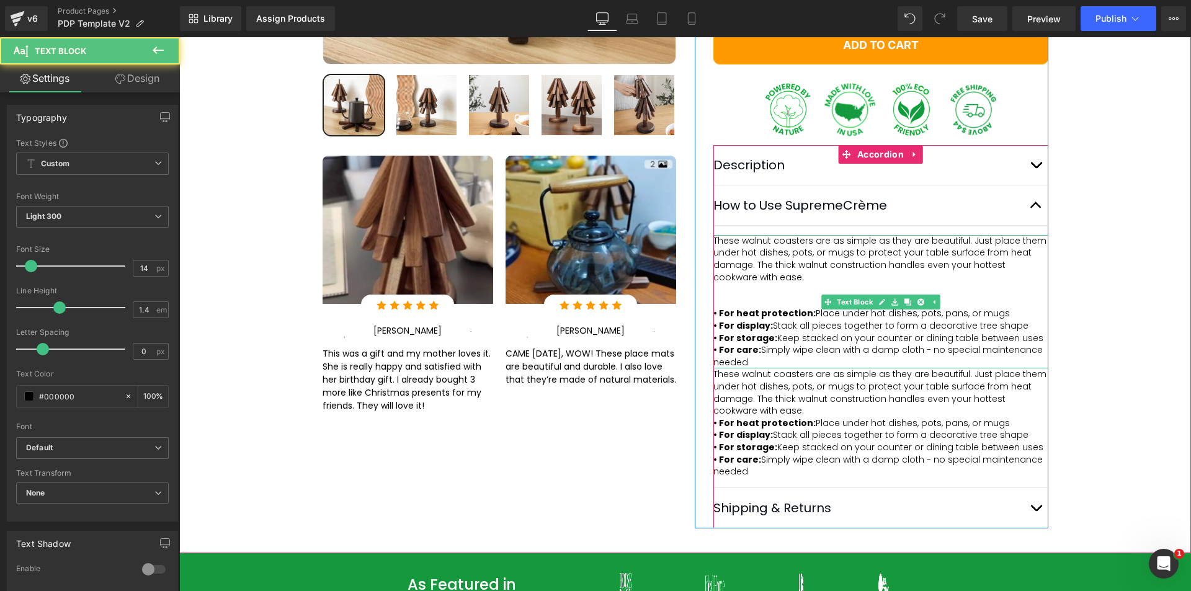
drag, startPoint x: 756, startPoint y: 324, endPoint x: 758, endPoint y: 307, distance: 16.9
click at [758, 307] on div "These walnut coasters are as simple as they are beautiful. Just place them unde…" at bounding box center [880, 302] width 335 height 134
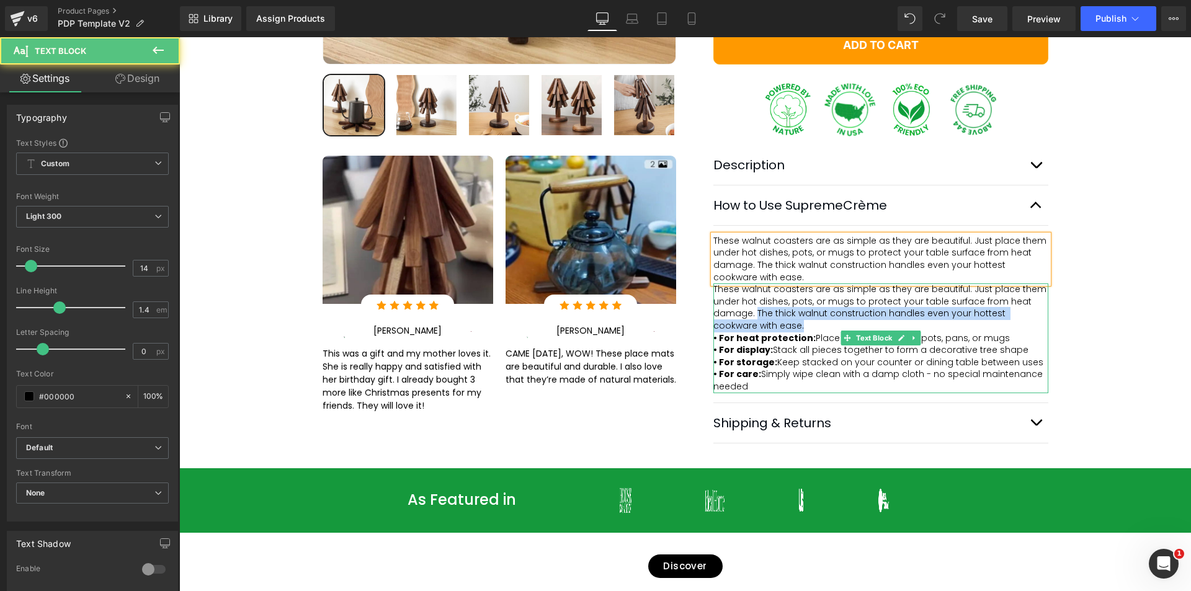
drag, startPoint x: 761, startPoint y: 350, endPoint x: 750, endPoint y: 340, distance: 14.9
click at [750, 332] on p "These walnut coasters are as simple as they are beautiful. Just place them unde…" at bounding box center [880, 307] width 335 height 48
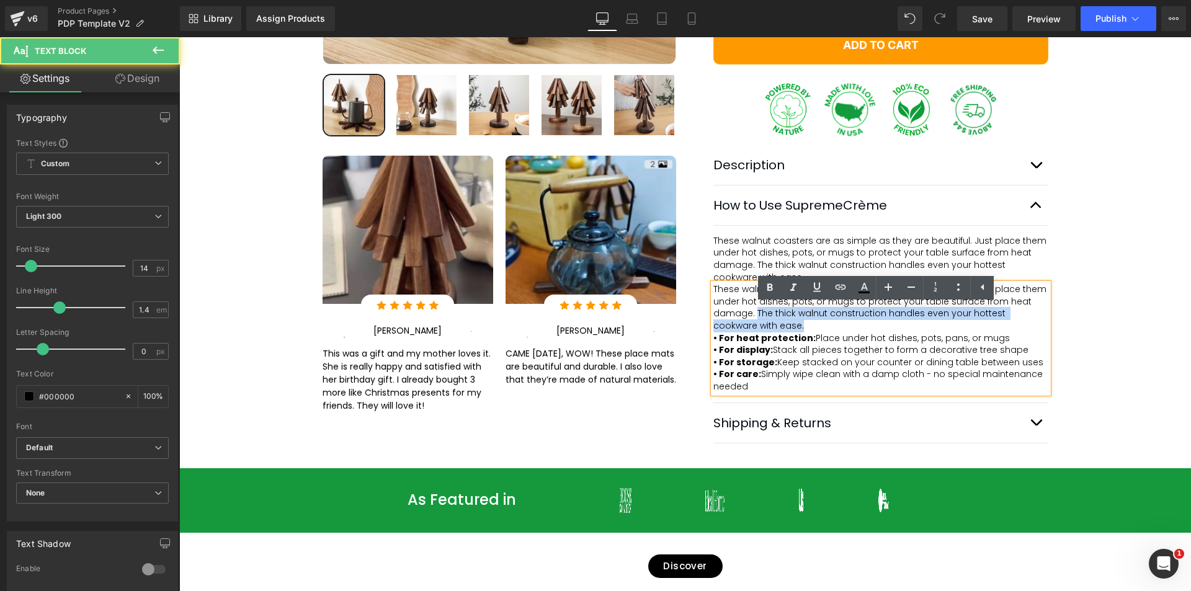
click at [755, 332] on p "These walnut coasters are as simple as they are beautiful. Just place them unde…" at bounding box center [880, 307] width 335 height 48
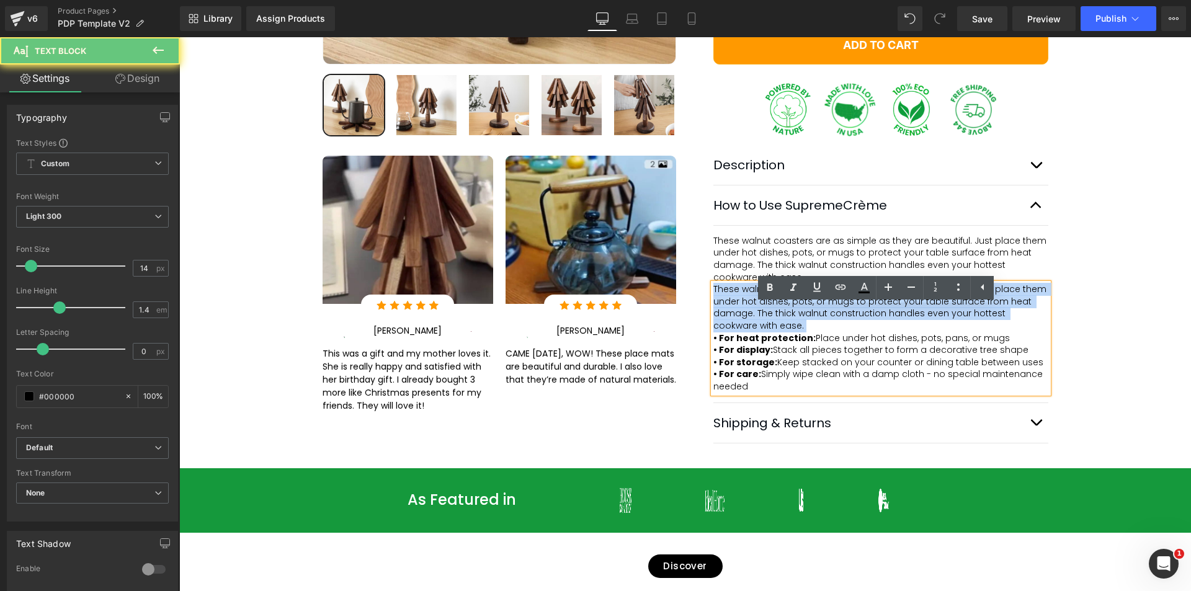
drag, startPoint x: 755, startPoint y: 348, endPoint x: 714, endPoint y: 318, distance: 51.0
click at [714, 318] on p "These walnut coasters are as simple as they are beautiful. Just place them unde…" at bounding box center [880, 307] width 335 height 48
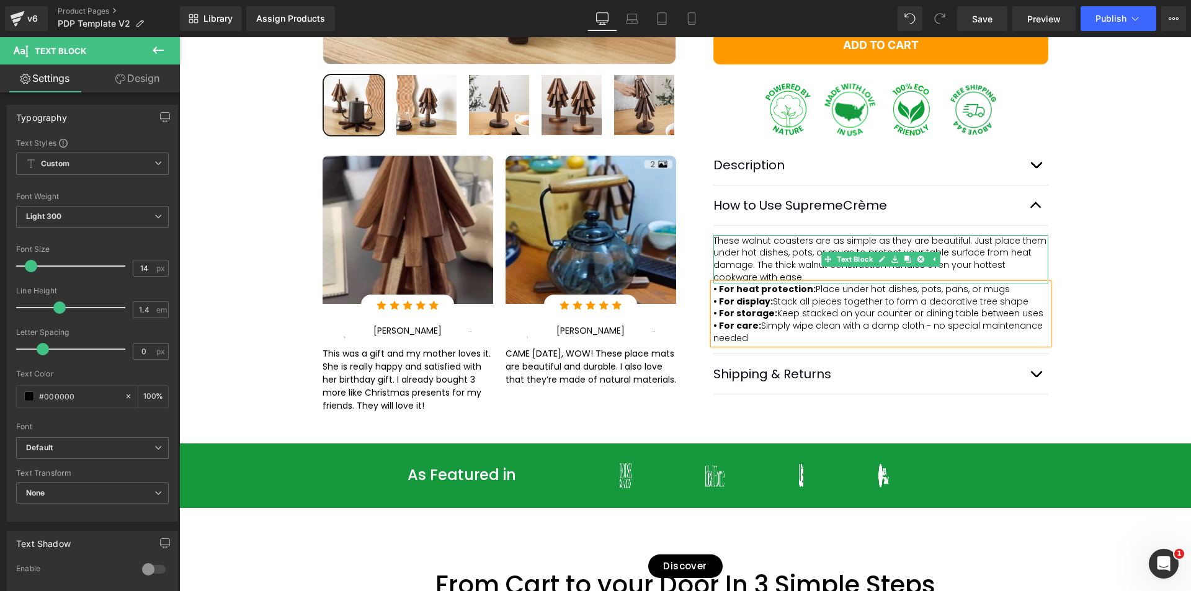
click at [803, 283] on span "These walnut coasters are as simple as they are beautiful. Just place them unde…" at bounding box center [881, 258] width 336 height 49
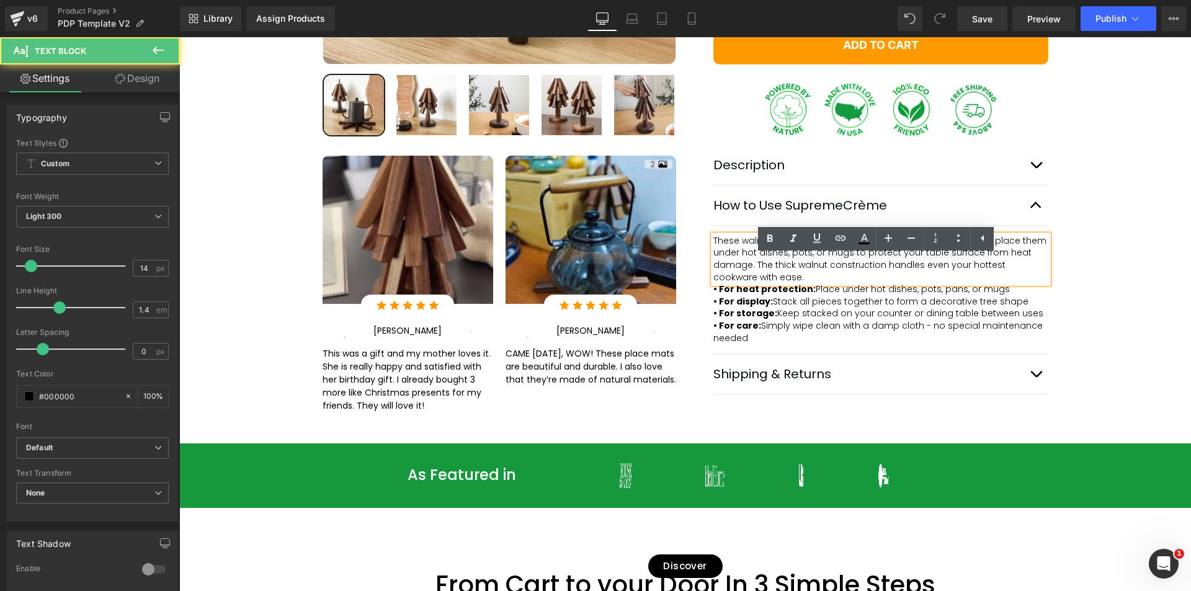
click at [760, 283] on p "These walnut coasters are as simple as they are beautiful. Just place them unde…" at bounding box center [880, 259] width 335 height 48
click at [1076, 363] on div "Best Seller (P) Image Row" at bounding box center [685, 58] width 1012 height 733
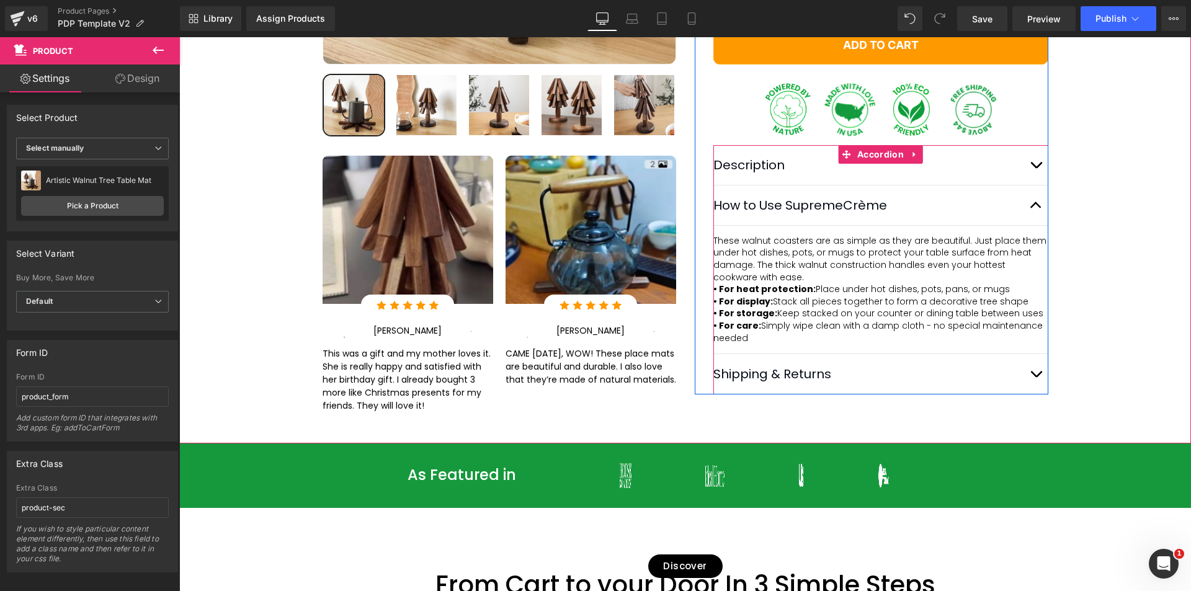
click at [1033, 394] on button "button" at bounding box center [1035, 374] width 25 height 40
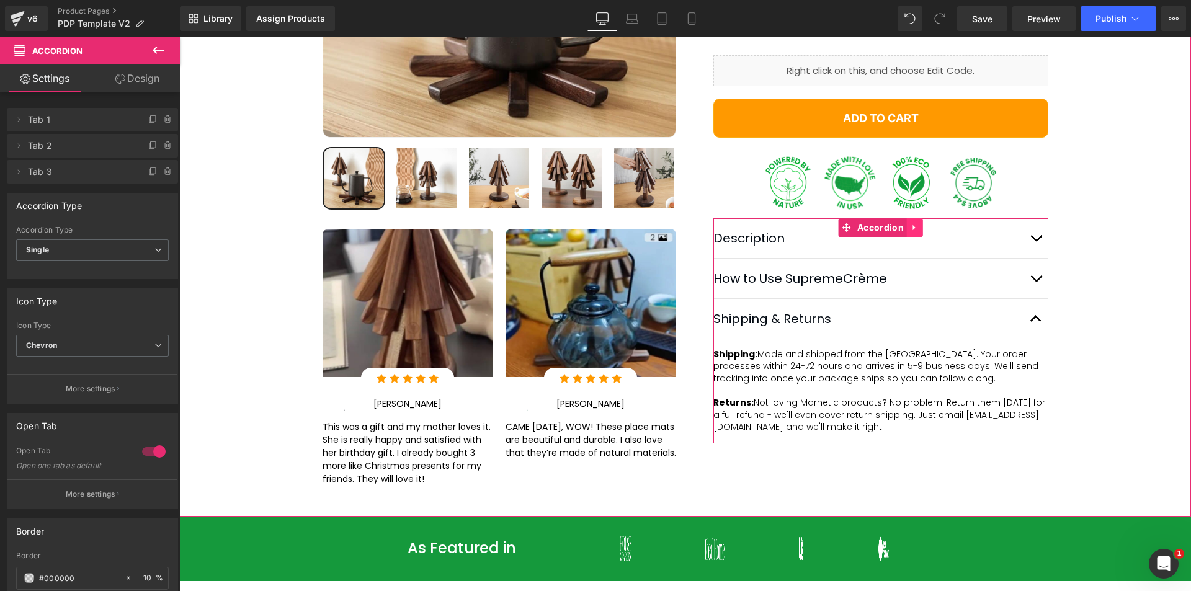
scroll to position [385, 0]
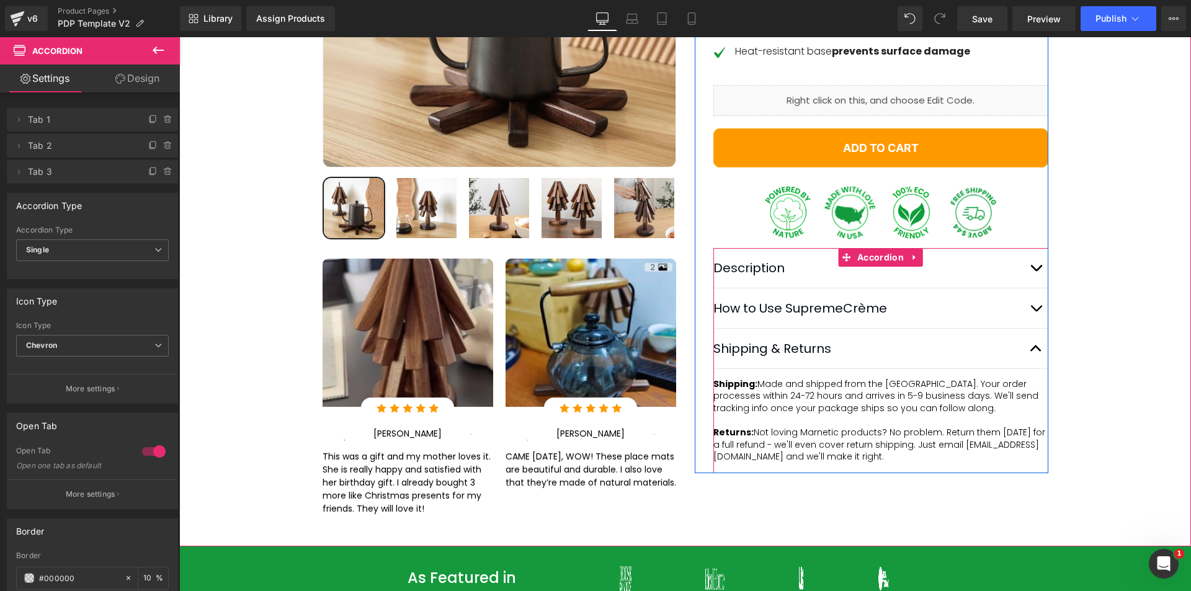
click at [1031, 328] on button "button" at bounding box center [1035, 308] width 25 height 40
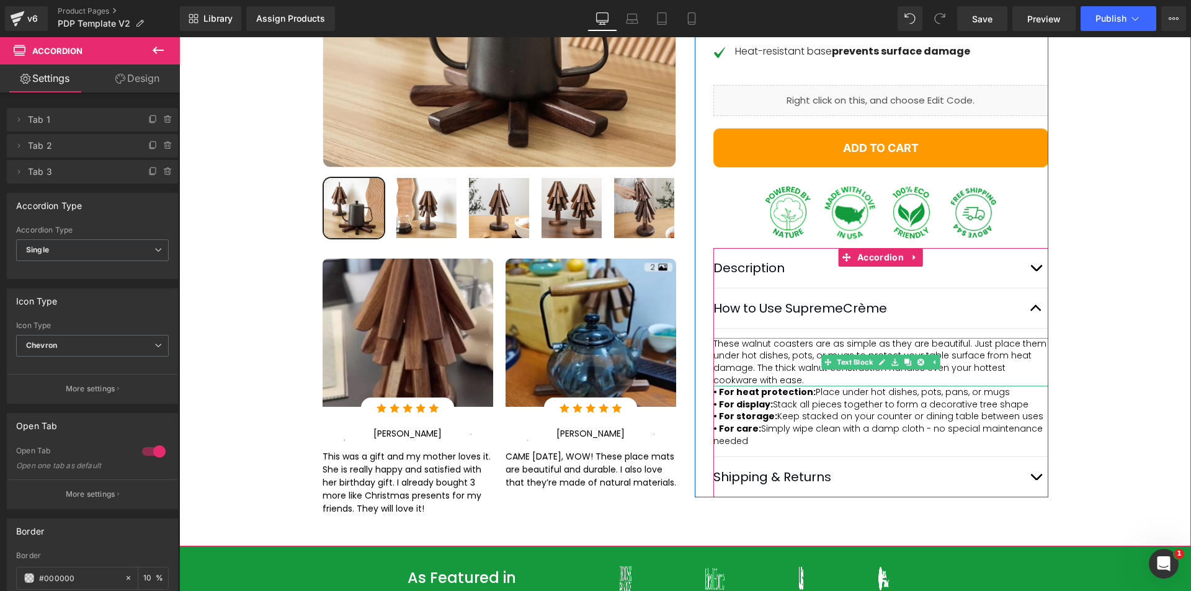
click at [761, 386] on p "These walnut coasters are as simple as they are beautiful. Just place them unde…" at bounding box center [880, 362] width 335 height 48
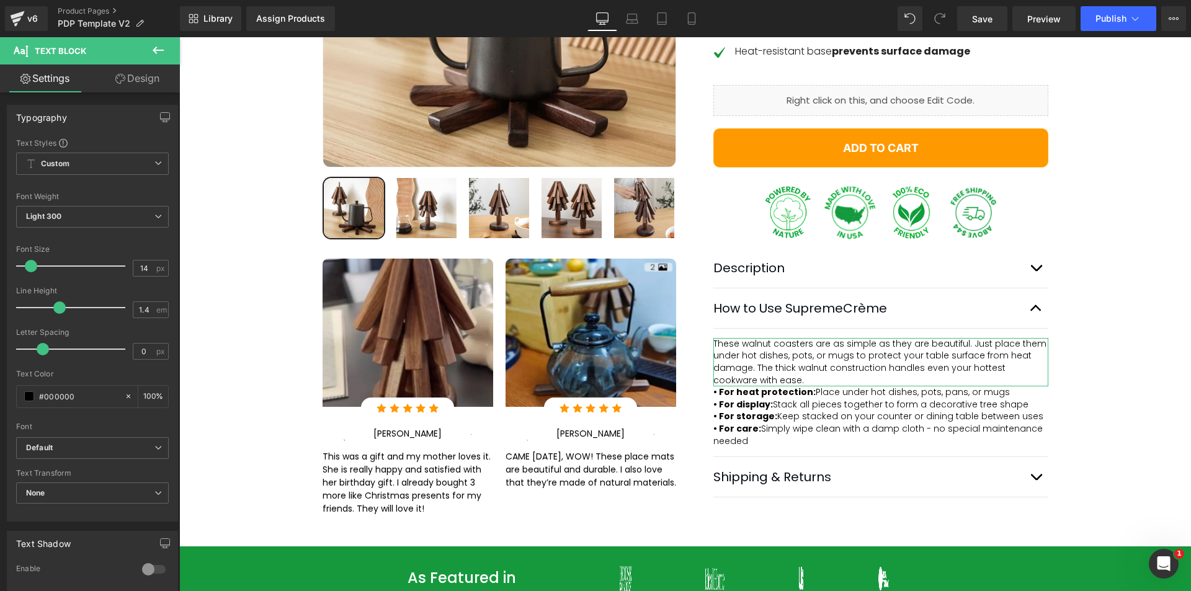
click at [122, 82] on icon at bounding box center [120, 79] width 10 height 10
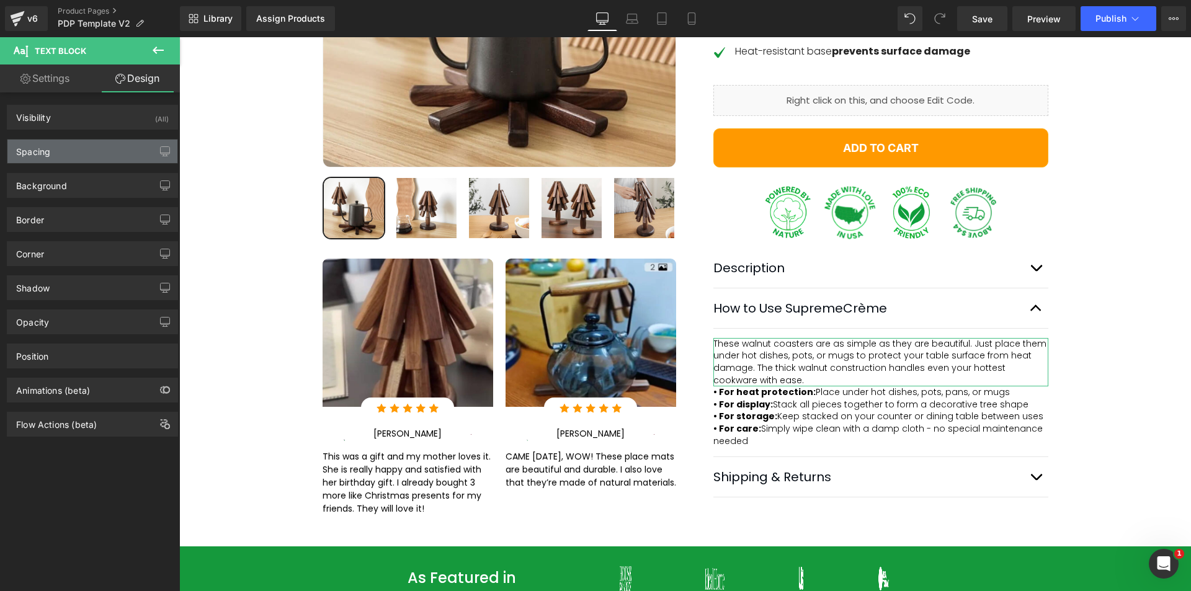
click at [105, 148] on div "Spacing" at bounding box center [92, 152] width 170 height 24
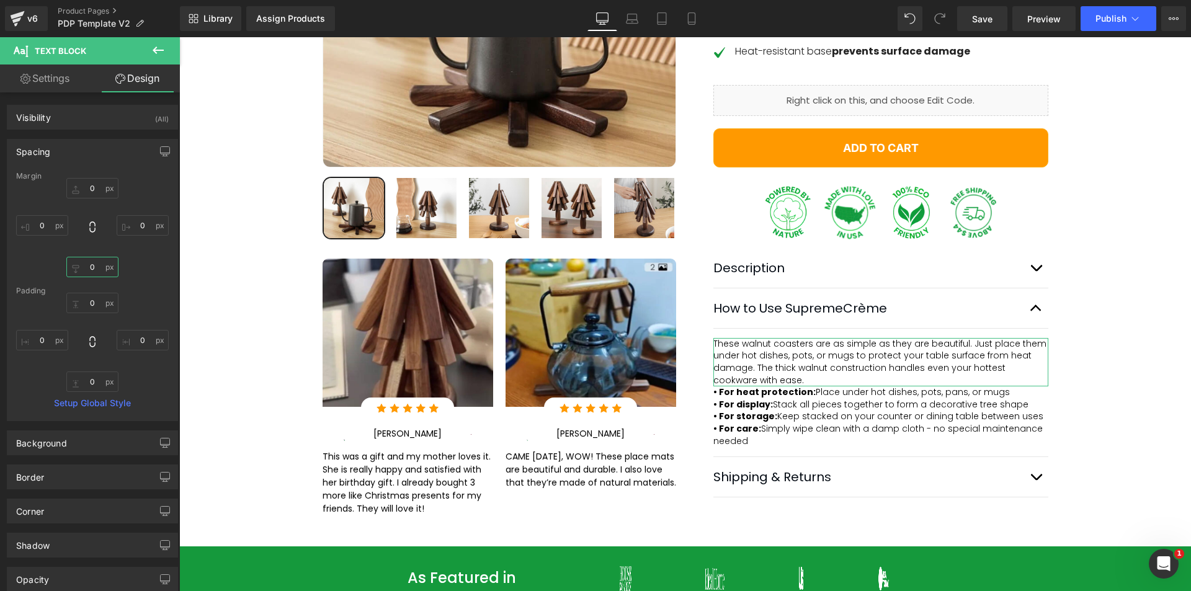
click at [84, 270] on input "text" at bounding box center [92, 267] width 52 height 20
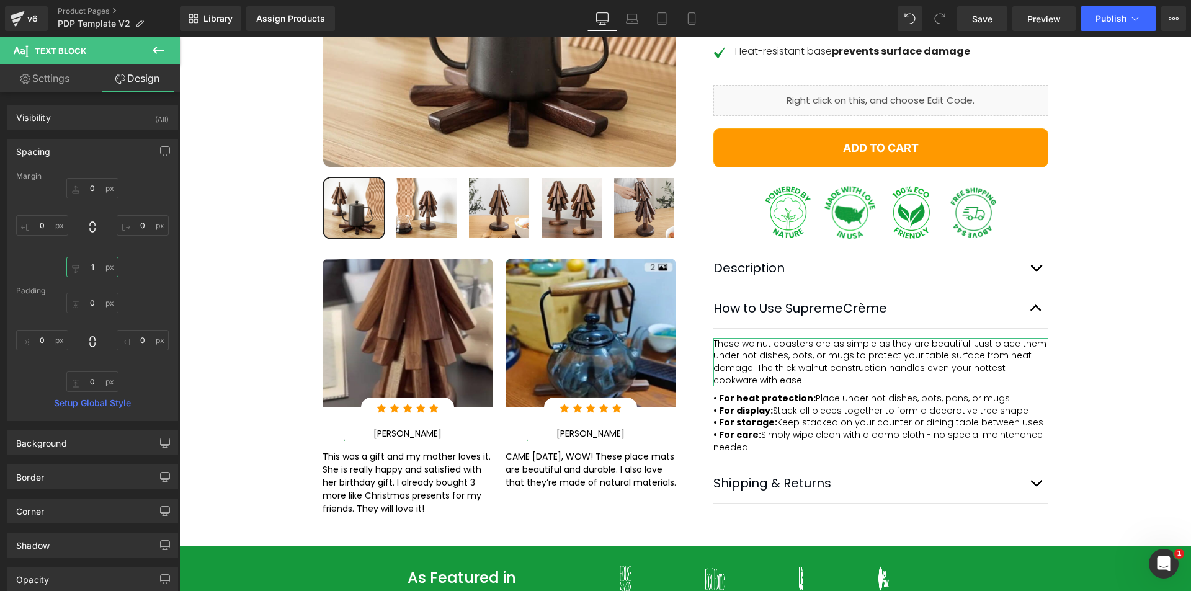
type input "15"
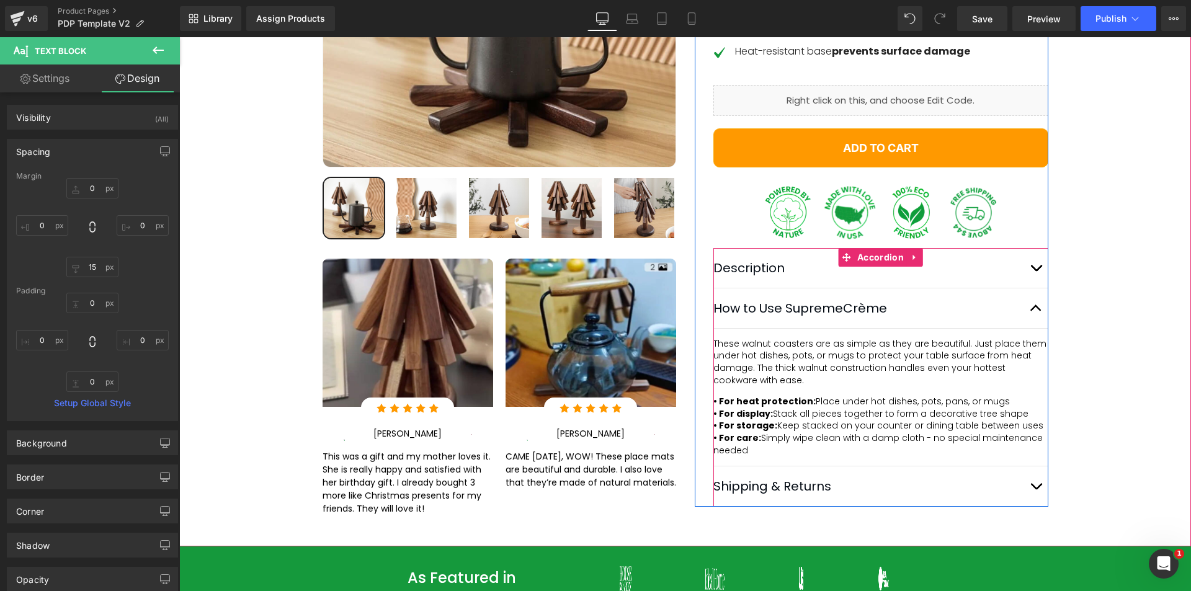
click at [1037, 506] on button "button" at bounding box center [1035, 486] width 25 height 40
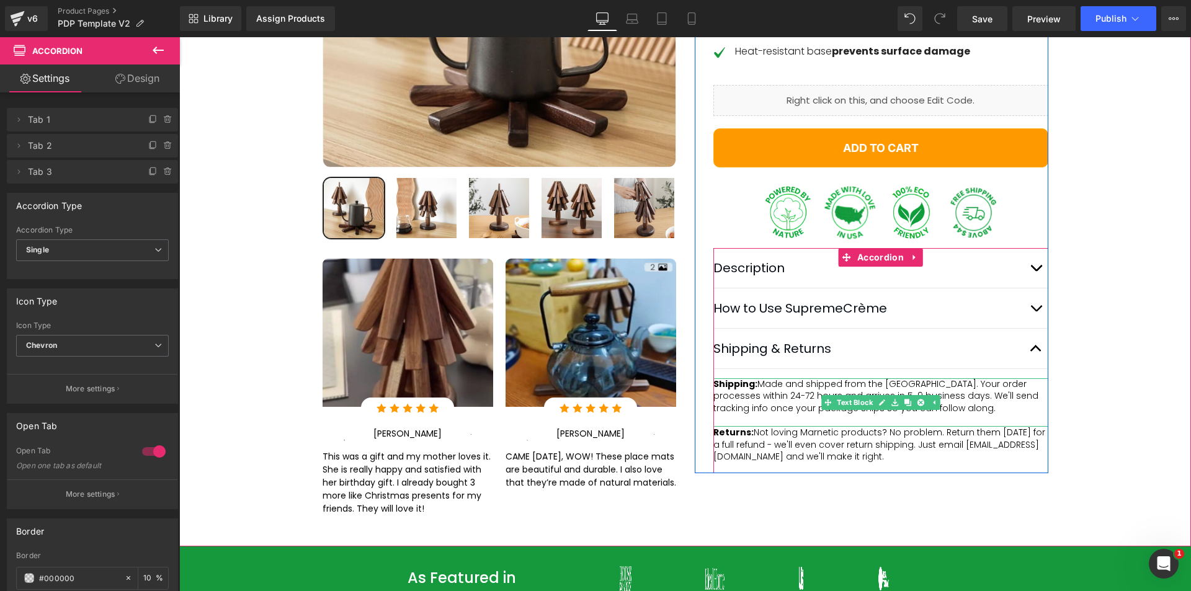
click at [864, 427] on p "Shipping: Made and shipped from the [GEOGRAPHIC_DATA]. Your order processes wit…" at bounding box center [880, 402] width 335 height 48
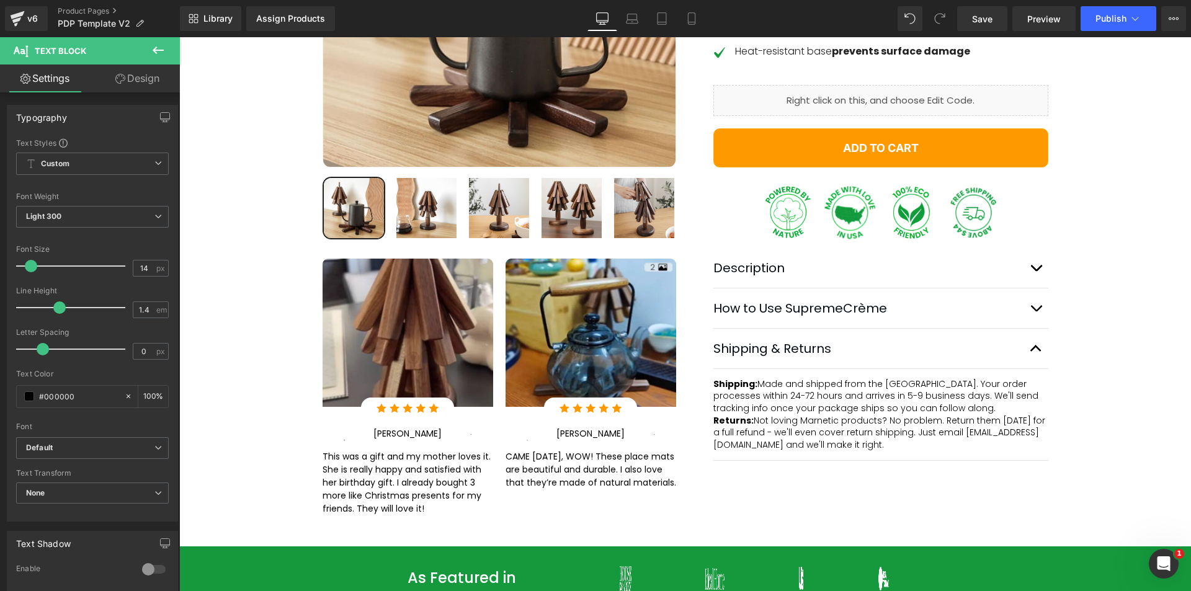
click at [142, 87] on link "Design" at bounding box center [137, 79] width 90 height 28
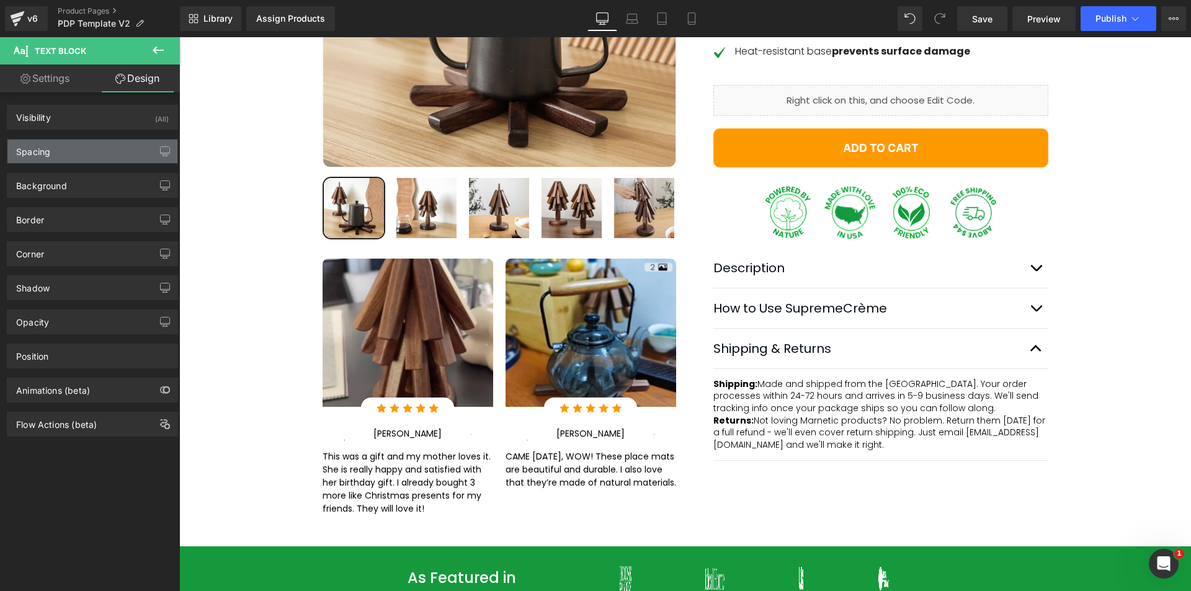
click at [132, 154] on div "Spacing" at bounding box center [92, 152] width 170 height 24
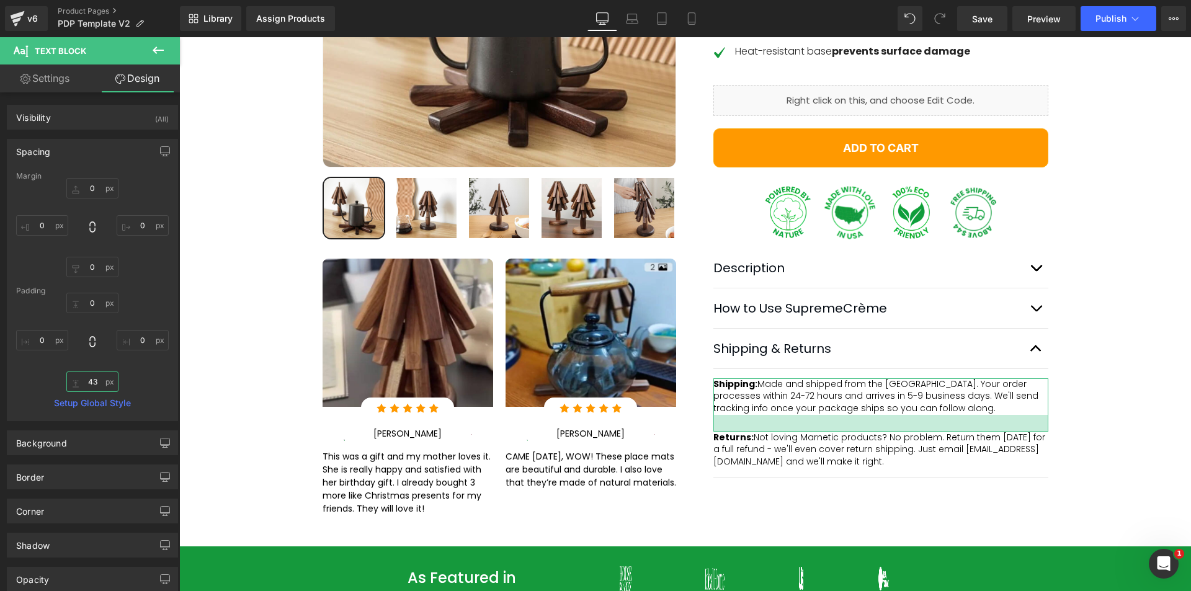
click at [89, 380] on input "43" at bounding box center [92, 382] width 52 height 20
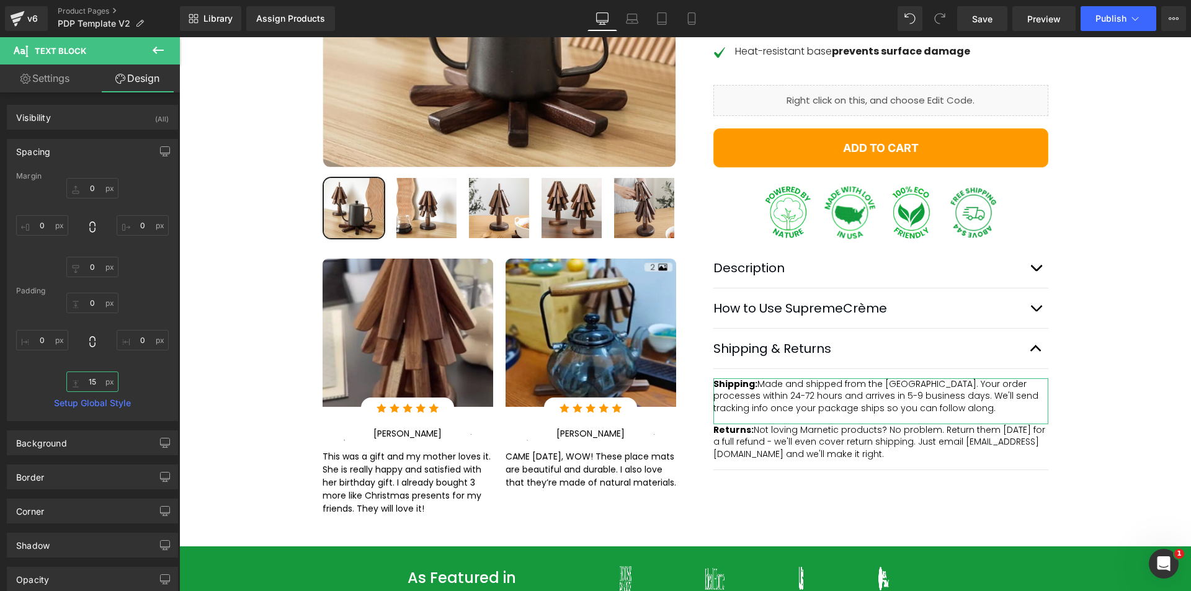
type input "15"
click at [153, 271] on div "0 0 0 0" at bounding box center [92, 227] width 153 height 99
click at [968, 25] on link "Save" at bounding box center [982, 18] width 50 height 25
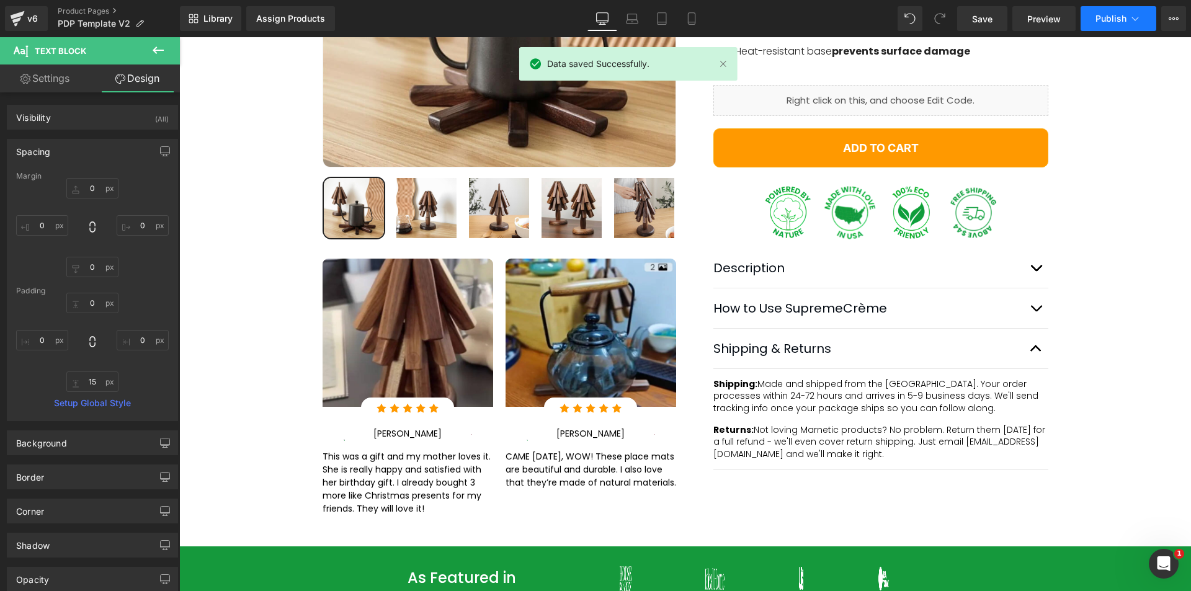
click at [1106, 17] on span "Publish" at bounding box center [1110, 19] width 31 height 10
click at [1140, 25] on button "Publish" at bounding box center [1119, 18] width 76 height 25
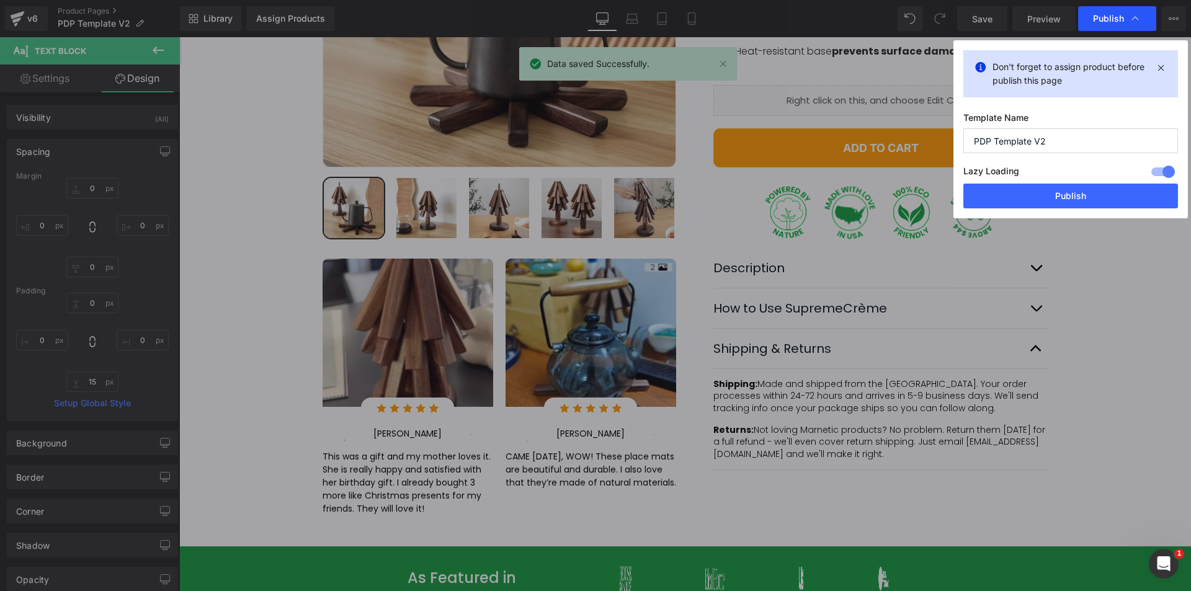
click at [1112, 19] on span "Publish" at bounding box center [1108, 18] width 31 height 11
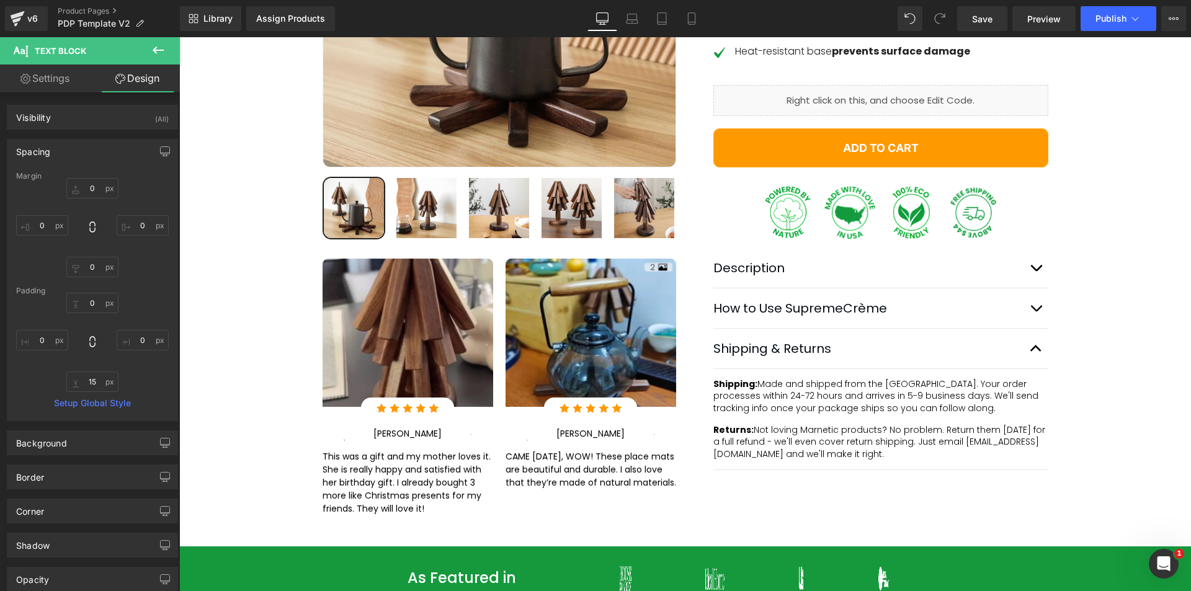
click at [1112, 19] on span "Publish" at bounding box center [1110, 19] width 31 height 10
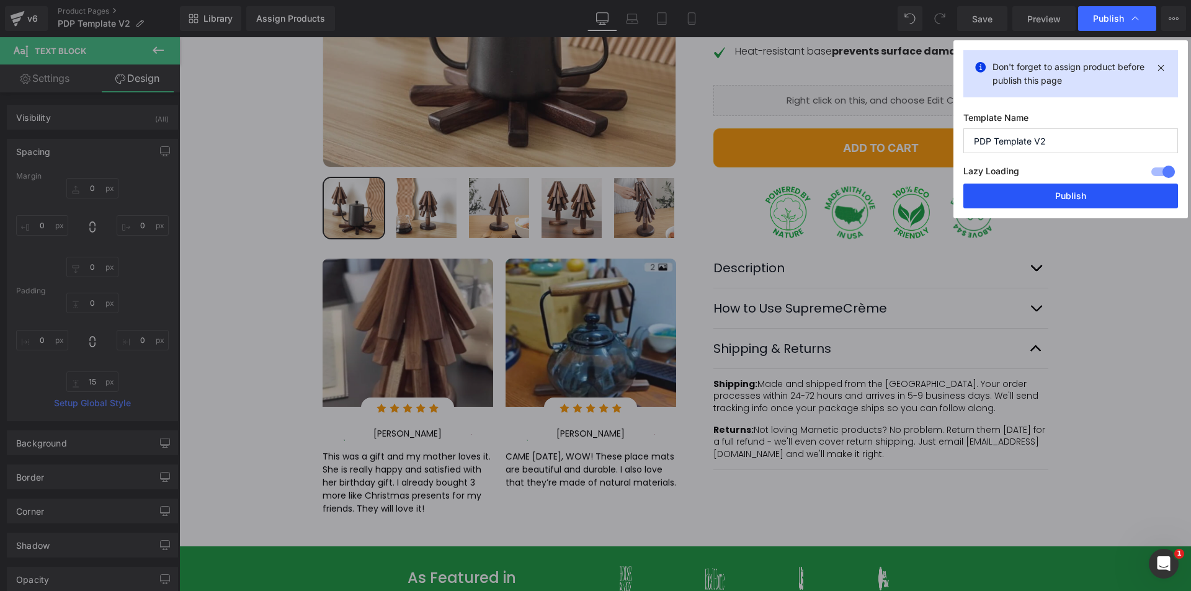
click at [1100, 203] on button "Publish" at bounding box center [1070, 196] width 215 height 25
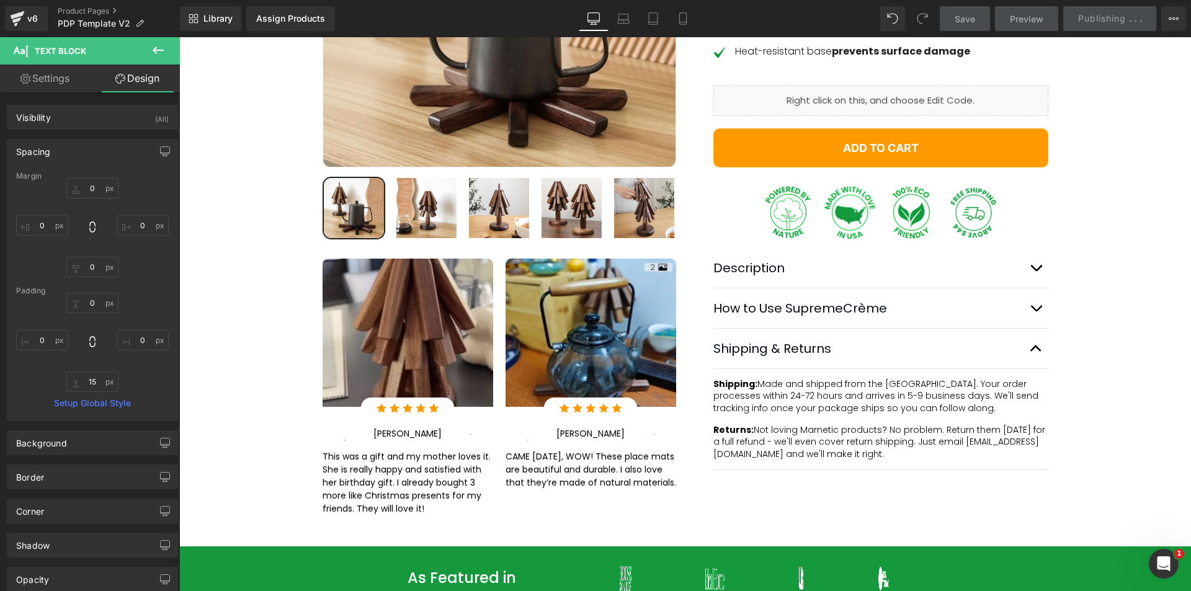
click at [1035, 21] on span "Preview" at bounding box center [1026, 18] width 33 height 13
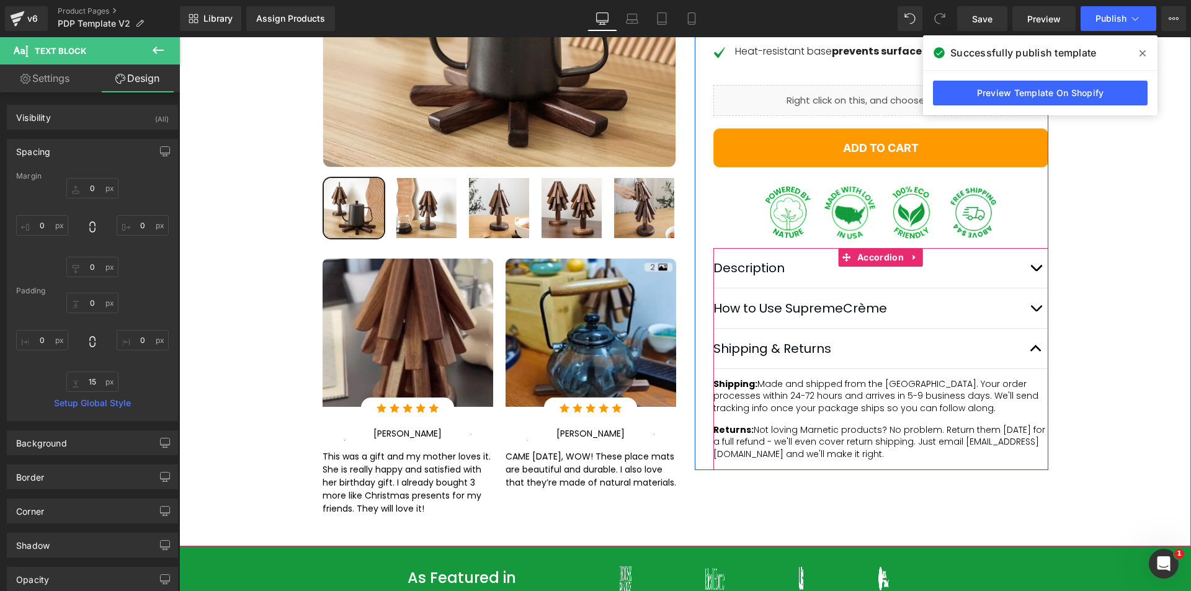
click at [1023, 323] on button "button" at bounding box center [1035, 308] width 25 height 40
